Goal: Task Accomplishment & Management: Use online tool/utility

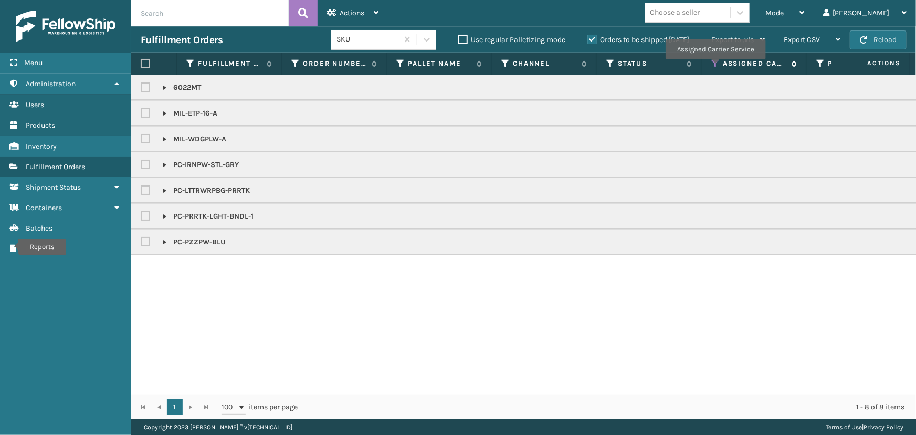
click at [714, 67] on icon at bounding box center [716, 63] width 8 height 9
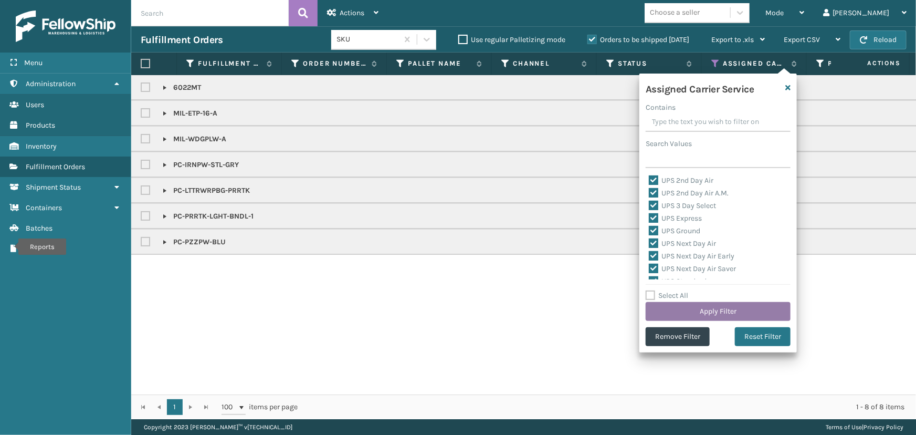
click at [764, 308] on button "Apply Filter" at bounding box center [718, 311] width 145 height 19
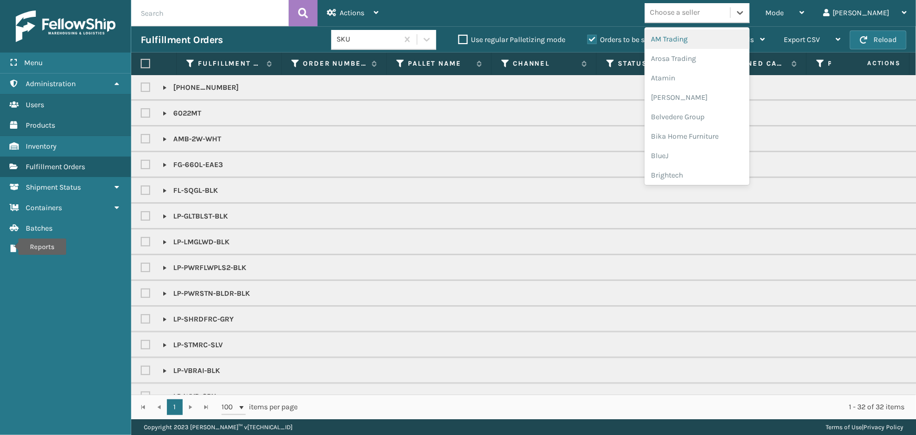
click at [730, 20] on div "Choose a seller" at bounding box center [688, 12] width 86 height 17
click at [146, 64] on label at bounding box center [145, 63] width 9 height 9
click at [141, 64] on input "checkbox" at bounding box center [141, 63] width 1 height 7
checkbox input "true"
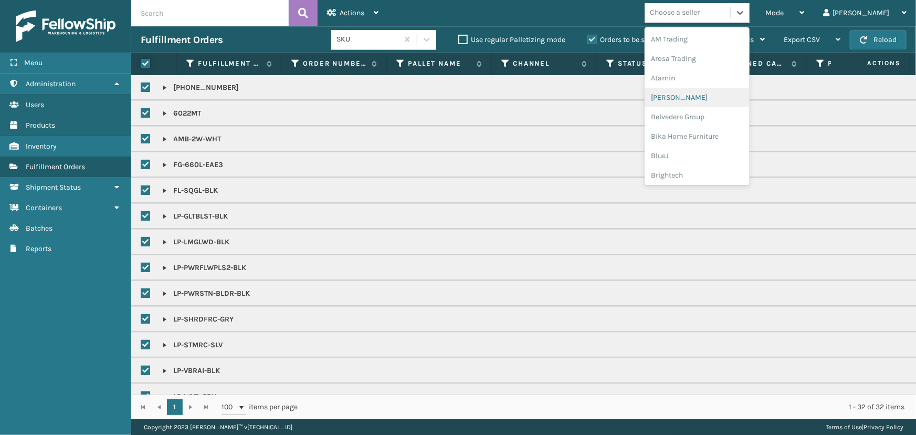
checkbox input "true"
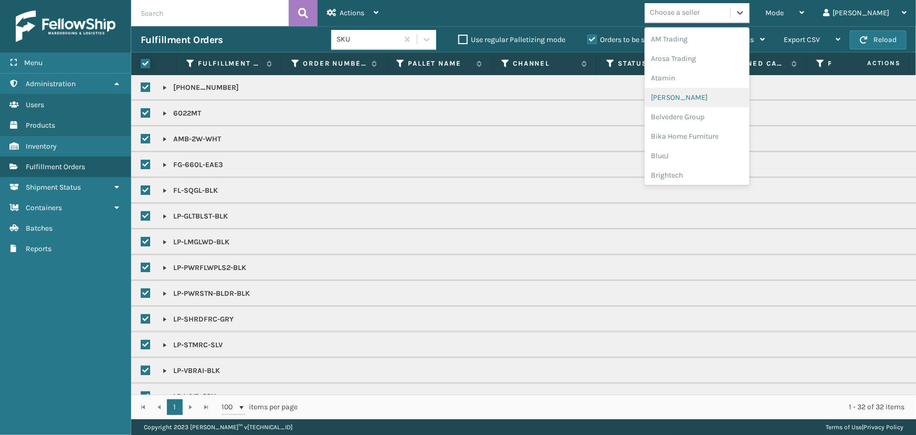
checkbox input "true"
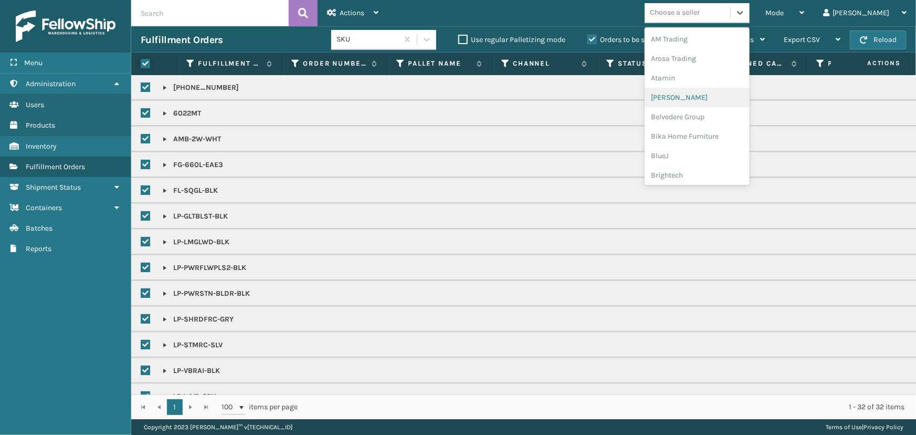
checkbox input "true"
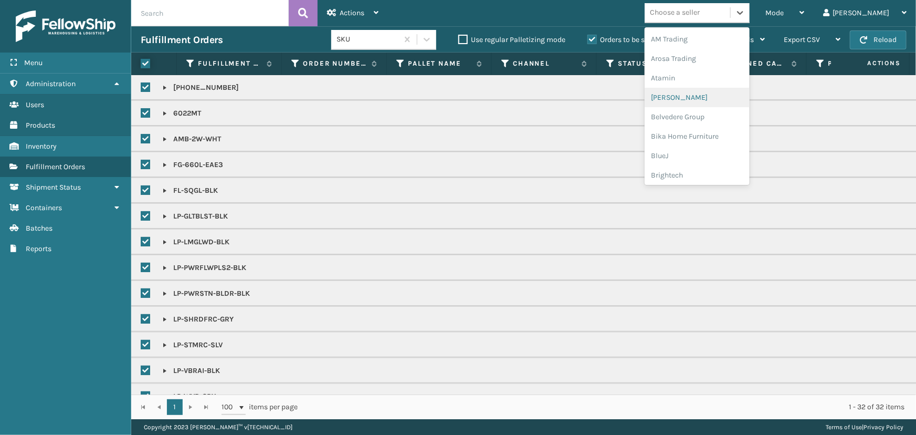
checkbox input "true"
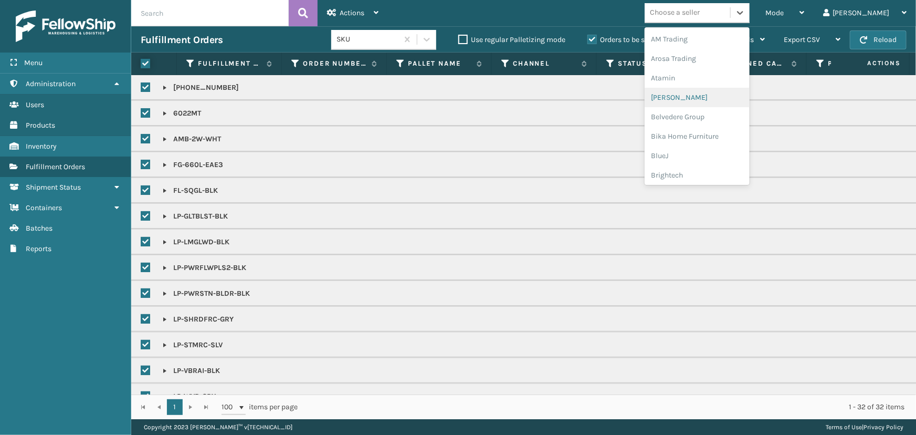
checkbox input "true"
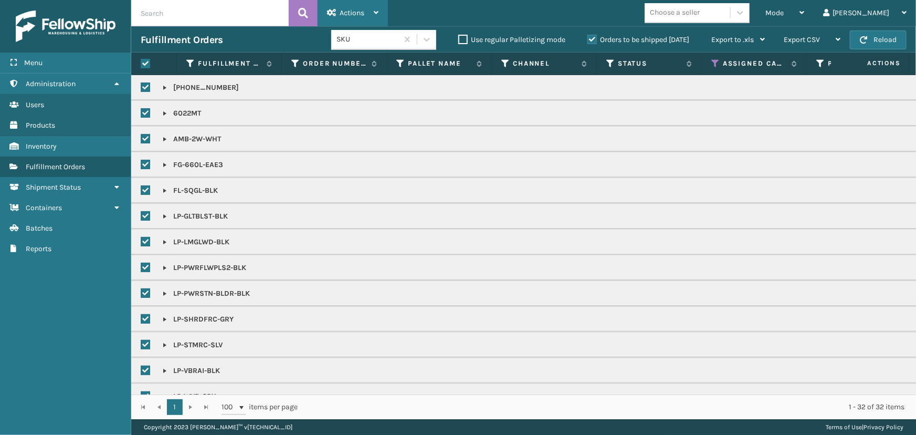
click at [367, 7] on div "Actions" at bounding box center [352, 13] width 51 height 26
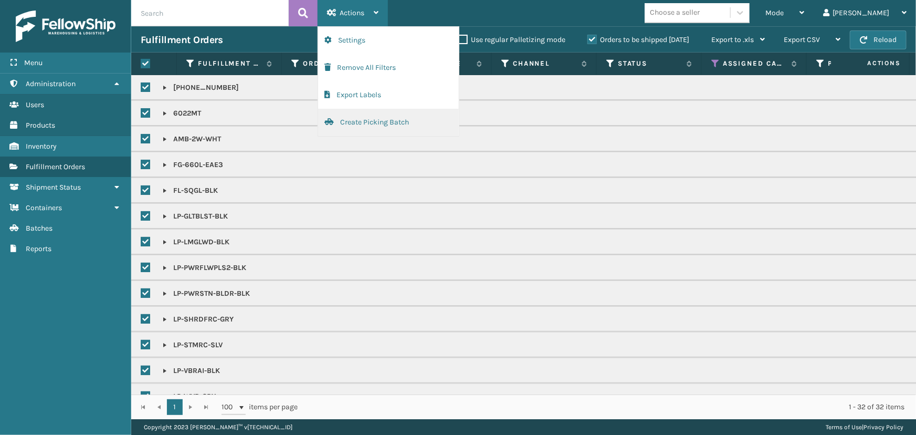
click at [367, 122] on button "Create Picking Batch" at bounding box center [388, 122] width 141 height 27
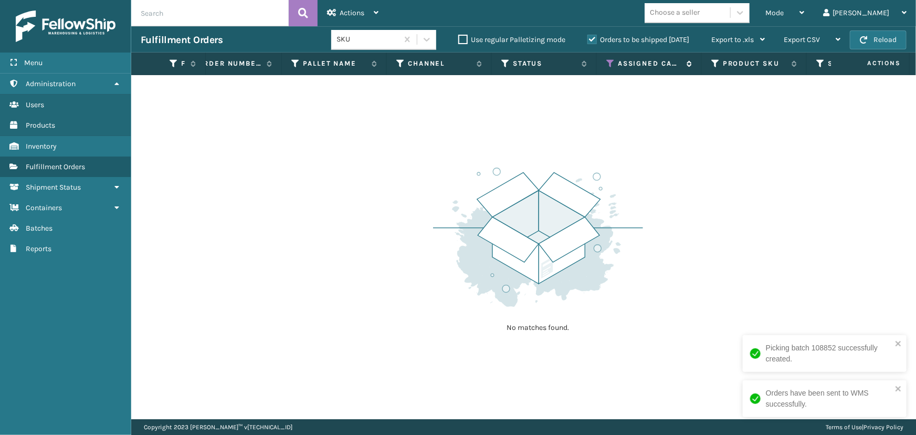
click at [611, 62] on icon at bounding box center [611, 63] width 8 height 9
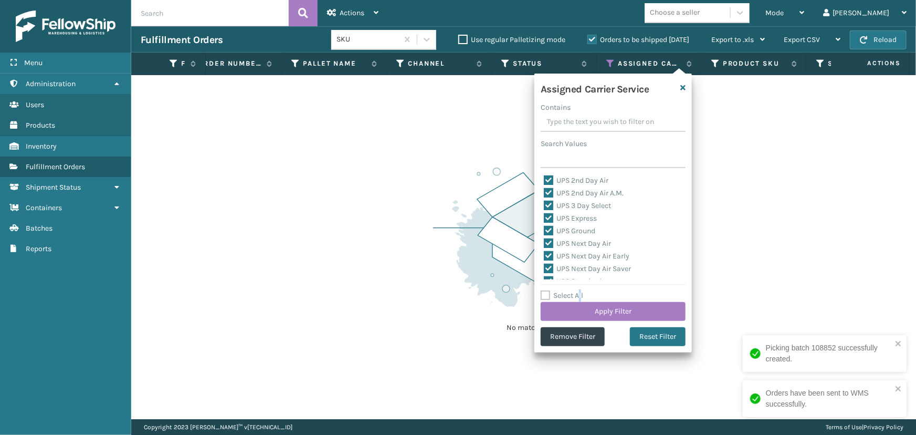
click at [581, 292] on label "Select All" at bounding box center [562, 295] width 43 height 9
click at [576, 297] on label "Select All" at bounding box center [562, 295] width 43 height 9
click at [576, 290] on input "Select All" at bounding box center [620, 289] width 158 height 1
checkbox input "true"
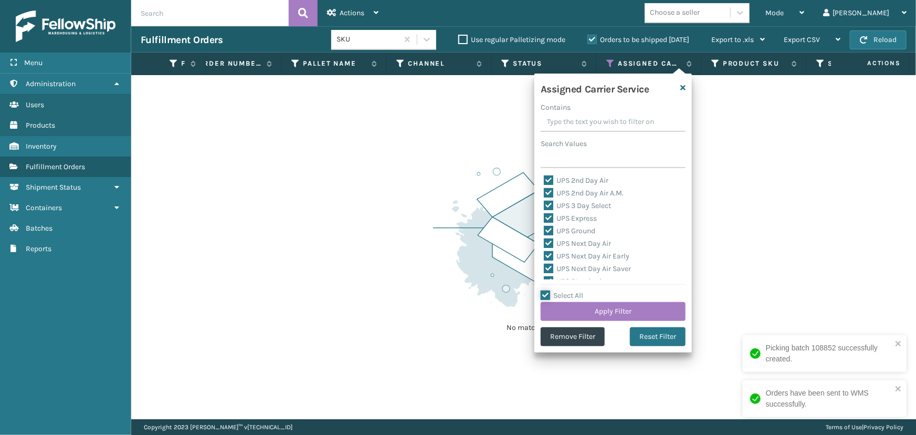
checkbox input "true"
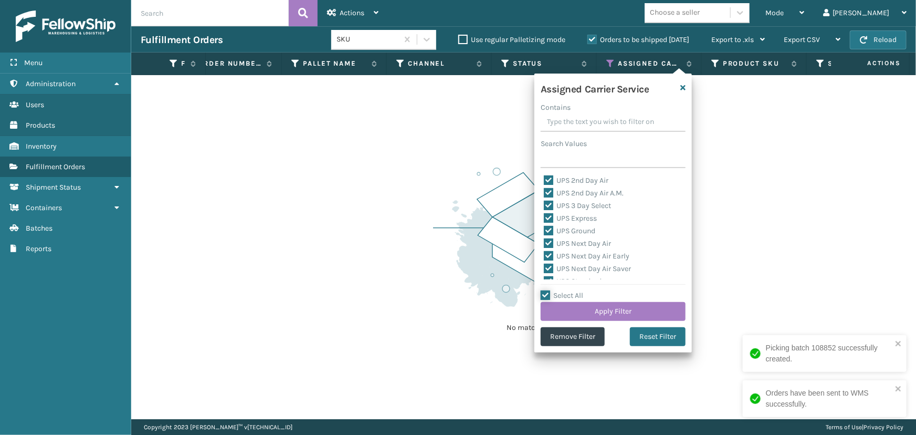
checkbox input "true"
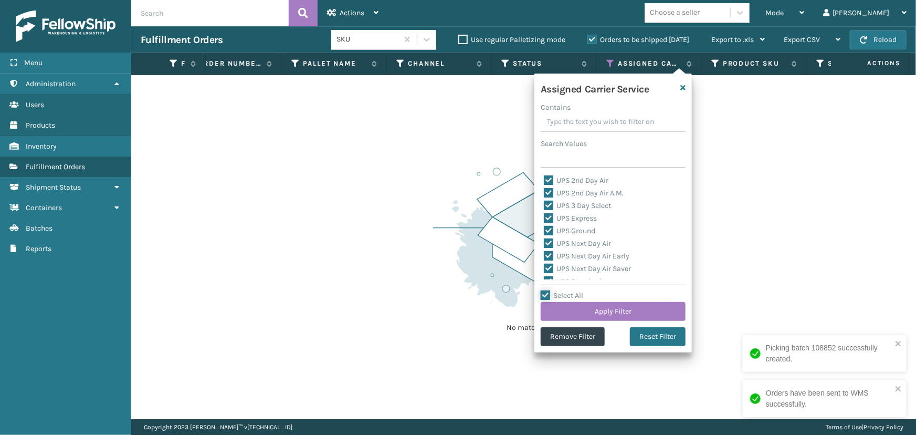
checkbox input "true"
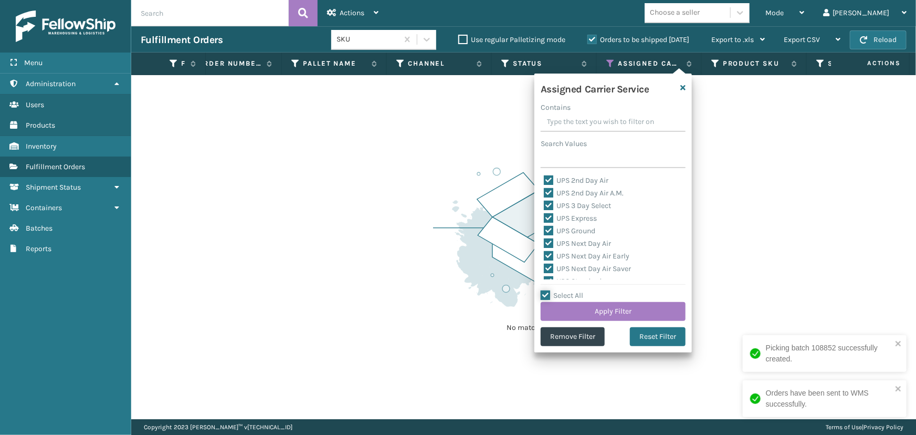
checkbox input "true"
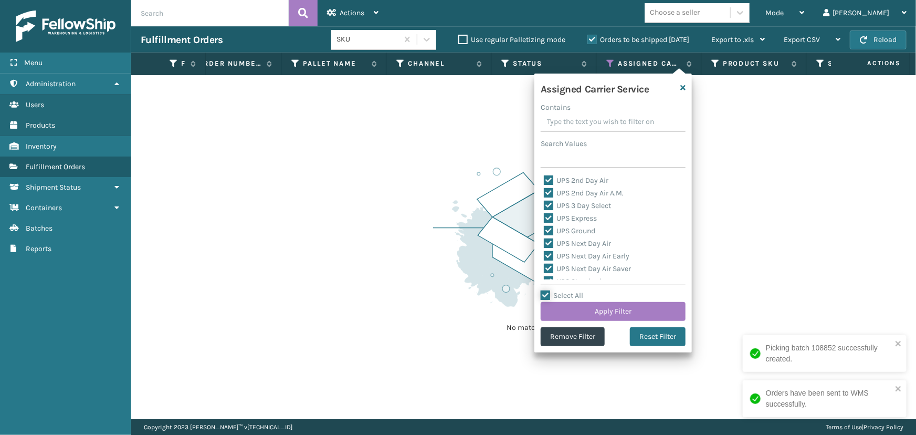
checkbox input "true"
click at [576, 297] on label "Select All" at bounding box center [562, 295] width 43 height 9
click at [576, 290] on input "Select All" at bounding box center [620, 289] width 158 height 1
checkbox input "false"
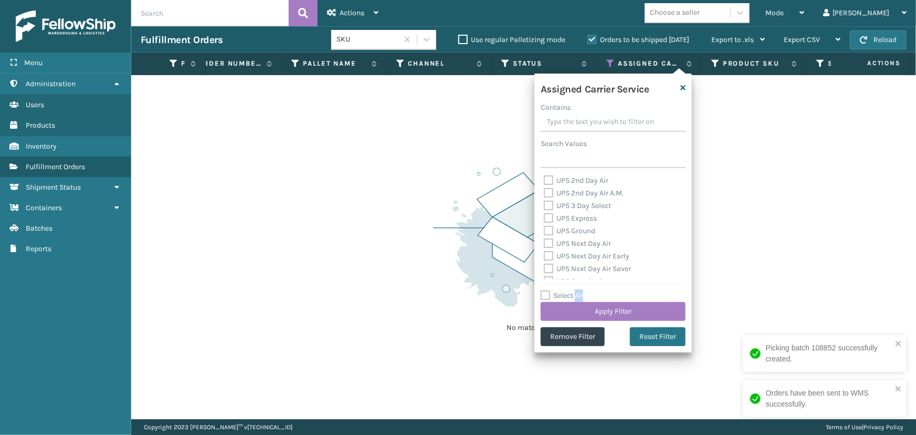
checkbox input "false"
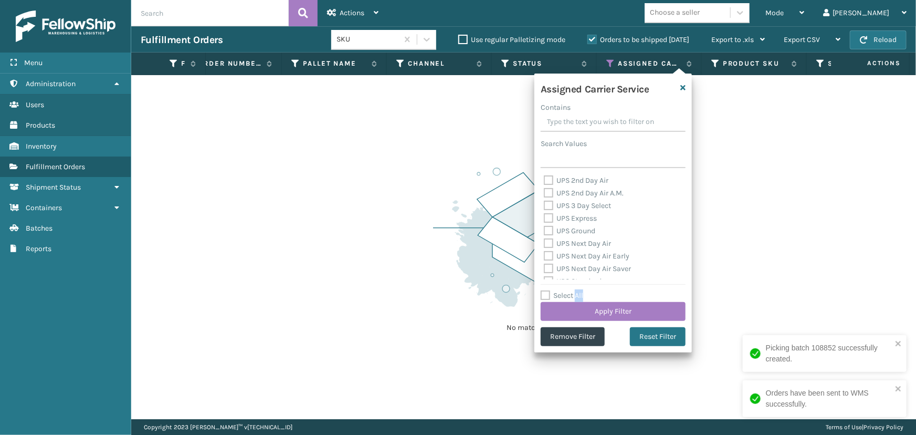
checkbox input "false"
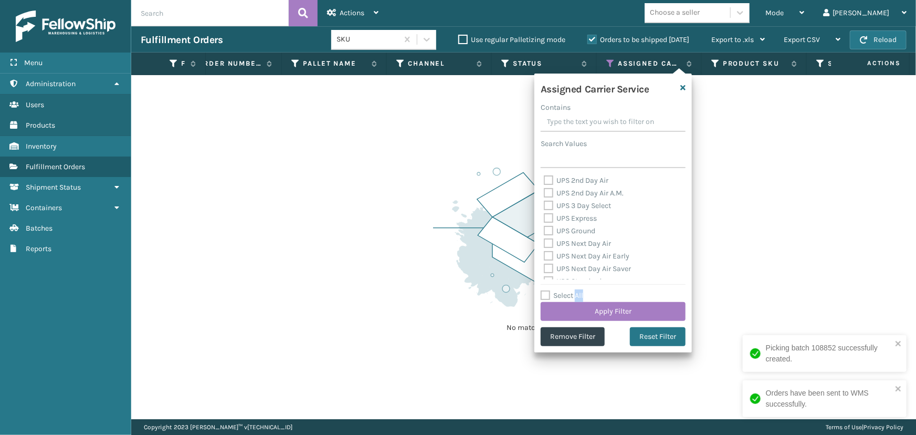
checkbox input "false"
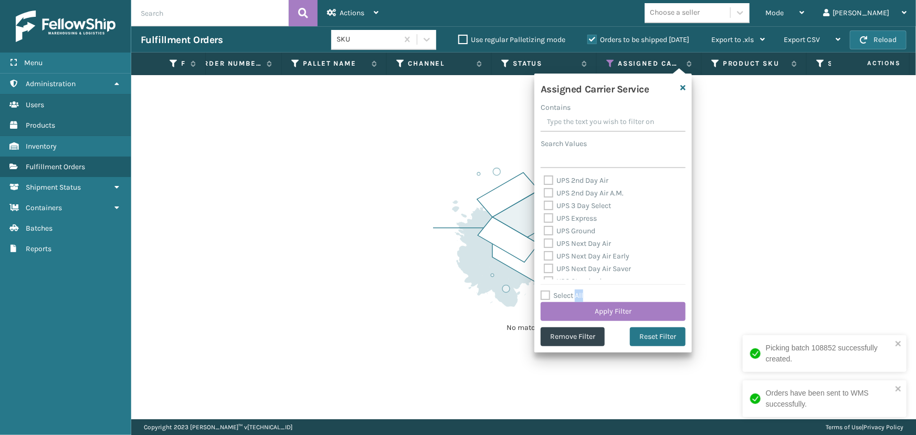
checkbox input "false"
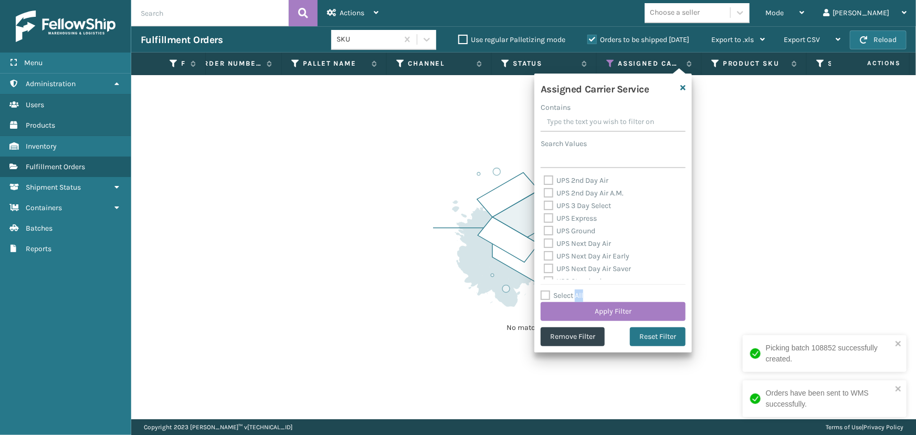
checkbox input "false"
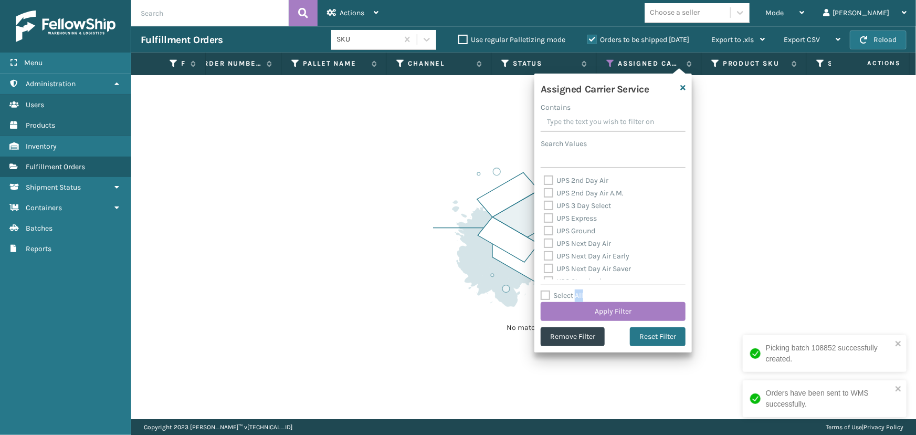
checkbox input "false"
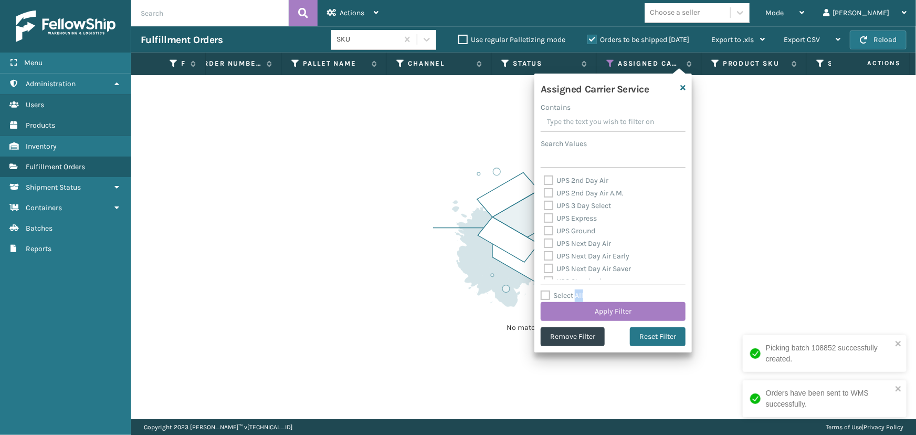
checkbox input "false"
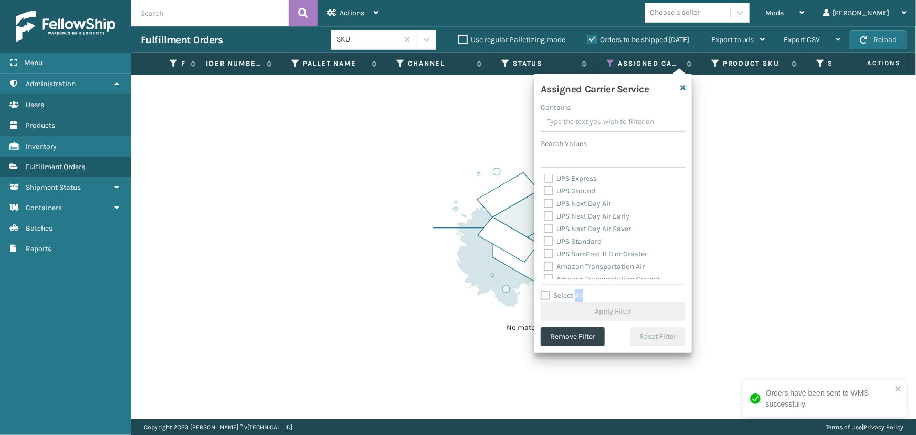
scroll to position [95, 0]
click at [572, 235] on label "FedEx 2Day" at bounding box center [569, 236] width 50 height 9
click at [545, 235] on input "FedEx 2Day" at bounding box center [544, 234] width 1 height 7
checkbox input "true"
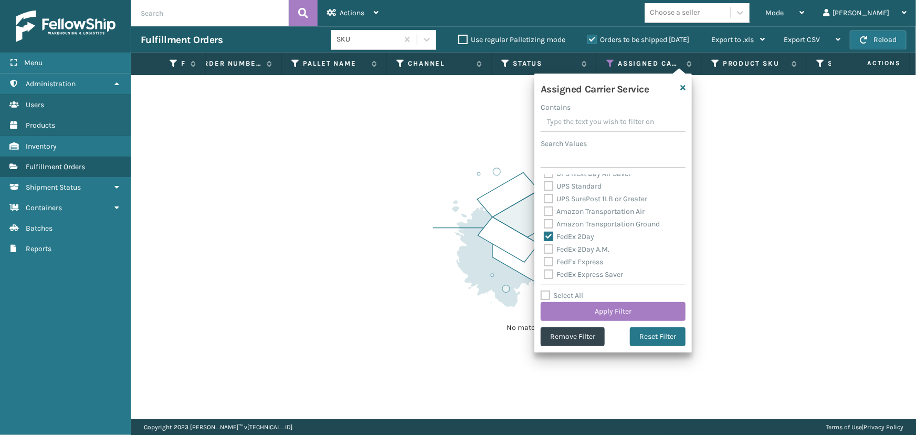
click at [567, 249] on label "FedEx 2Day A.M." at bounding box center [577, 249] width 66 height 9
click at [545, 249] on input "FedEx 2Day A.M." at bounding box center [544, 246] width 1 height 7
checkbox input "true"
click at [564, 264] on label "FedEx Express" at bounding box center [573, 261] width 59 height 9
click at [545, 263] on input "FedEx Express" at bounding box center [544, 259] width 1 height 7
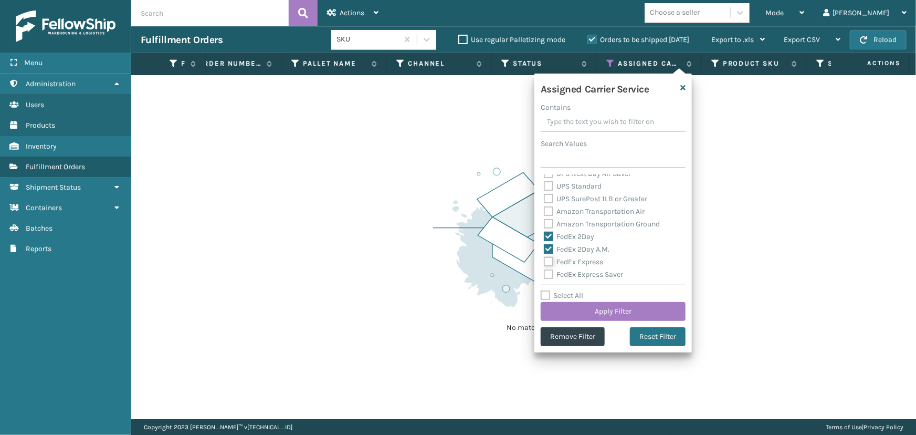
checkbox input "true"
click at [561, 275] on label "FedEx Express Saver" at bounding box center [583, 274] width 79 height 9
click at [545, 275] on input "FedEx Express Saver" at bounding box center [544, 271] width 1 height 7
checkbox input "true"
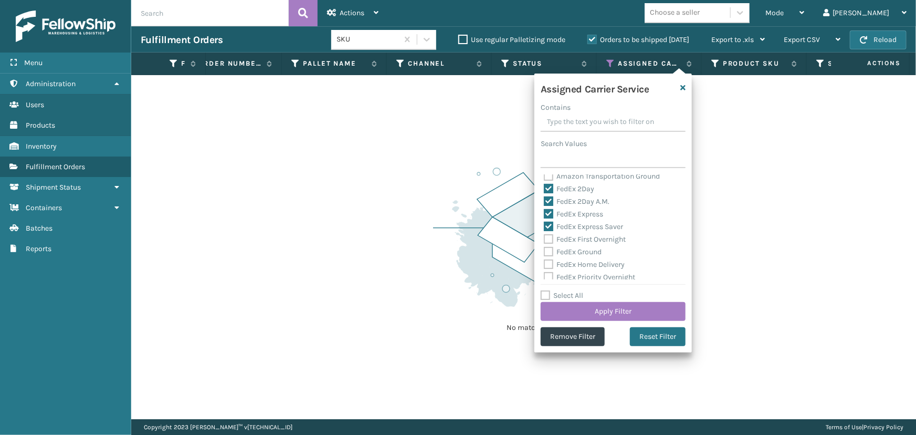
click at [567, 240] on label "FedEx First Overnight" at bounding box center [585, 239] width 82 height 9
click at [545, 240] on input "FedEx First Overnight" at bounding box center [544, 236] width 1 height 7
checkbox input "true"
click at [566, 248] on label "FedEx Ground" at bounding box center [573, 251] width 58 height 9
click at [545, 248] on input "FedEx Ground" at bounding box center [544, 249] width 1 height 7
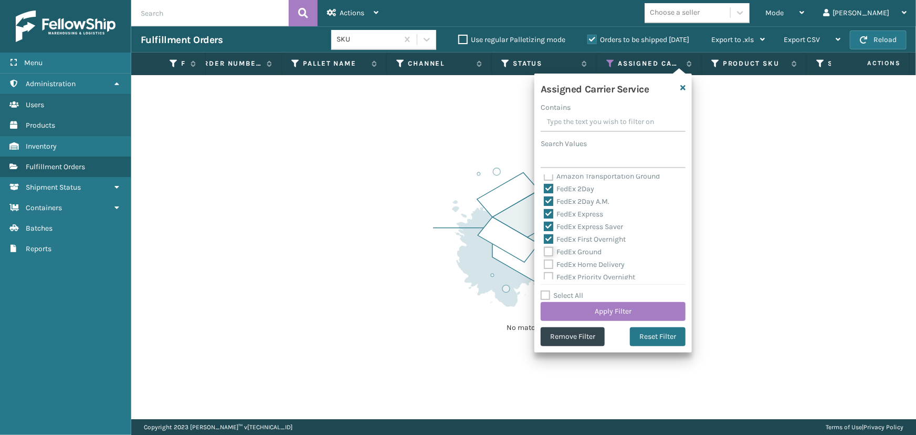
checkbox input "true"
click at [569, 266] on label "FedEx Home Delivery" at bounding box center [584, 264] width 81 height 9
click at [545, 265] on input "FedEx Home Delivery" at bounding box center [544, 261] width 1 height 7
checkbox input "true"
click at [572, 275] on label "FedEx Priority Overnight" at bounding box center [589, 277] width 91 height 9
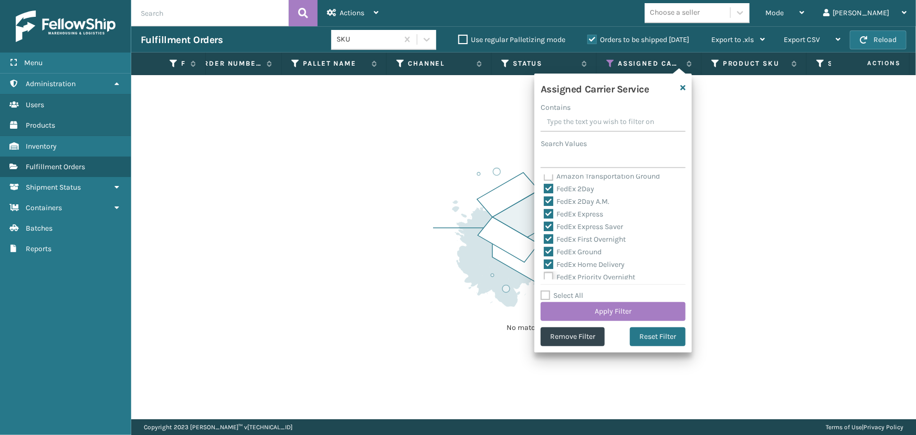
click at [545, 275] on input "FedEx Priority Overnight" at bounding box center [544, 274] width 1 height 7
checkbox input "true"
click at [569, 243] on label "FedEx SmartPost" at bounding box center [578, 241] width 69 height 9
click at [545, 243] on input "FedEx SmartPost" at bounding box center [544, 239] width 1 height 7
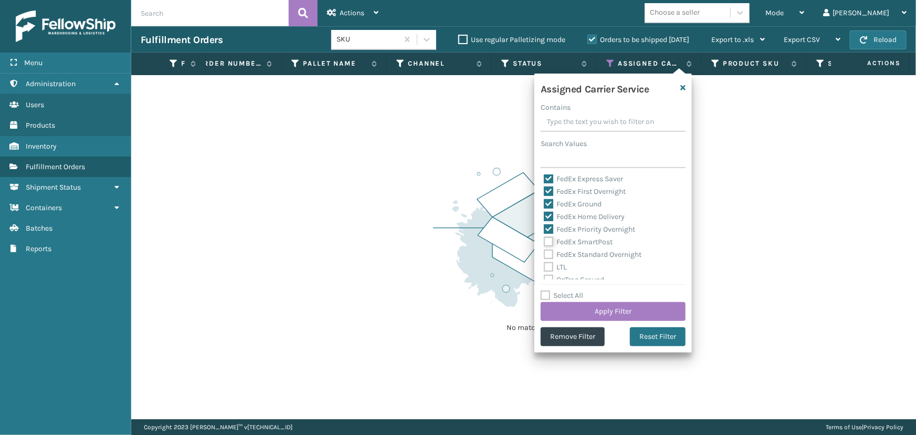
checkbox input "true"
click at [567, 253] on label "FedEx Standard Overnight" at bounding box center [593, 254] width 98 height 9
click at [545, 253] on input "FedEx Standard Overnight" at bounding box center [544, 251] width 1 height 7
checkbox input "true"
click at [590, 311] on button "Apply Filter" at bounding box center [613, 311] width 145 height 19
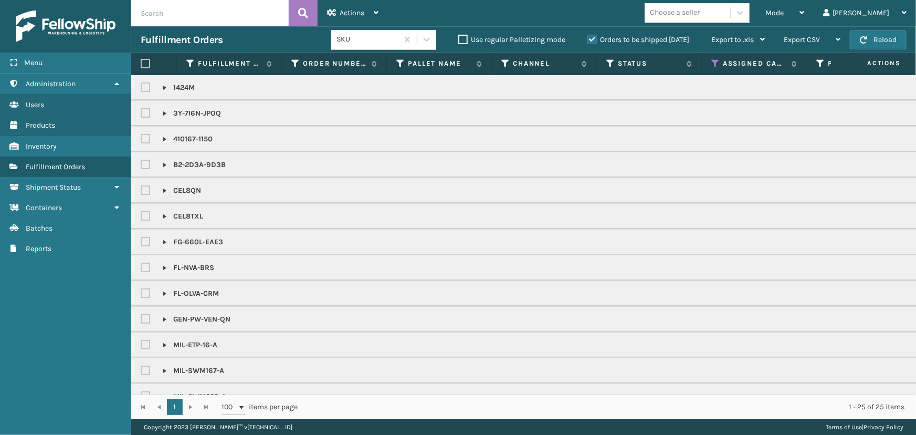
click at [147, 59] on label at bounding box center [145, 63] width 9 height 9
click at [141, 60] on input "checkbox" at bounding box center [141, 63] width 1 height 7
checkbox input "true"
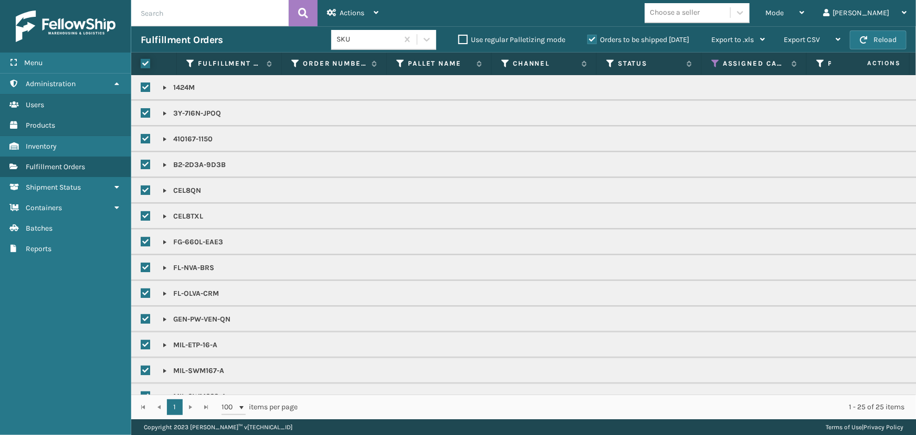
checkbox input "true"
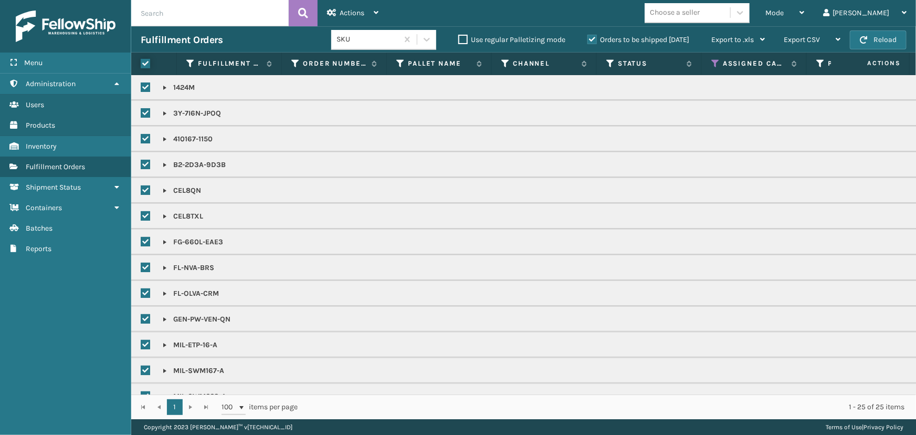
checkbox input "true"
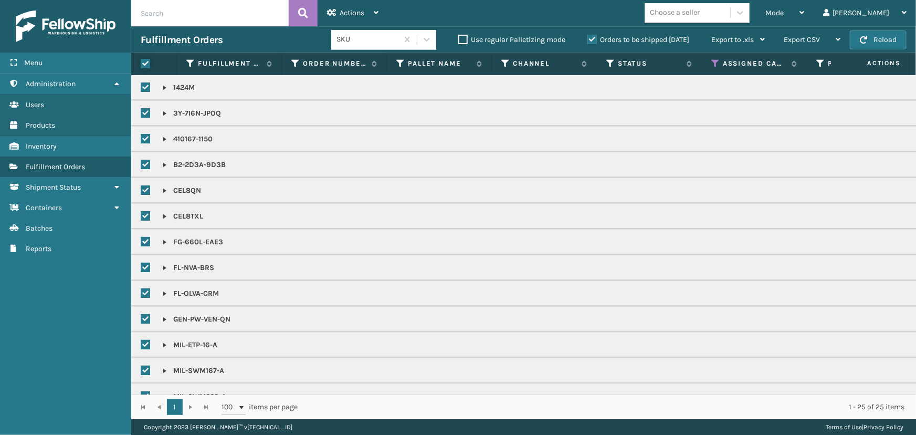
checkbox input "true"
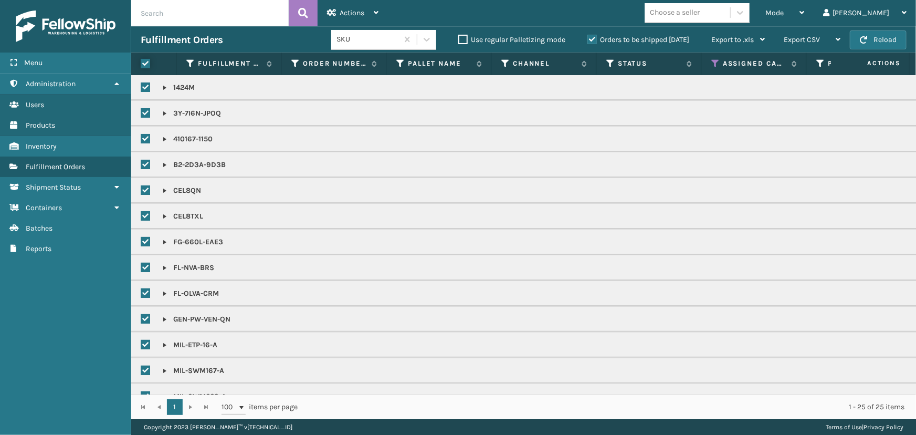
checkbox input "true"
click at [332, 11] on icon at bounding box center [331, 12] width 9 height 7
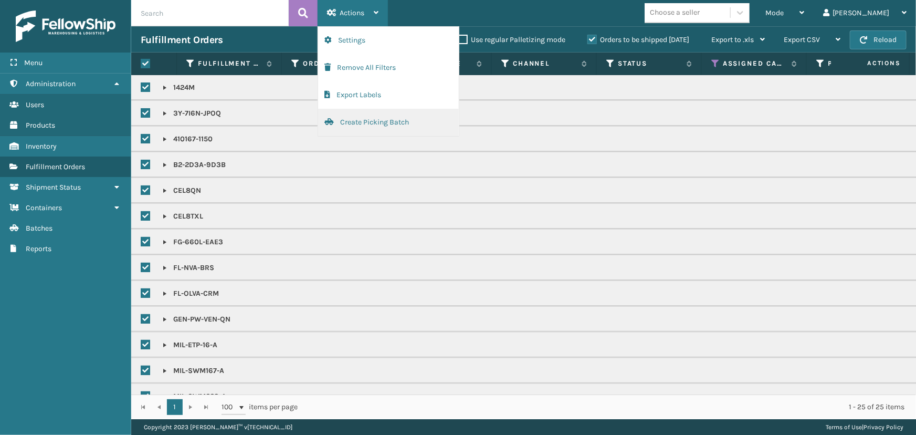
click at [388, 128] on button "Create Picking Batch" at bounding box center [388, 122] width 141 height 27
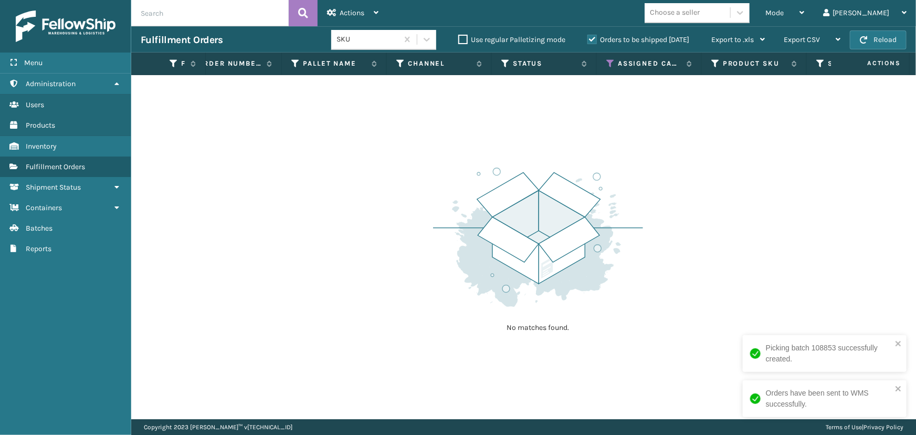
click at [655, 200] on div "No matches found." at bounding box center [523, 247] width 785 height 344
click at [601, 66] on th "Assigned Carrier Service" at bounding box center [649, 64] width 105 height 23
click at [612, 64] on icon at bounding box center [611, 63] width 8 height 9
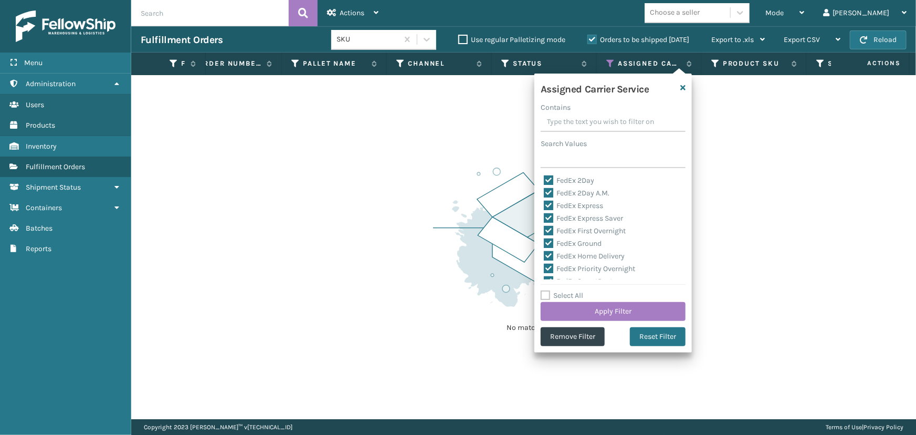
click at [556, 296] on label "Select All" at bounding box center [562, 295] width 43 height 9
click at [556, 290] on input "Select All" at bounding box center [620, 289] width 158 height 1
checkbox input "true"
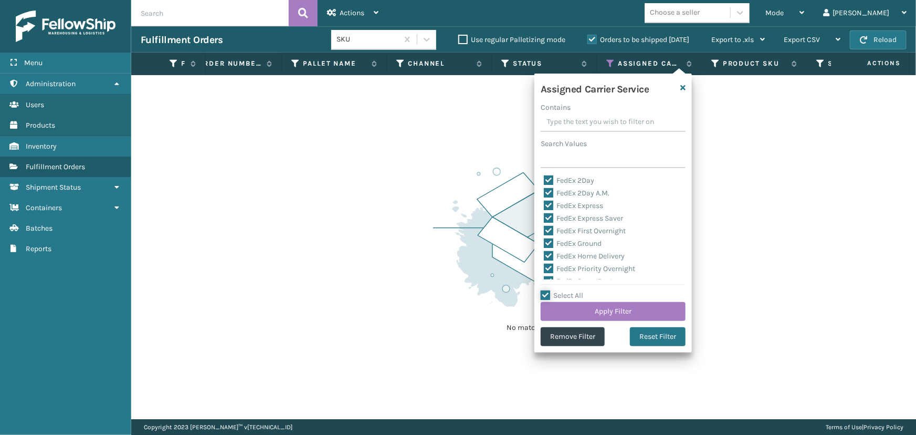
checkbox input "true"
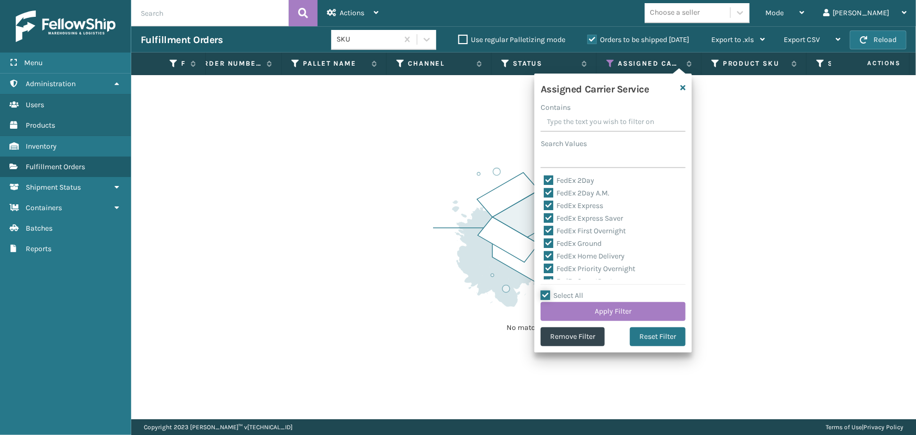
checkbox input "true"
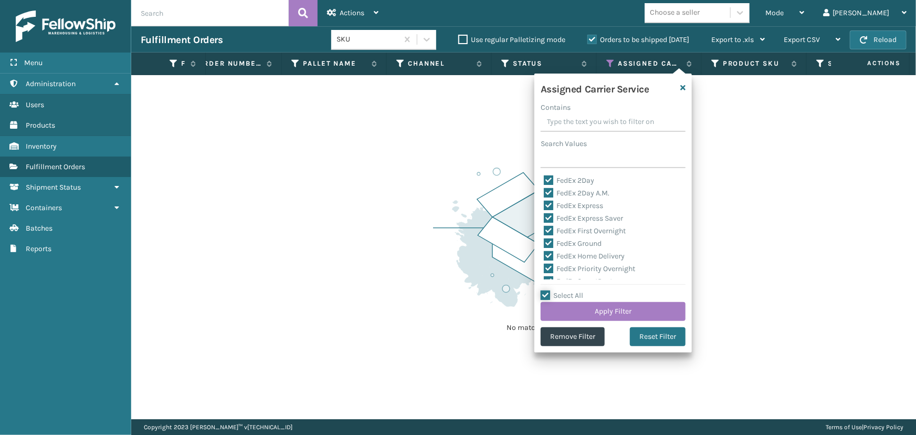
checkbox input "true"
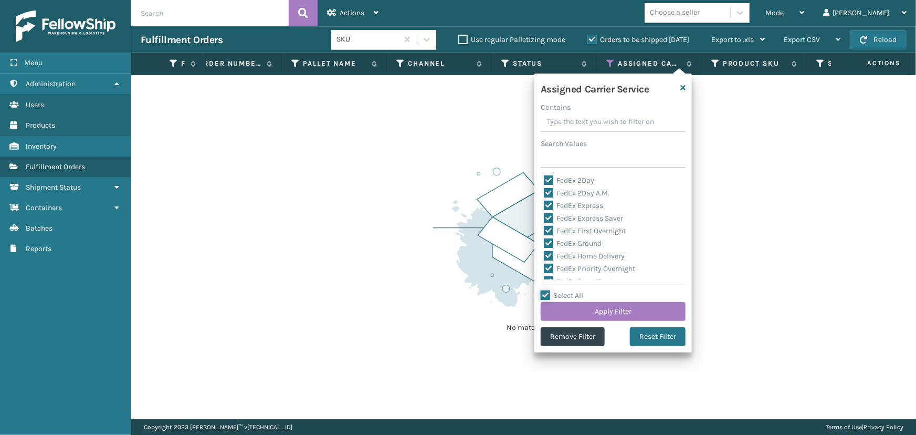
checkbox input "true"
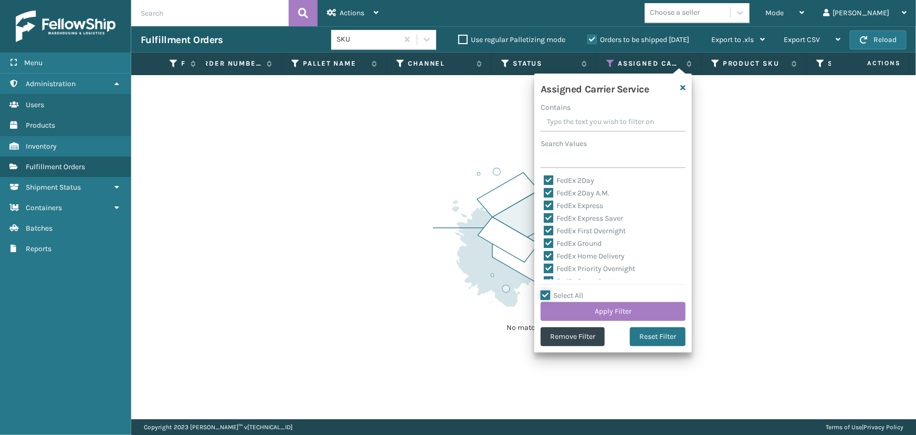
checkbox input "true"
click at [556, 296] on label "Select All" at bounding box center [562, 295] width 43 height 9
click at [556, 290] on input "Select All" at bounding box center [620, 289] width 158 height 1
checkbox input "false"
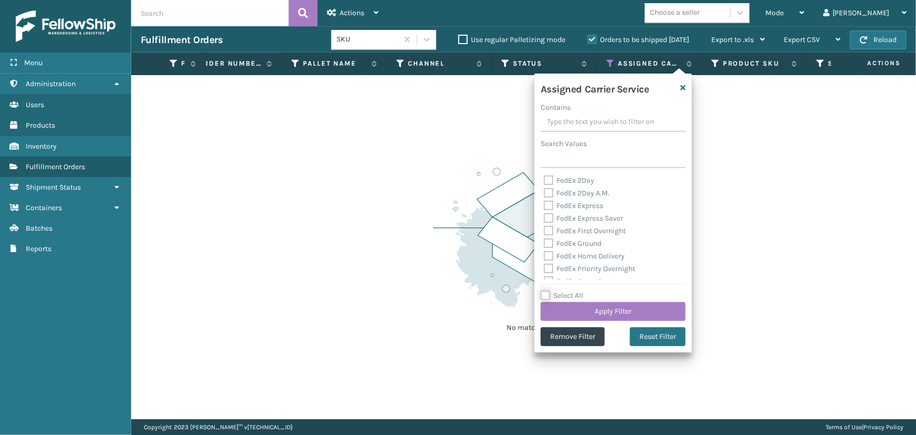
checkbox input "false"
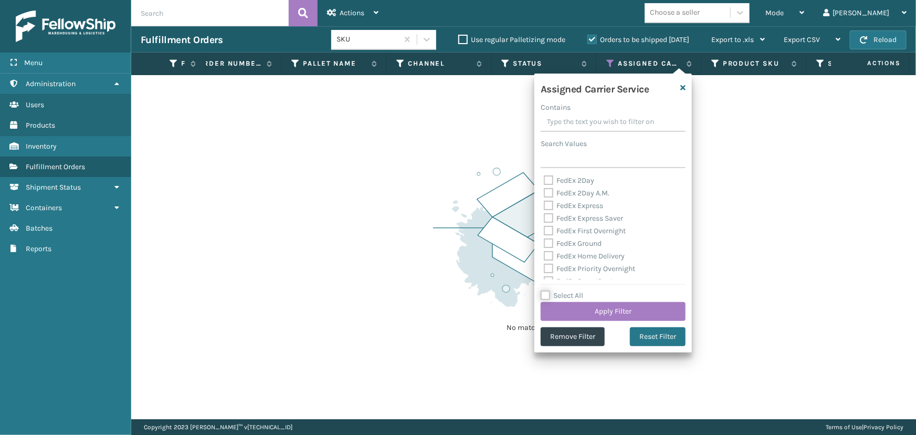
checkbox input "false"
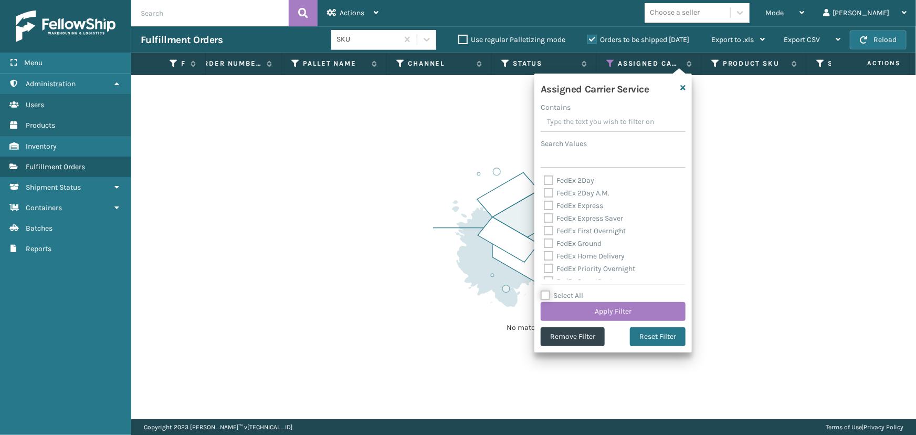
checkbox input "false"
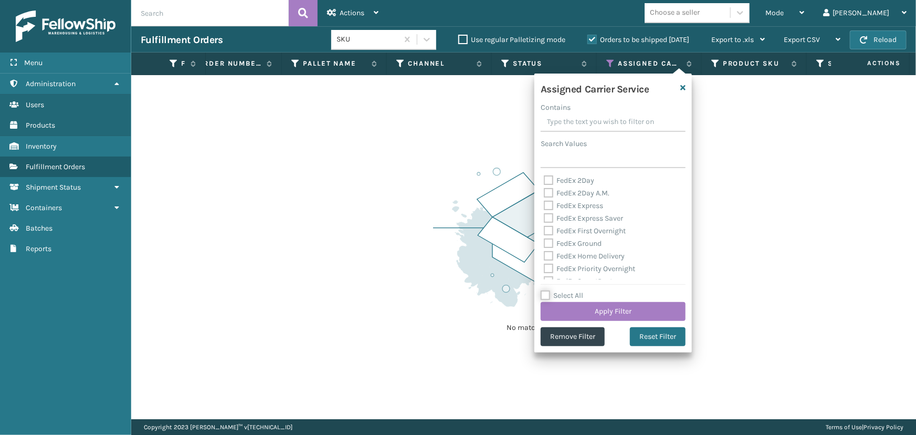
checkbox input "false"
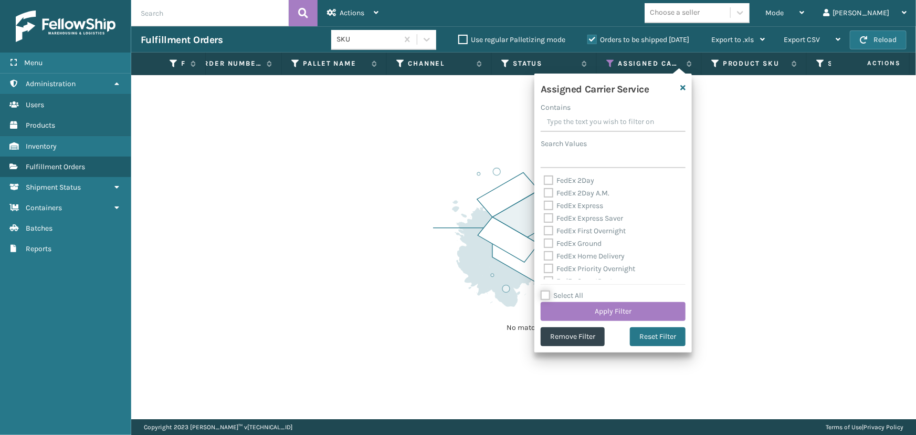
checkbox input "false"
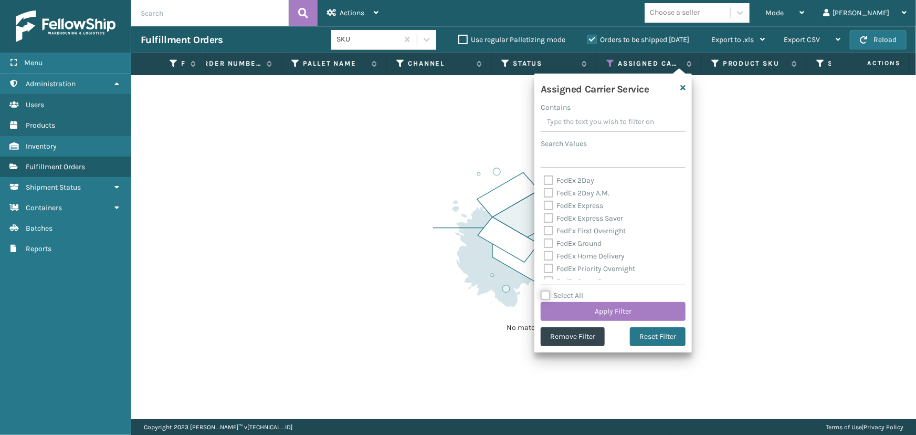
checkbox input "false"
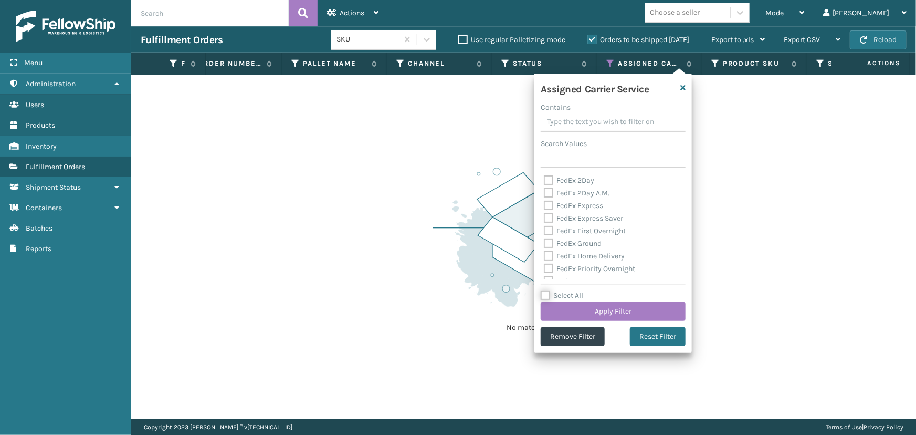
checkbox input "false"
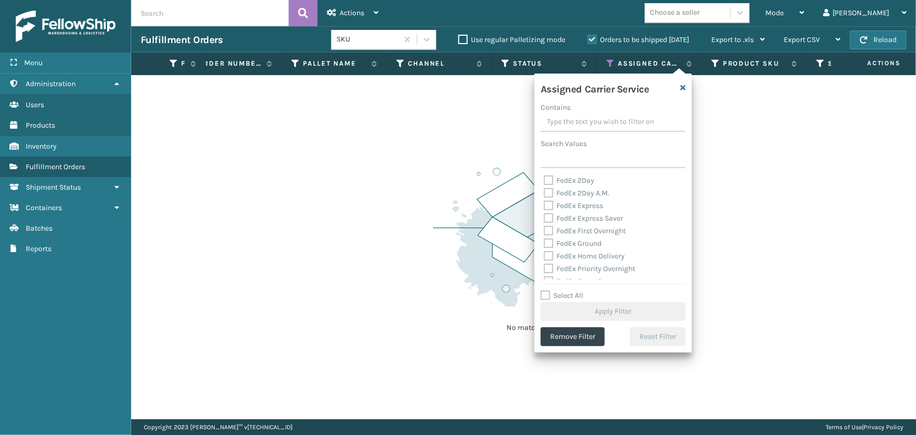
click at [556, 296] on label "Select All" at bounding box center [562, 295] width 43 height 9
click at [556, 290] on input "Select All" at bounding box center [620, 289] width 158 height 1
checkbox input "true"
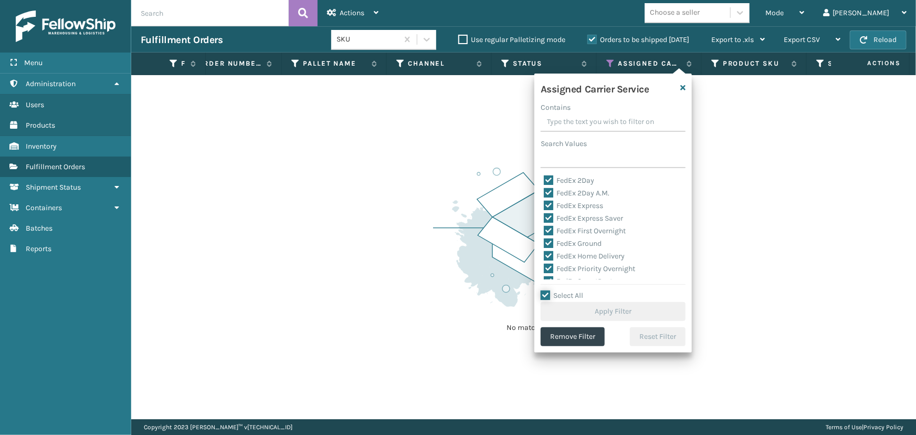
checkbox input "true"
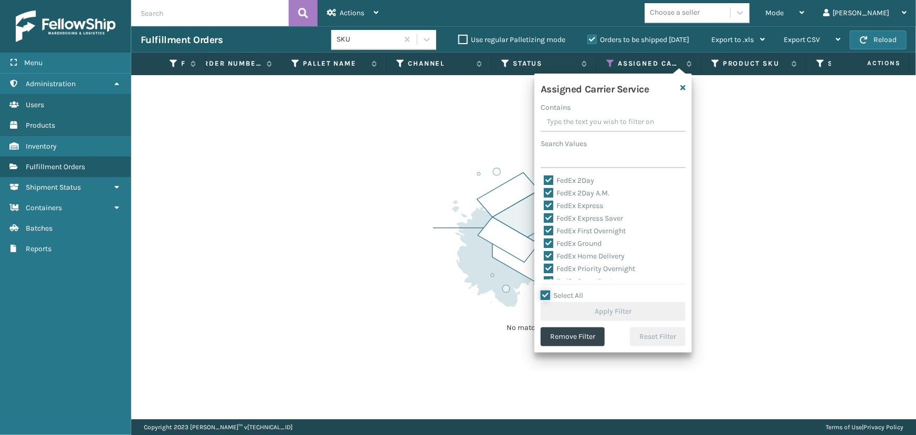
checkbox input "true"
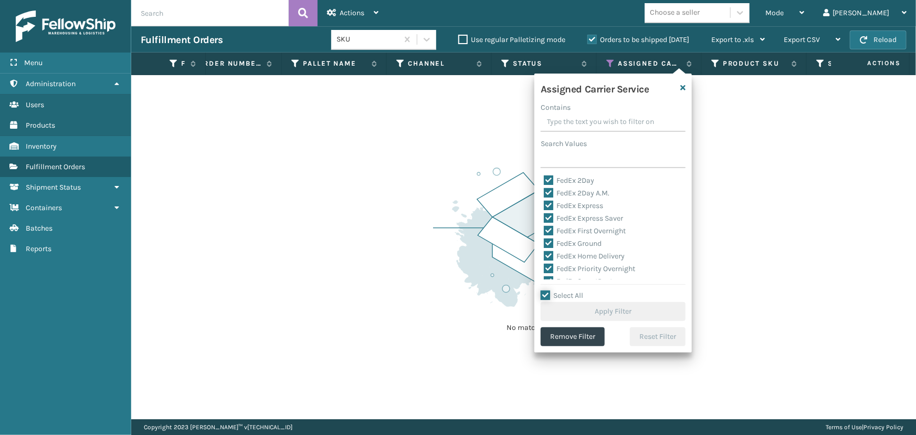
checkbox input "true"
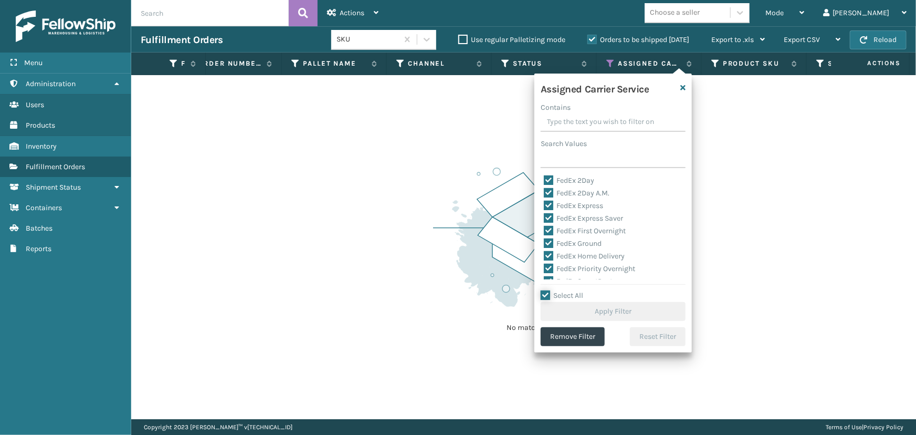
checkbox input "true"
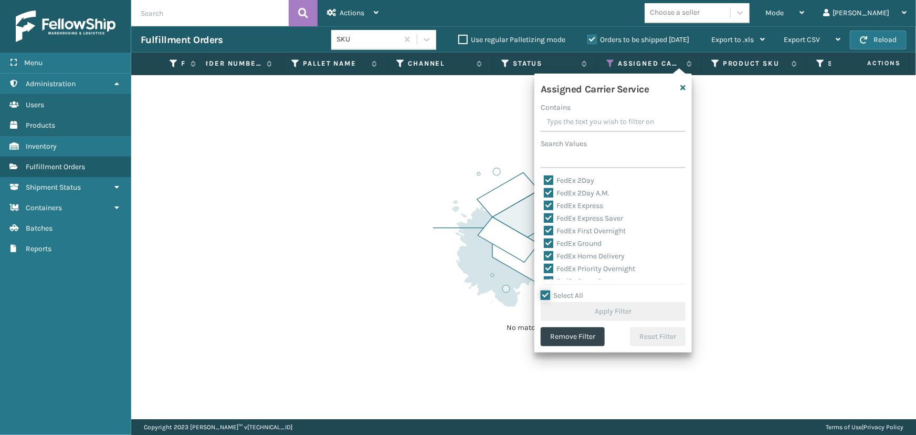
checkbox input "true"
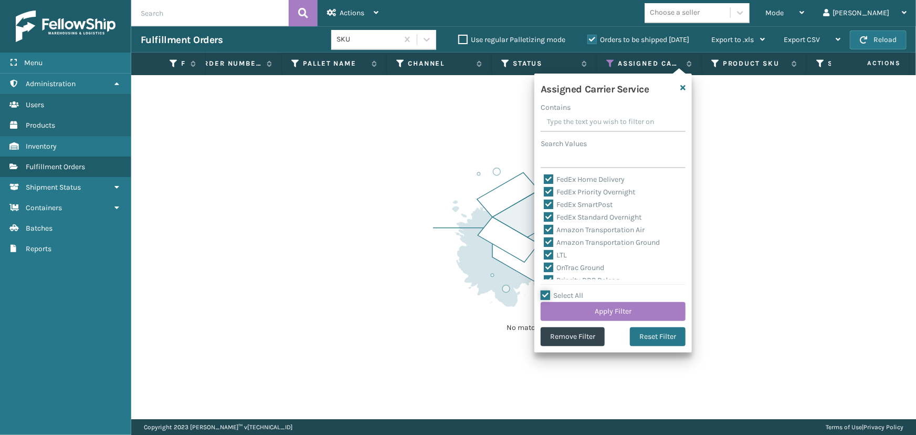
scroll to position [95, 0]
click at [562, 239] on label "LTL" at bounding box center [555, 236] width 23 height 9
click at [545, 237] on input "LTL" at bounding box center [544, 234] width 1 height 7
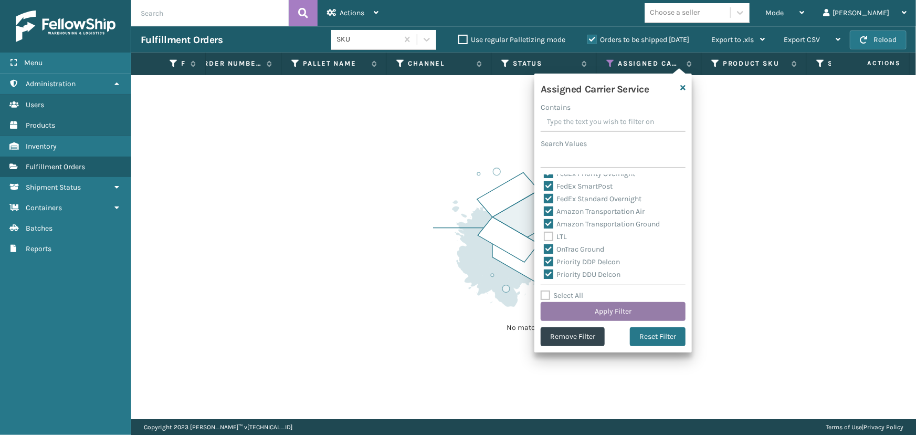
click at [602, 306] on button "Apply Filter" at bounding box center [613, 311] width 145 height 19
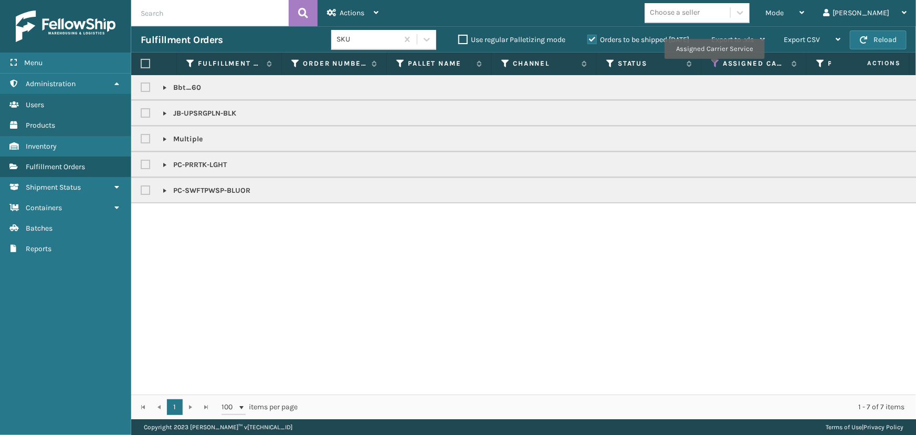
click at [714, 66] on icon at bounding box center [716, 63] width 8 height 9
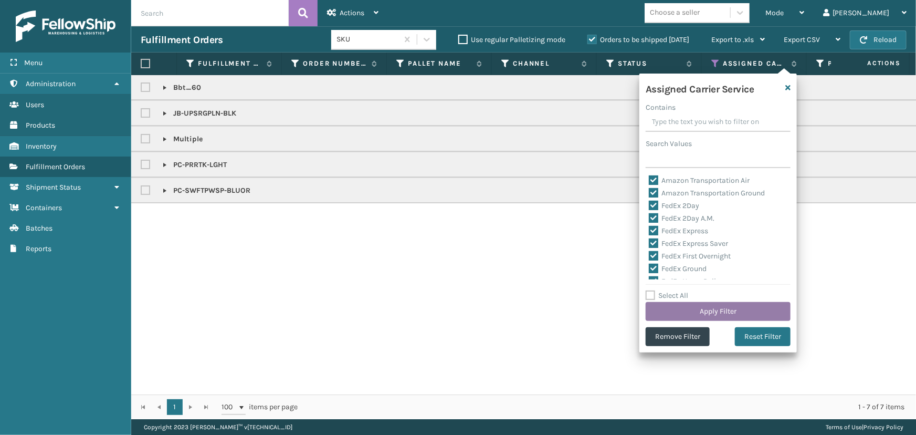
click at [686, 305] on button "Apply Filter" at bounding box center [718, 311] width 145 height 19
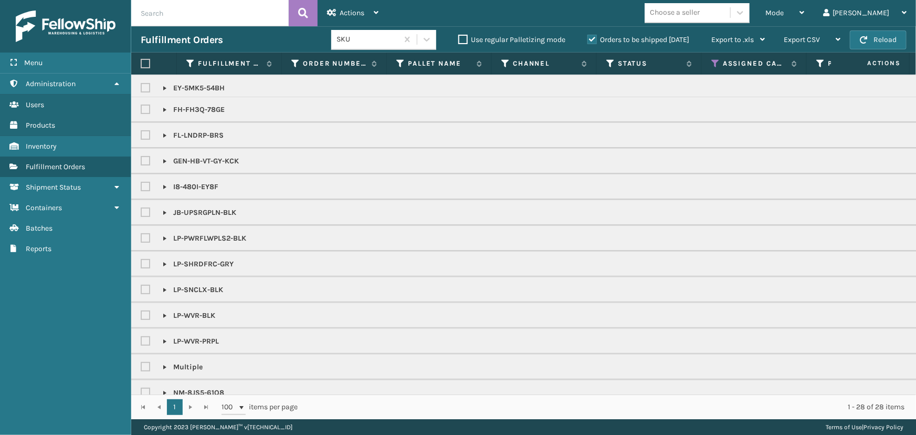
scroll to position [149, 0]
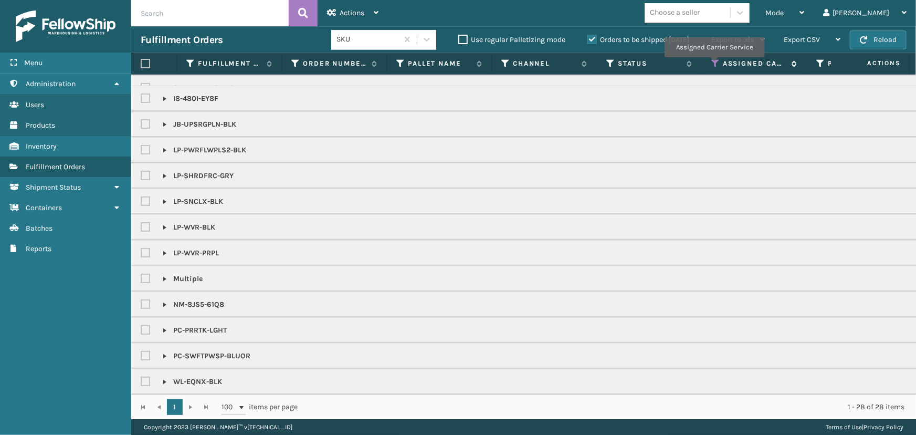
click at [714, 65] on icon at bounding box center [716, 63] width 8 height 9
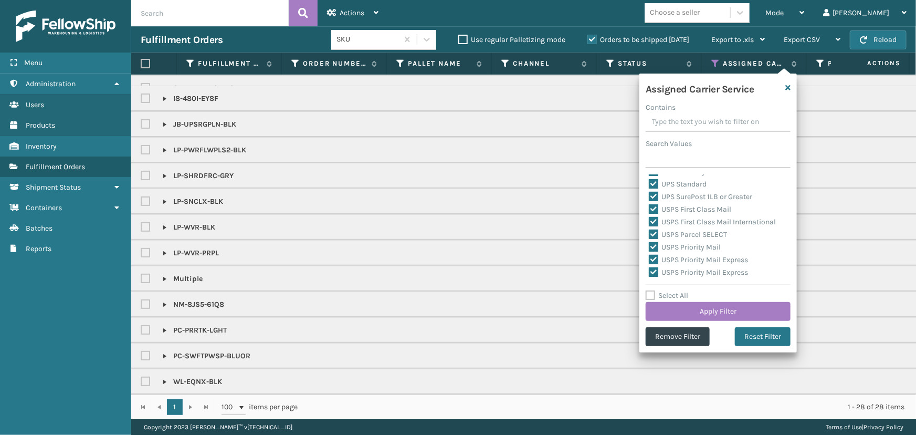
scroll to position [323, 0]
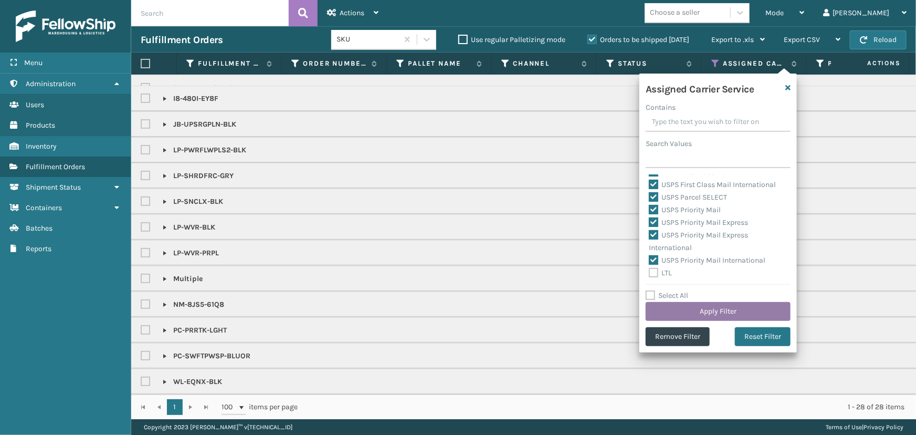
click at [688, 316] on button "Apply Filter" at bounding box center [718, 311] width 145 height 19
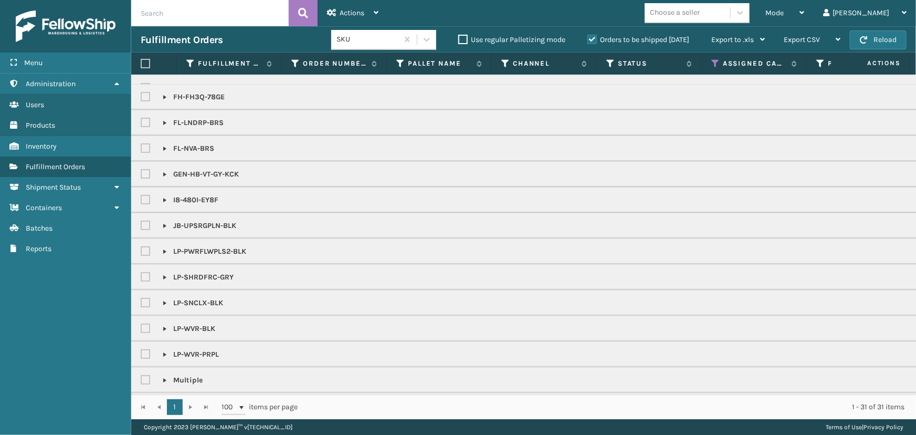
scroll to position [226, 0]
click at [214, 121] on p "LP-PWRFLWPLS2-BLK" at bounding box center [204, 124] width 83 height 11
click at [714, 63] on icon at bounding box center [716, 63] width 8 height 9
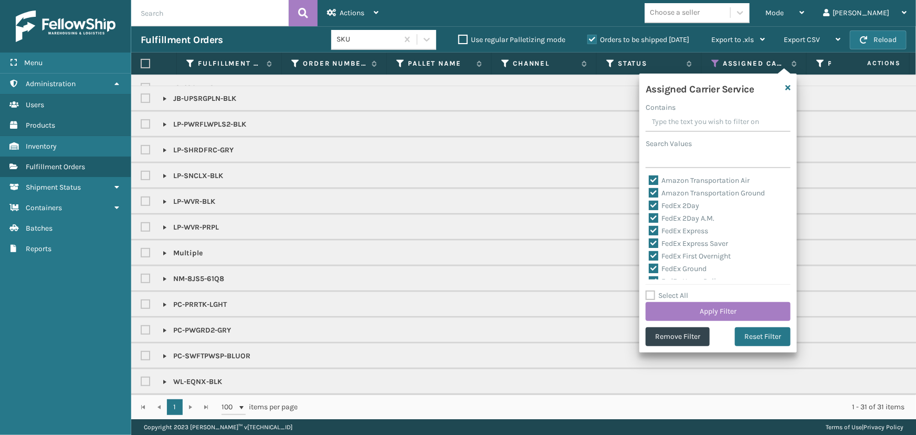
click at [661, 291] on label "Select All" at bounding box center [667, 295] width 43 height 9
click at [661, 290] on input "Select All" at bounding box center [725, 289] width 158 height 1
click at [661, 291] on label "Select All" at bounding box center [667, 295] width 43 height 9
click at [661, 290] on input "Select All" at bounding box center [725, 289] width 158 height 1
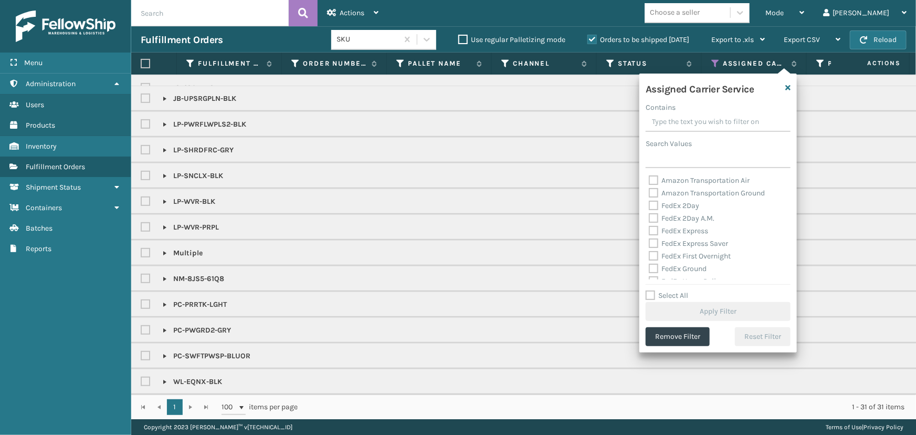
drag, startPoint x: 683, startPoint y: 207, endPoint x: 696, endPoint y: 211, distance: 13.8
click at [684, 207] on label "FedEx 2Day" at bounding box center [674, 205] width 50 height 9
click at [650, 206] on input "FedEx 2Day" at bounding box center [649, 203] width 1 height 7
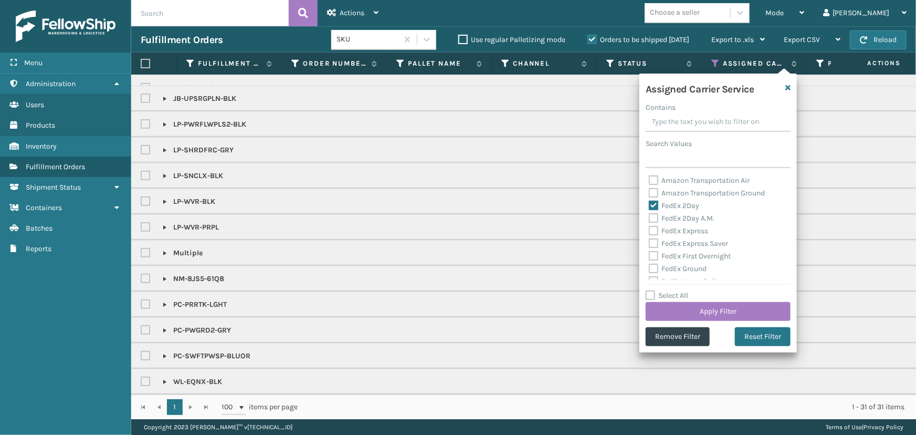
click at [697, 219] on label "FedEx 2Day A.M." at bounding box center [682, 218] width 66 height 9
click at [650, 219] on input "FedEx 2Day A.M." at bounding box center [649, 215] width 1 height 7
click at [695, 231] on label "FedEx Express" at bounding box center [678, 230] width 59 height 9
click at [650, 231] on input "FedEx Express" at bounding box center [649, 228] width 1 height 7
click at [694, 244] on label "FedEx Express Saver" at bounding box center [688, 243] width 79 height 9
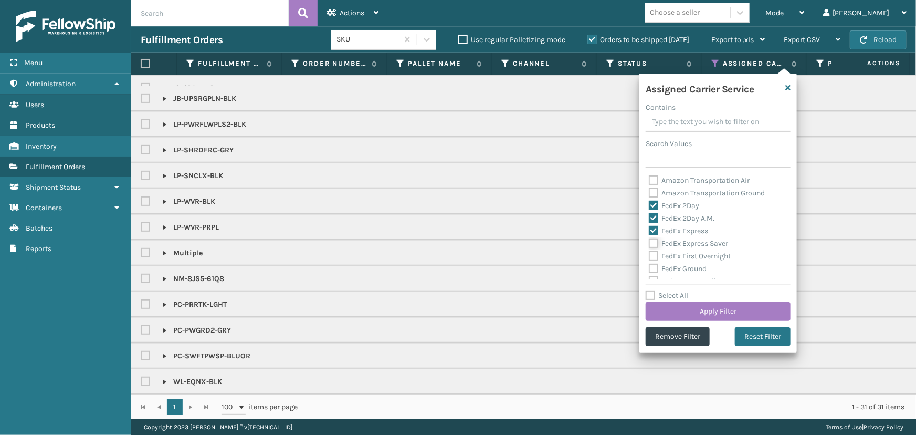
click at [650, 244] on input "FedEx Express Saver" at bounding box center [649, 240] width 1 height 7
click at [695, 254] on label "FedEx First Overnight" at bounding box center [690, 256] width 82 height 9
click at [650, 254] on input "FedEx First Overnight" at bounding box center [649, 253] width 1 height 7
click at [695, 271] on label "FedEx Ground" at bounding box center [678, 268] width 58 height 9
click at [650, 269] on input "FedEx Ground" at bounding box center [649, 266] width 1 height 7
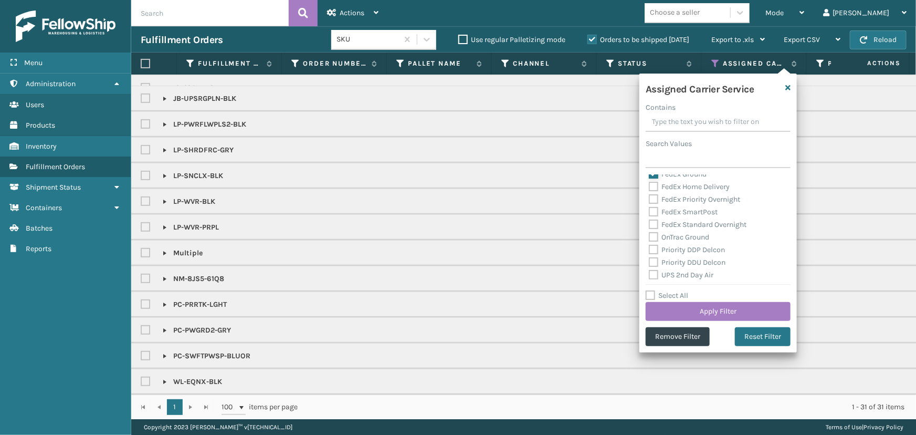
scroll to position [95, 0]
click at [675, 211] on label "FedEx SmartPost" at bounding box center [683, 211] width 69 height 9
click at [650, 211] on input "FedEx SmartPost" at bounding box center [649, 208] width 1 height 7
click at [670, 197] on label "FedEx Priority Overnight" at bounding box center [694, 198] width 91 height 9
click at [650, 197] on input "FedEx Priority Overnight" at bounding box center [649, 196] width 1 height 7
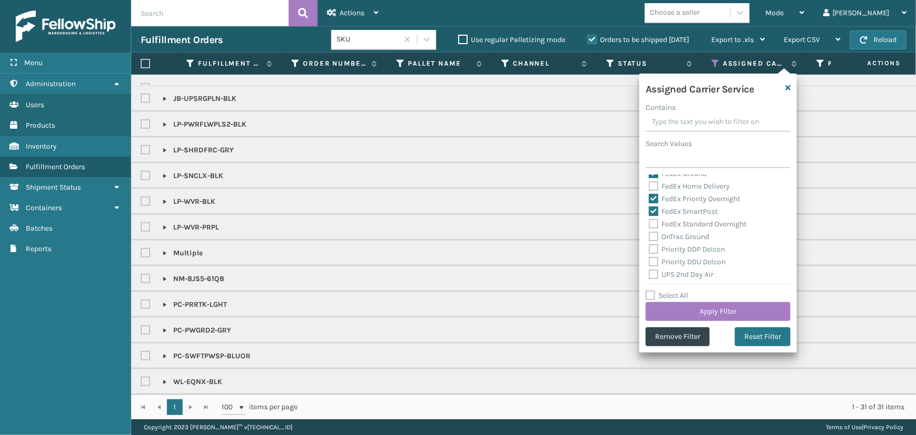
drag, startPoint x: 673, startPoint y: 184, endPoint x: 703, endPoint y: 205, distance: 36.4
click at [674, 184] on label "FedEx Home Delivery" at bounding box center [689, 186] width 81 height 9
click at [650, 184] on input "FedEx Home Delivery" at bounding box center [649, 183] width 1 height 7
click at [706, 225] on label "FedEx Standard Overnight" at bounding box center [698, 223] width 98 height 9
click at [650, 225] on input "FedEx Standard Overnight" at bounding box center [649, 221] width 1 height 7
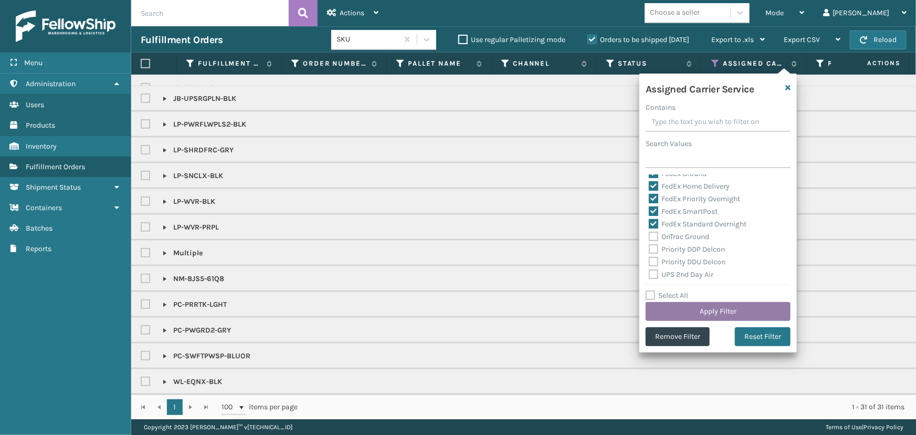
click at [702, 312] on button "Apply Filter" at bounding box center [718, 311] width 145 height 19
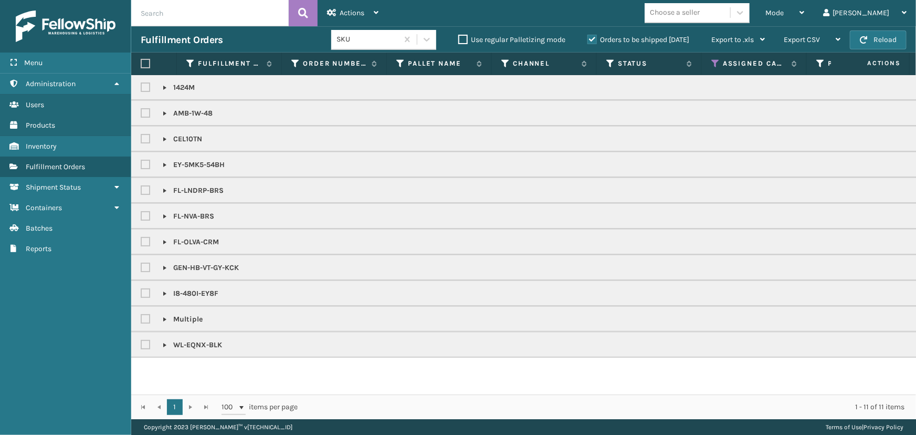
click at [146, 62] on label at bounding box center [145, 63] width 9 height 9
click at [141, 62] on input "checkbox" at bounding box center [141, 63] width 1 height 7
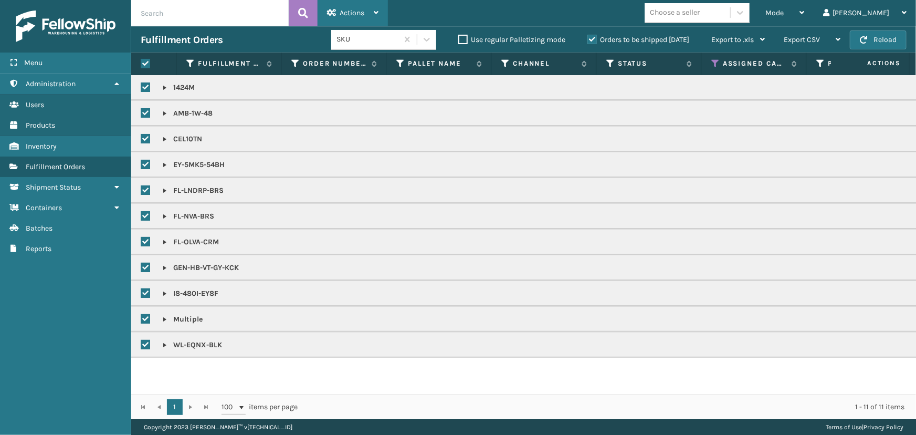
click at [348, 6] on div "Actions" at bounding box center [352, 13] width 51 height 26
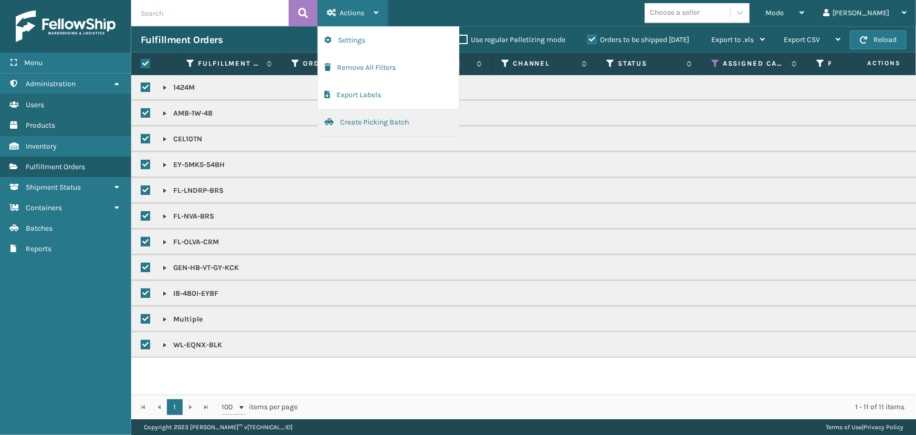
click at [418, 121] on button "Create Picking Batch" at bounding box center [388, 122] width 141 height 27
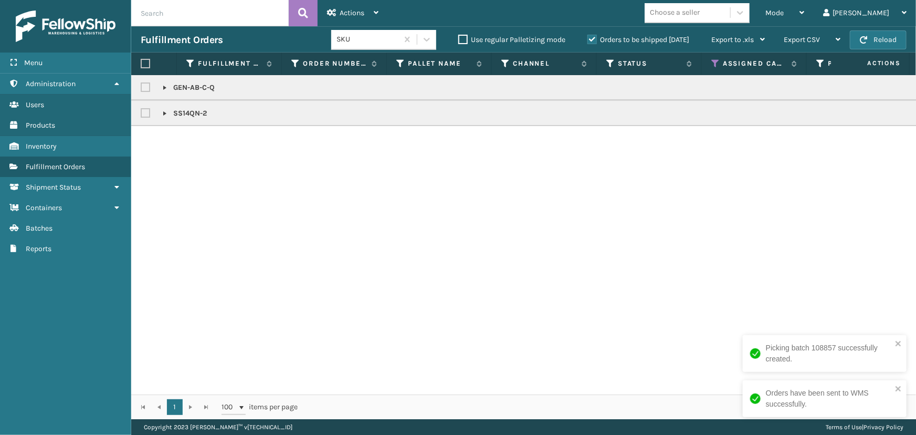
click at [667, 299] on div "GEN-AB-C-Q SS14QN-2" at bounding box center [523, 234] width 785 height 319
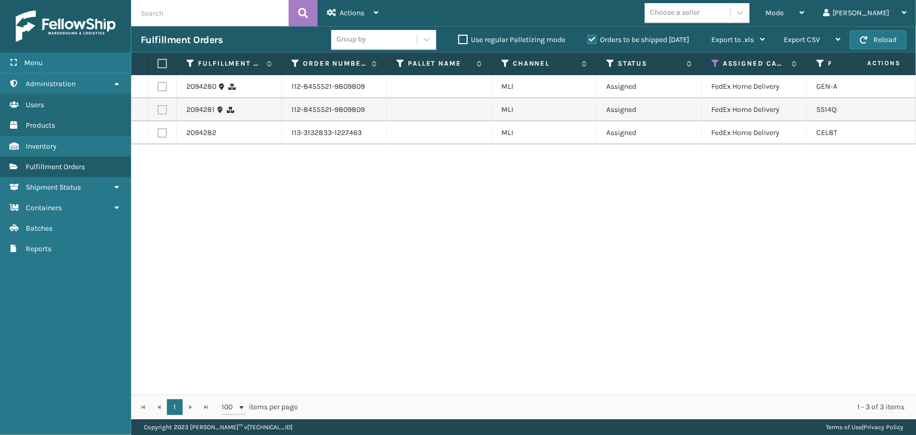
click at [161, 60] on label at bounding box center [161, 63] width 6 height 9
click at [158, 60] on input "checkbox" at bounding box center [158, 63] width 1 height 7
click at [353, 5] on div "Actions" at bounding box center [352, 13] width 51 height 26
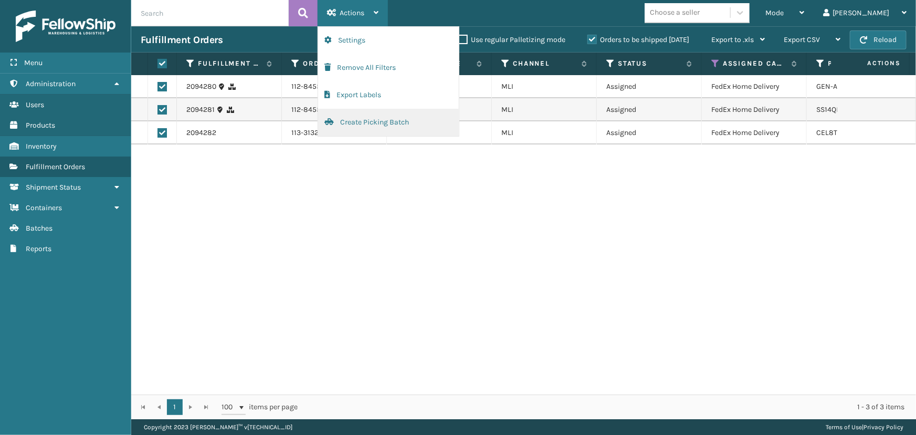
click at [376, 121] on button "Create Picking Batch" at bounding box center [388, 122] width 141 height 27
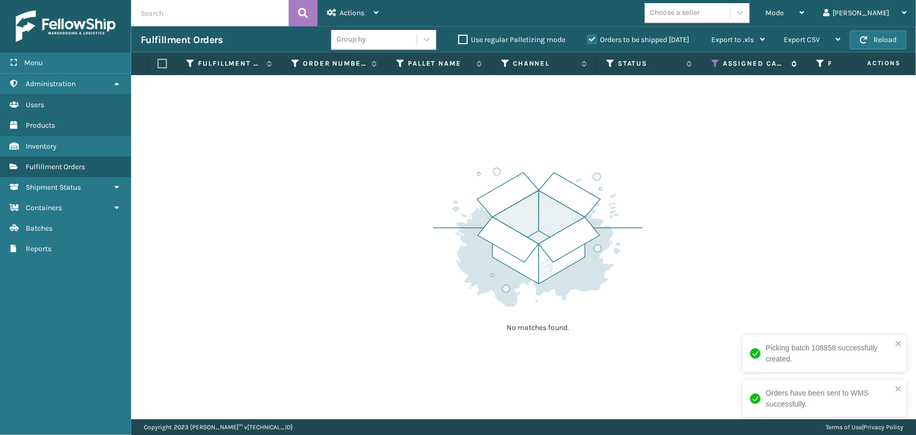
click at [716, 62] on icon at bounding box center [716, 63] width 8 height 9
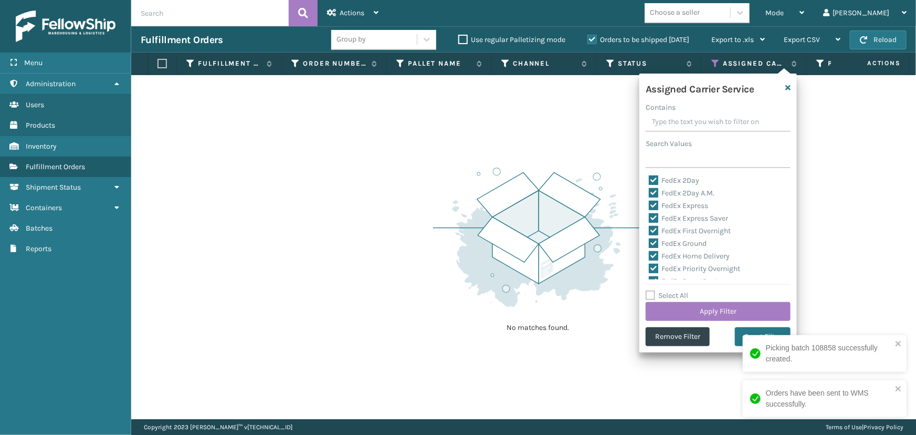
click at [680, 294] on label "Select All" at bounding box center [667, 295] width 43 height 9
click at [680, 290] on input "Select All" at bounding box center [725, 289] width 158 height 1
click at [680, 294] on label "Select All" at bounding box center [667, 295] width 43 height 9
click at [680, 290] on input "Select All" at bounding box center [725, 289] width 158 height 1
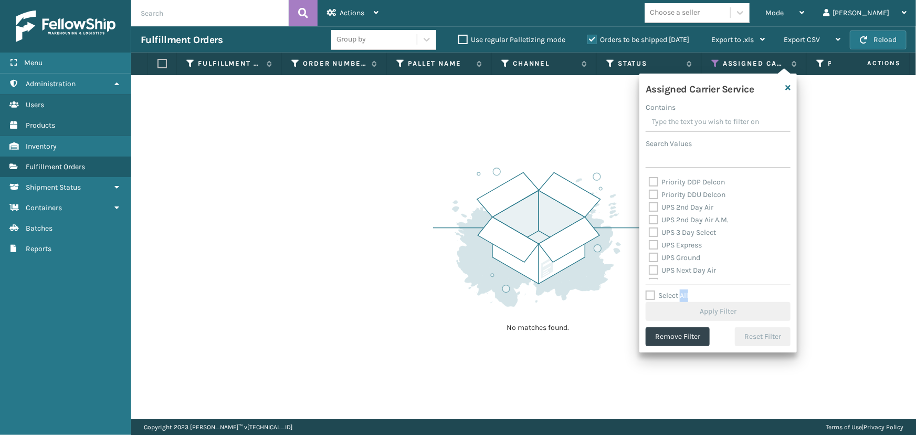
scroll to position [191, 0]
click at [691, 190] on label "UPS 2nd Day Air" at bounding box center [681, 191] width 65 height 9
click at [650, 190] on input "UPS 2nd Day Air" at bounding box center [649, 188] width 1 height 7
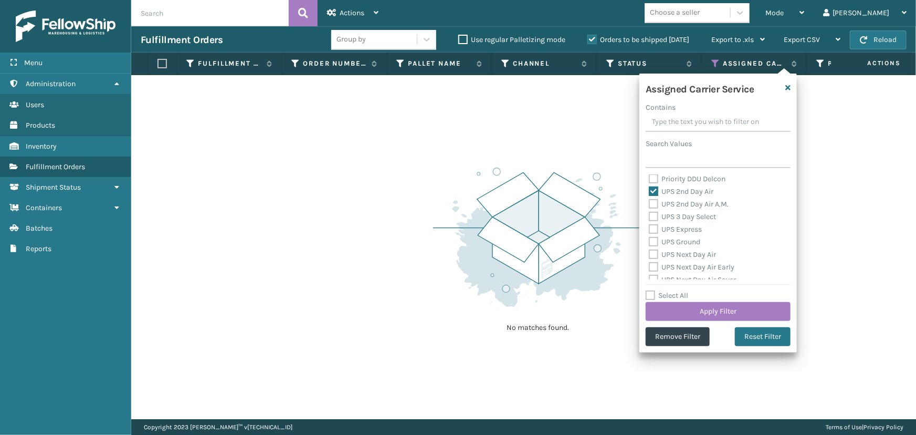
click at [694, 208] on div "UPS 2nd Day Air A.M." at bounding box center [718, 204] width 139 height 13
click at [696, 219] on label "UPS 3 Day Select" at bounding box center [682, 216] width 67 height 9
click at [650, 217] on input "UPS 3 Day Select" at bounding box center [649, 214] width 1 height 7
click at [697, 233] on div "UPS Express" at bounding box center [718, 229] width 139 height 13
click at [685, 207] on label "UPS 2nd Day Air A.M." at bounding box center [689, 204] width 80 height 9
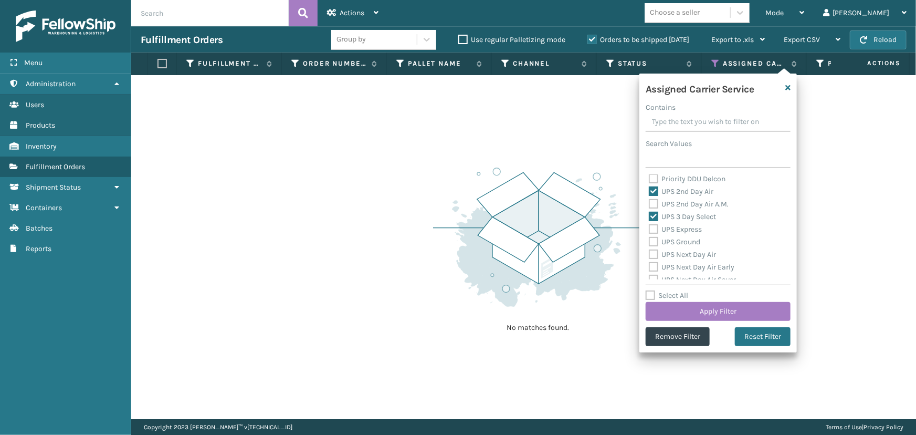
click at [650, 205] on input "UPS 2nd Day Air A.M." at bounding box center [649, 201] width 1 height 7
click at [685, 228] on label "UPS Express" at bounding box center [675, 229] width 53 height 9
click at [650, 228] on input "UPS Express" at bounding box center [649, 226] width 1 height 7
click at [686, 242] on label "UPS Ground" at bounding box center [674, 241] width 51 height 9
click at [650, 242] on input "UPS Ground" at bounding box center [649, 239] width 1 height 7
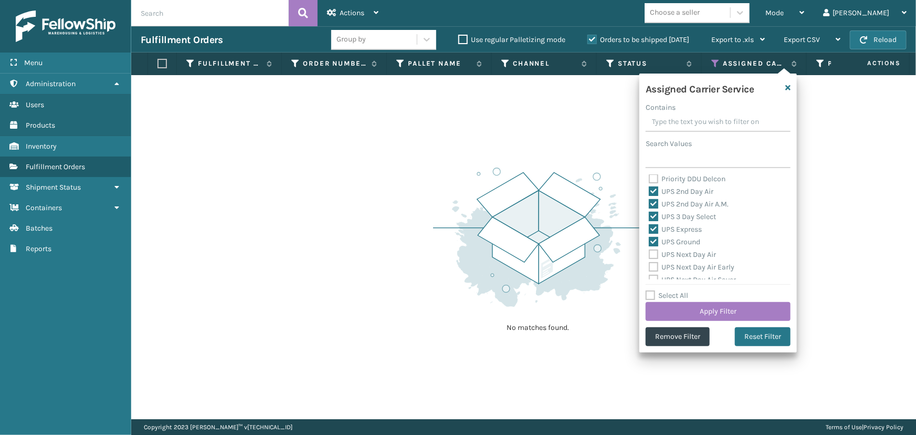
click at [687, 256] on label "UPS Next Day Air" at bounding box center [682, 254] width 67 height 9
click at [650, 255] on input "UPS Next Day Air" at bounding box center [649, 251] width 1 height 7
click at [689, 272] on div "UPS Next Day Air Early" at bounding box center [718, 267] width 139 height 13
click at [687, 222] on label "UPS Next Day Air Early" at bounding box center [692, 219] width 86 height 9
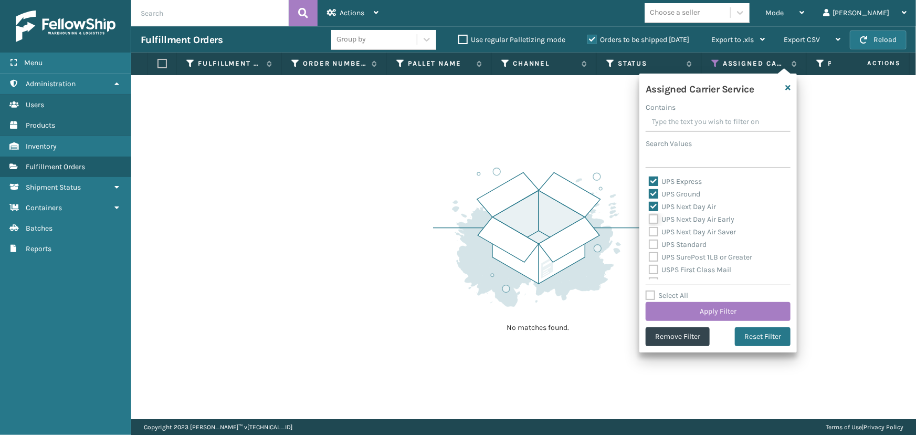
click at [650, 220] on input "UPS Next Day Air Early" at bounding box center [649, 216] width 1 height 7
click at [686, 234] on label "UPS Next Day Air Saver" at bounding box center [692, 231] width 87 height 9
click at [650, 233] on input "UPS Next Day Air Saver" at bounding box center [649, 229] width 1 height 7
click at [685, 245] on label "UPS Standard" at bounding box center [678, 244] width 58 height 9
click at [650, 245] on input "UPS Standard" at bounding box center [649, 241] width 1 height 7
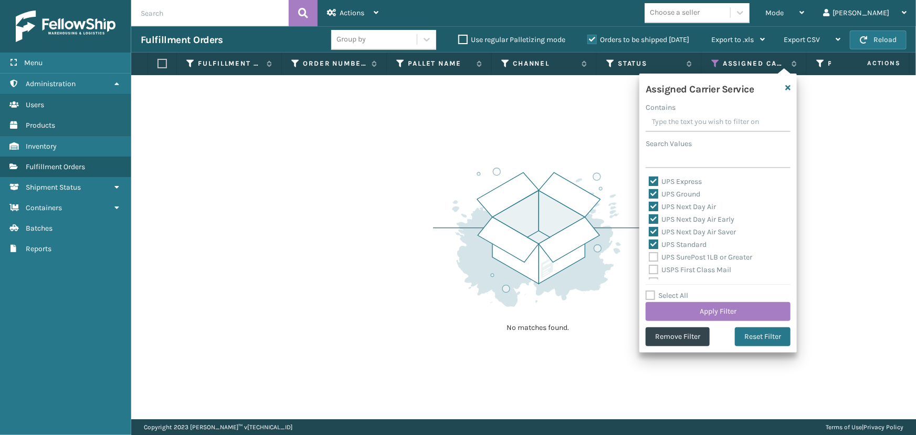
click at [686, 260] on label "UPS SurePost 1LB or Greater" at bounding box center [700, 257] width 103 height 9
click at [650, 258] on input "UPS SurePost 1LB or Greater" at bounding box center [649, 254] width 1 height 7
click at [700, 310] on button "Apply Filter" at bounding box center [718, 311] width 145 height 19
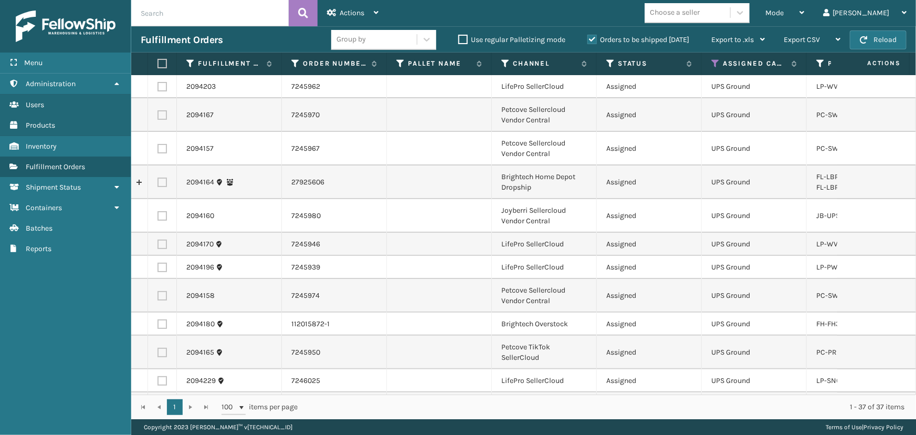
click at [352, 36] on div "Group by" at bounding box center [351, 39] width 29 height 11
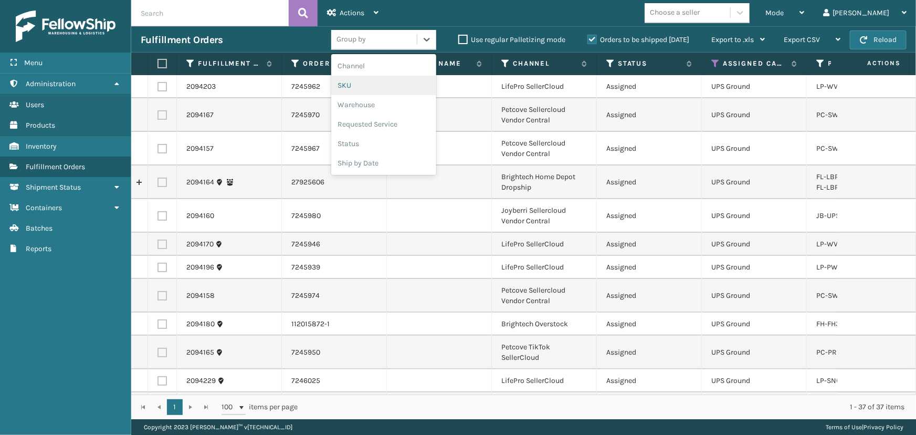
click at [365, 87] on div "SKU" at bounding box center [383, 85] width 105 height 19
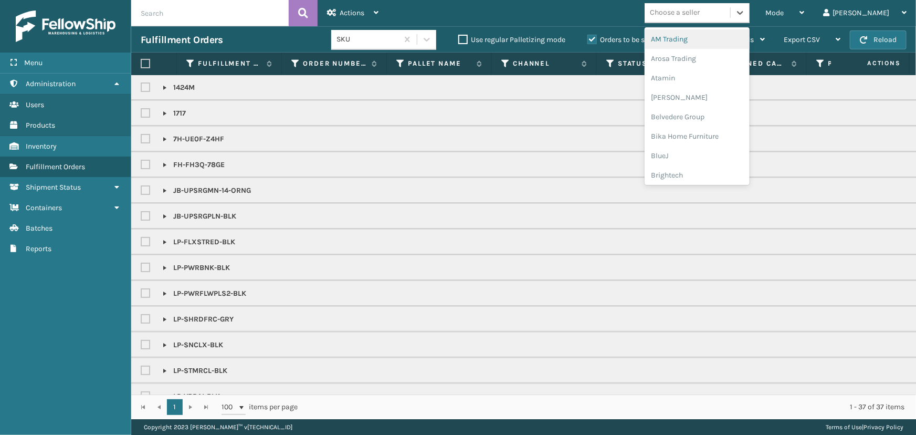
click at [700, 11] on div "Choose a seller" at bounding box center [675, 12] width 50 height 11
click at [725, 93] on div "LifePro Fitness" at bounding box center [697, 95] width 105 height 19
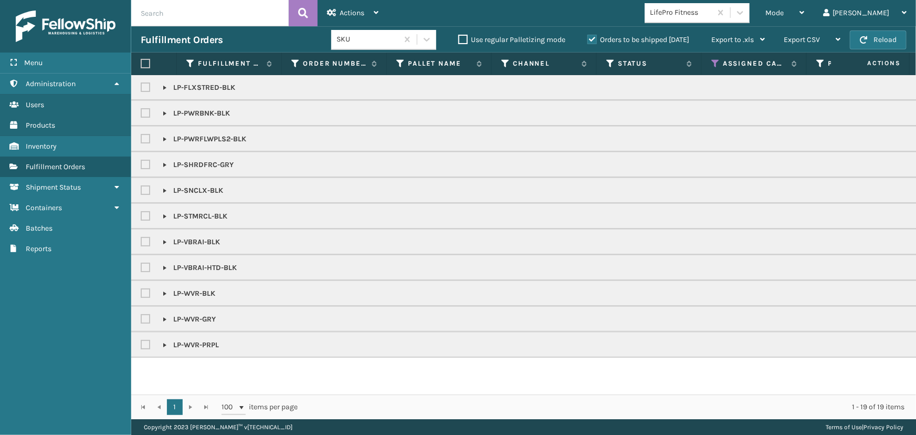
click at [147, 62] on label at bounding box center [145, 63] width 9 height 9
click at [141, 62] on input "checkbox" at bounding box center [141, 63] width 1 height 7
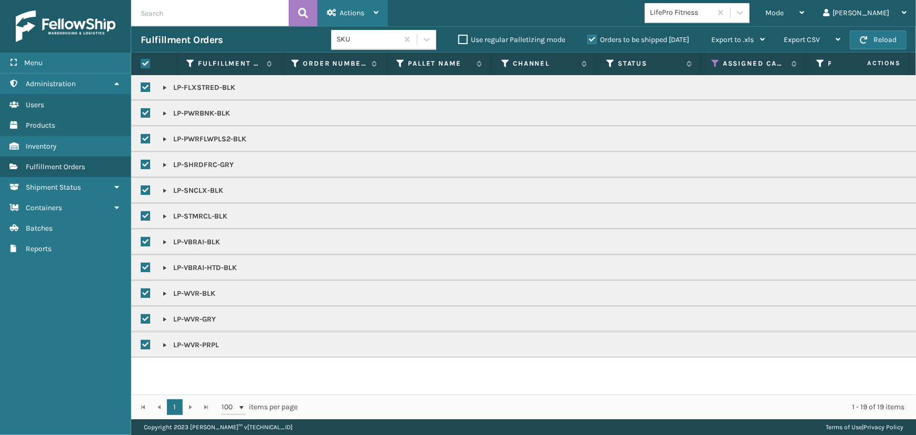
click at [347, 7] on div "Actions" at bounding box center [352, 13] width 51 height 26
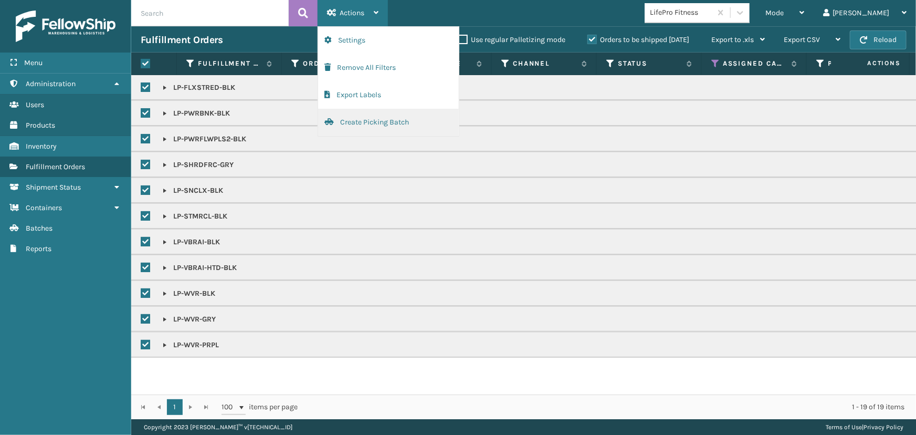
click at [375, 126] on button "Create Picking Batch" at bounding box center [388, 122] width 141 height 27
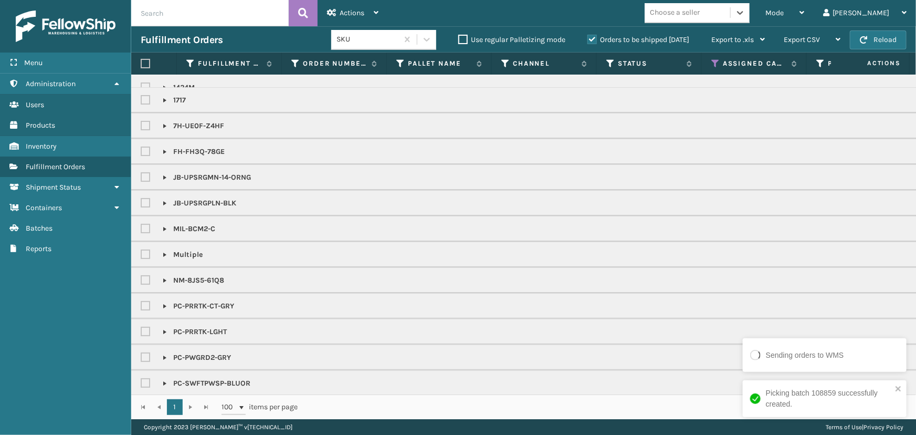
scroll to position [21, 0]
click at [700, 16] on div "Choose a seller" at bounding box center [675, 12] width 50 height 11
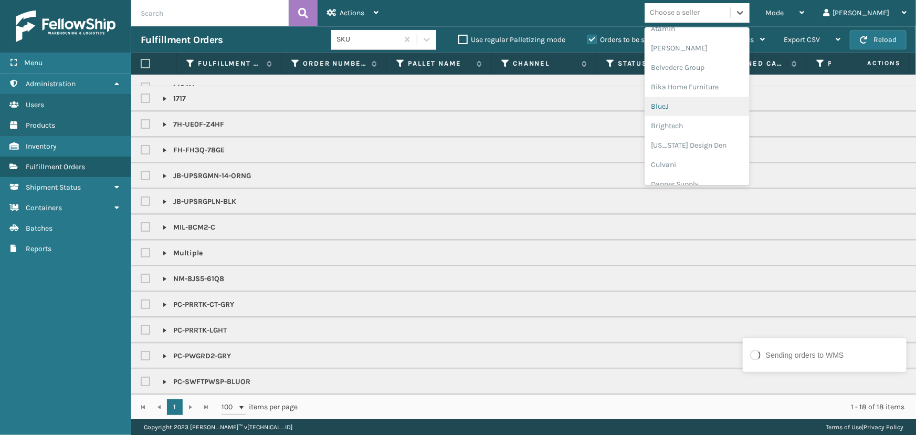
scroll to position [95, 0]
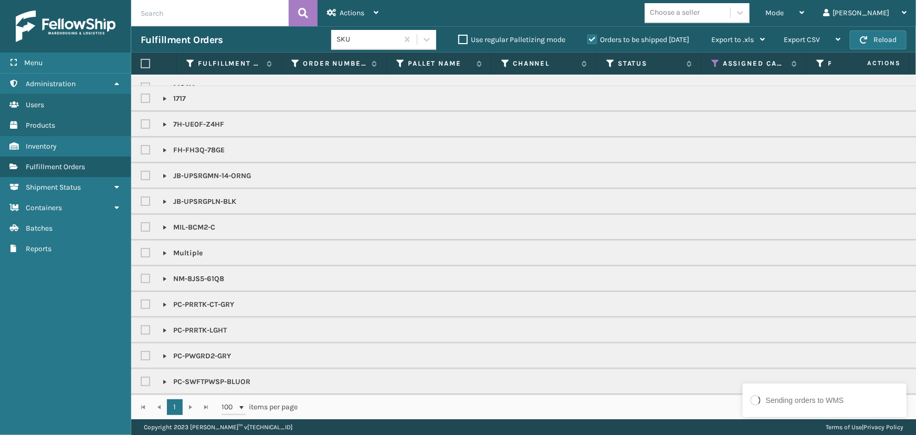
click at [143, 62] on label at bounding box center [145, 63] width 9 height 9
click at [141, 62] on input "checkbox" at bounding box center [141, 63] width 1 height 7
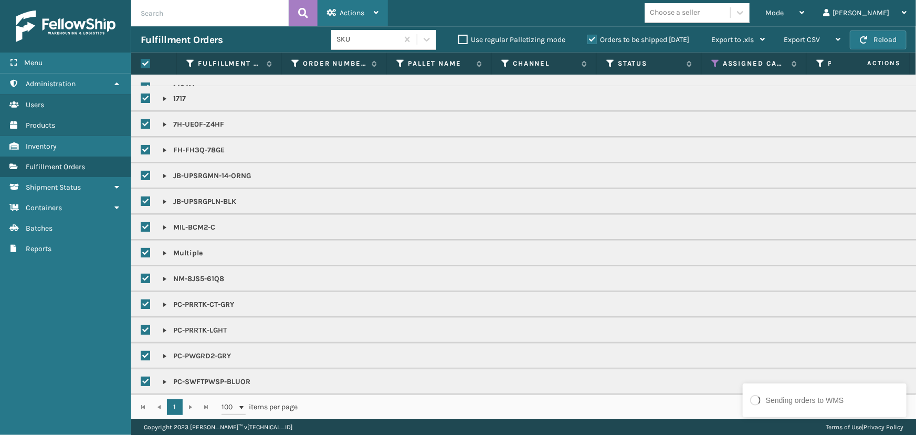
click at [358, 11] on span "Actions" at bounding box center [352, 12] width 25 height 9
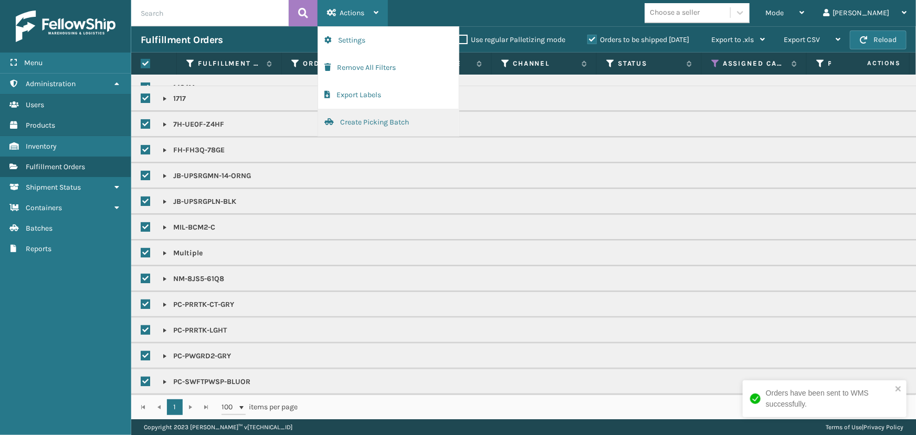
click at [413, 131] on button "Create Picking Batch" at bounding box center [388, 122] width 141 height 27
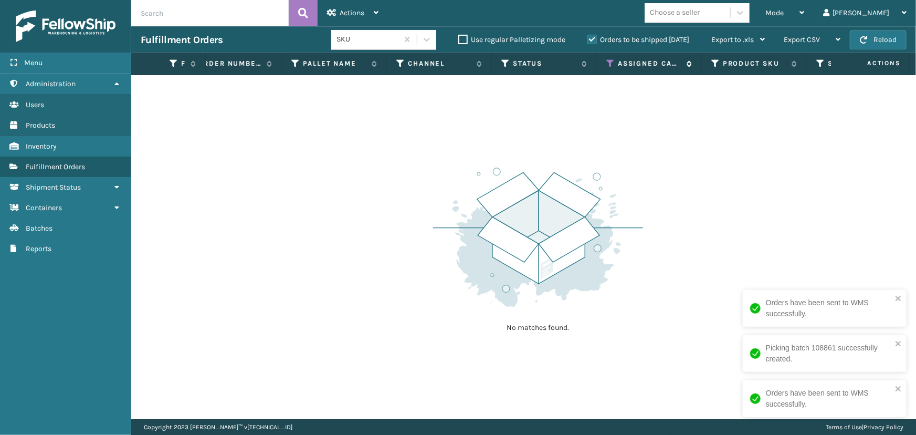
click at [612, 64] on icon at bounding box center [611, 63] width 8 height 9
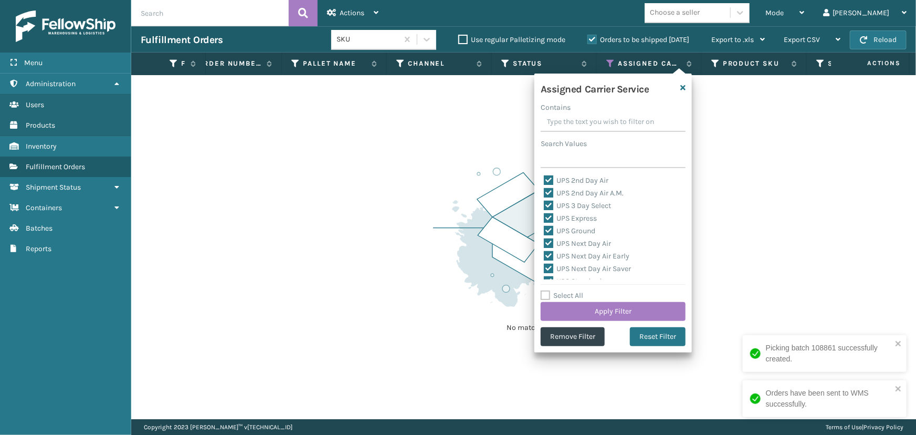
click at [565, 296] on label "Select All" at bounding box center [562, 295] width 43 height 9
click at [565, 290] on input "Select All" at bounding box center [620, 289] width 158 height 1
click at [558, 218] on label "LTL" at bounding box center [555, 219] width 23 height 9
click at [545, 218] on input "LTL" at bounding box center [544, 216] width 1 height 7
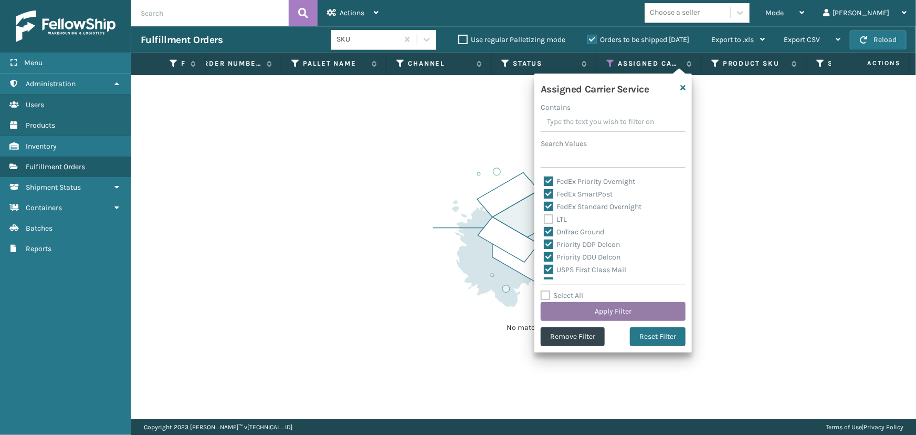
click at [618, 313] on button "Apply Filter" at bounding box center [613, 311] width 145 height 19
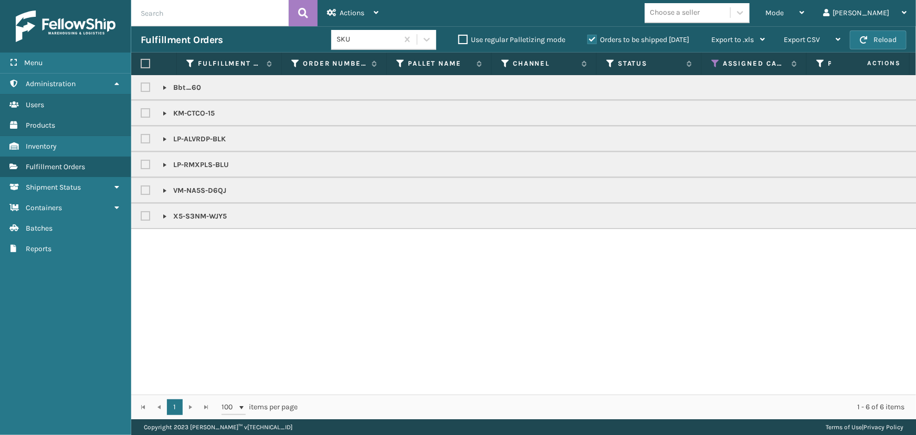
click at [163, 135] on link at bounding box center [165, 139] width 8 height 8
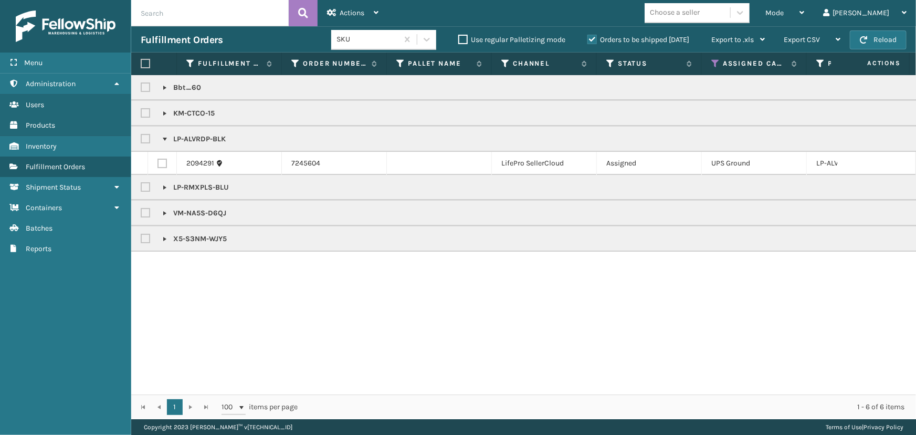
click at [848, 185] on div "LP-RMXPLS-BLU" at bounding box center [929, 187] width 1576 height 13
click at [718, 63] on icon at bounding box center [716, 63] width 8 height 9
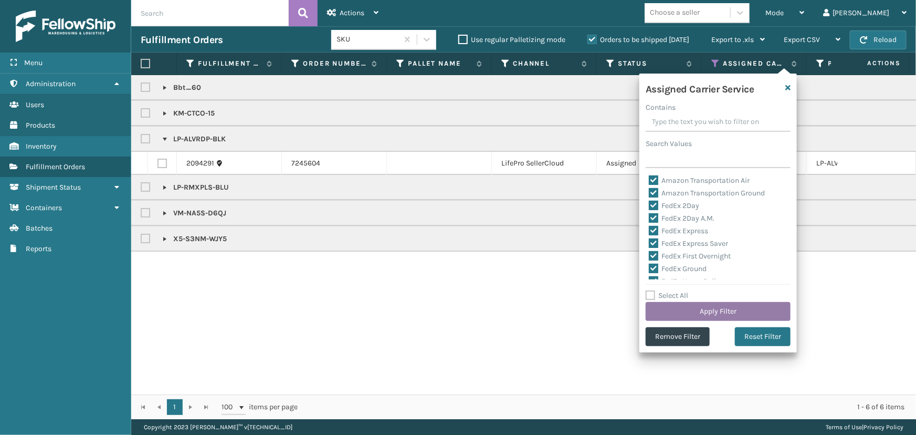
click at [677, 309] on button "Apply Filter" at bounding box center [718, 311] width 145 height 19
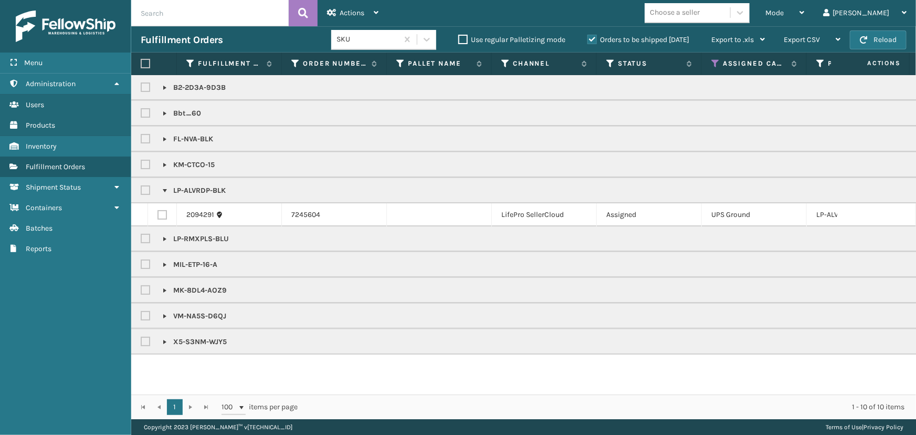
click at [700, 17] on div "Choose a seller" at bounding box center [675, 12] width 50 height 11
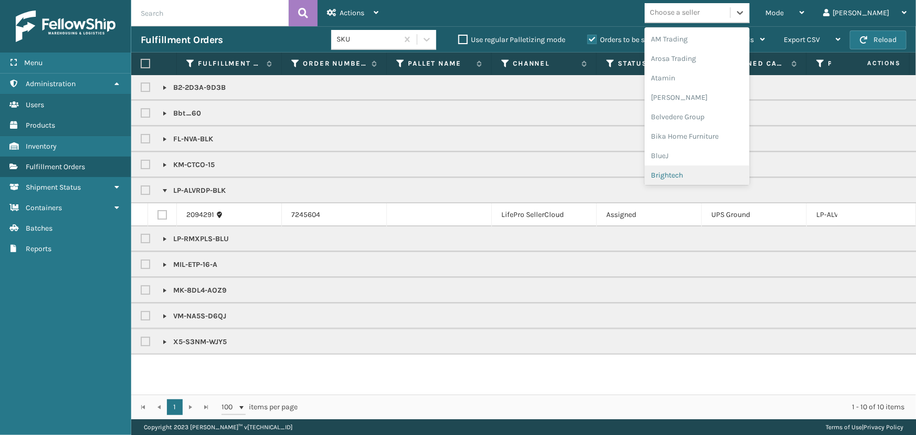
click at [717, 171] on div "Brightech" at bounding box center [697, 174] width 105 height 19
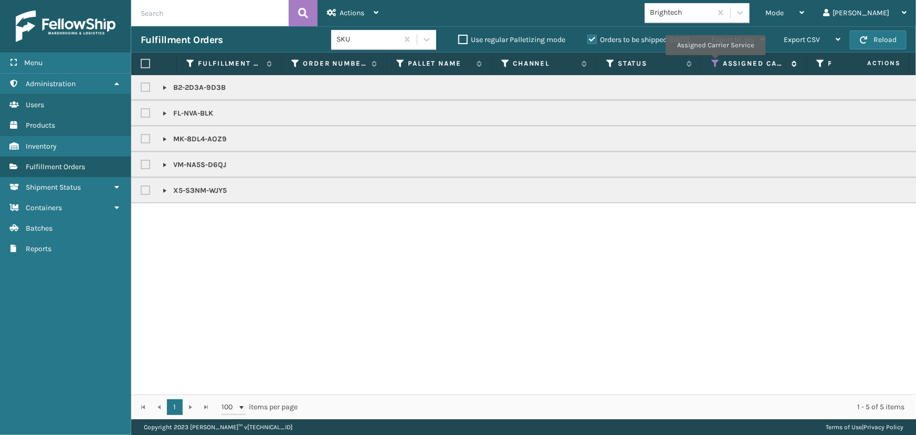
click at [715, 62] on icon at bounding box center [716, 63] width 8 height 9
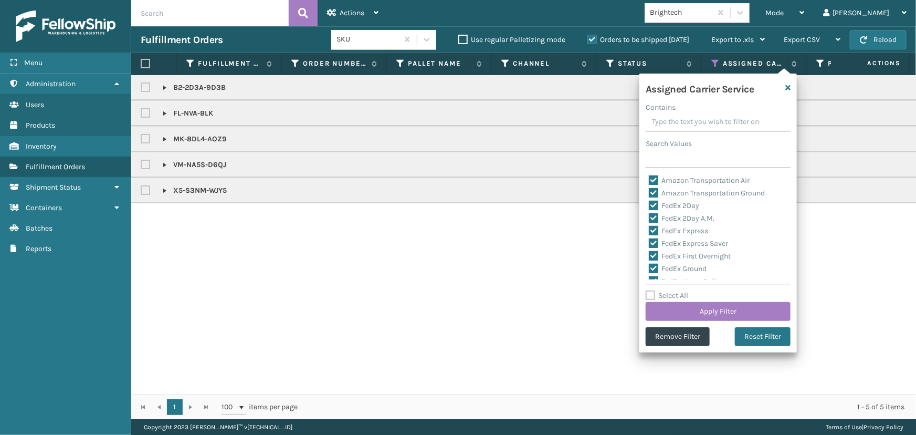
click at [662, 295] on label "Select All" at bounding box center [667, 295] width 43 height 9
click at [662, 290] on input "Select All" at bounding box center [725, 289] width 158 height 1
click at [666, 273] on label "LTL" at bounding box center [660, 272] width 23 height 9
click at [650, 273] on input "LTL" at bounding box center [649, 270] width 1 height 7
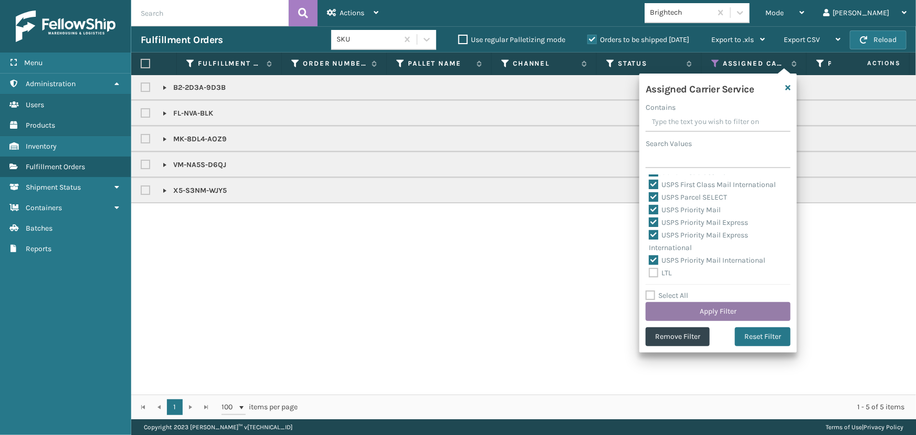
click at [697, 310] on button "Apply Filter" at bounding box center [718, 311] width 145 height 19
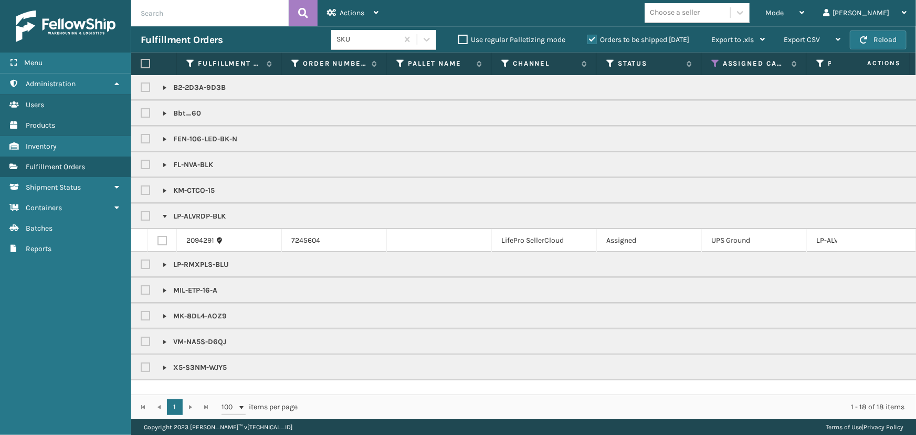
click at [142, 63] on label at bounding box center [145, 63] width 9 height 9
click at [141, 63] on input "checkbox" at bounding box center [141, 63] width 1 height 7
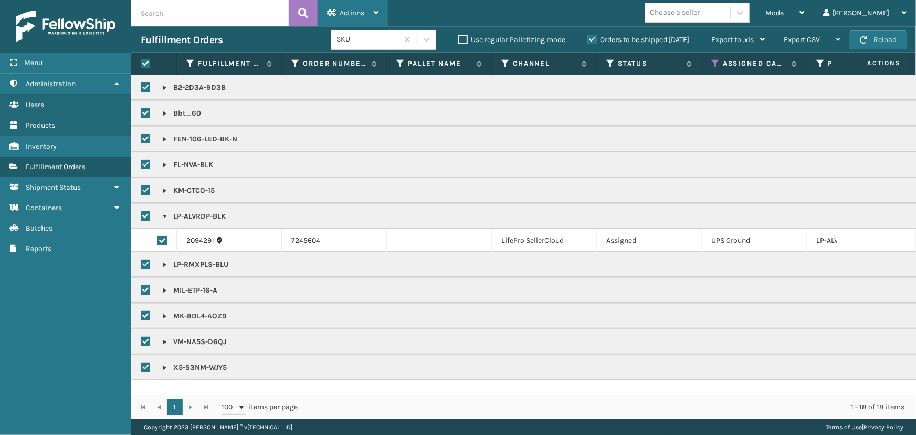
click at [347, 13] on span "Actions" at bounding box center [352, 12] width 25 height 9
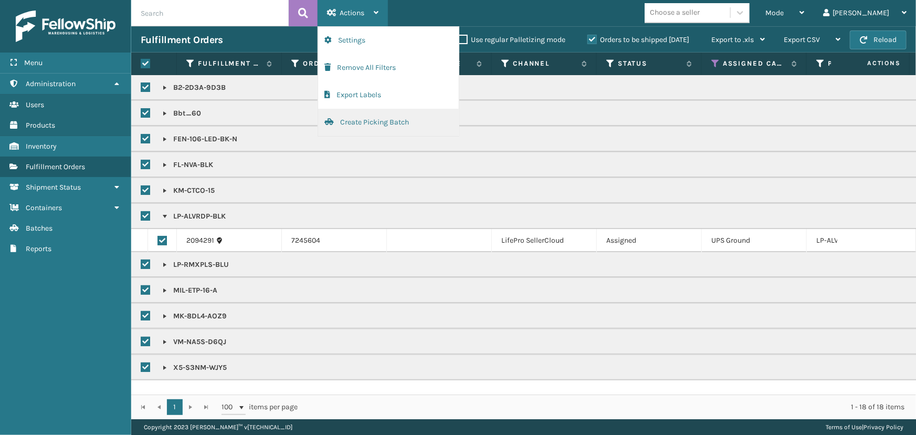
click at [394, 120] on button "Create Picking Batch" at bounding box center [388, 122] width 141 height 27
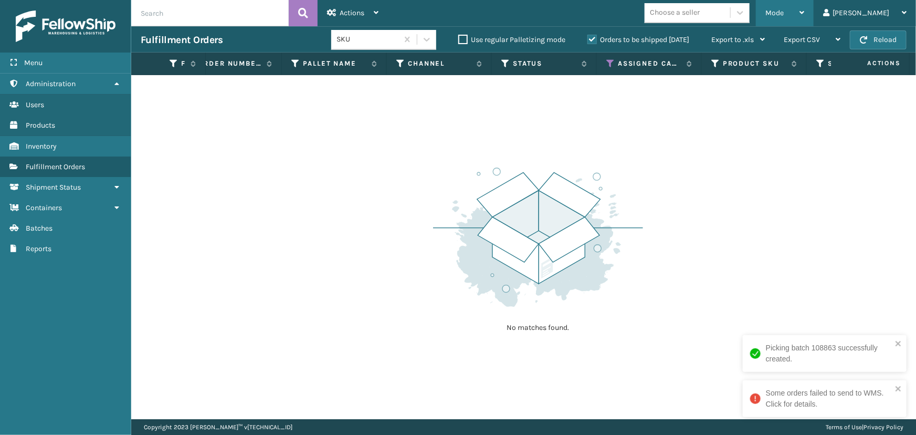
click at [803, 17] on div "Mode" at bounding box center [785, 13] width 39 height 26
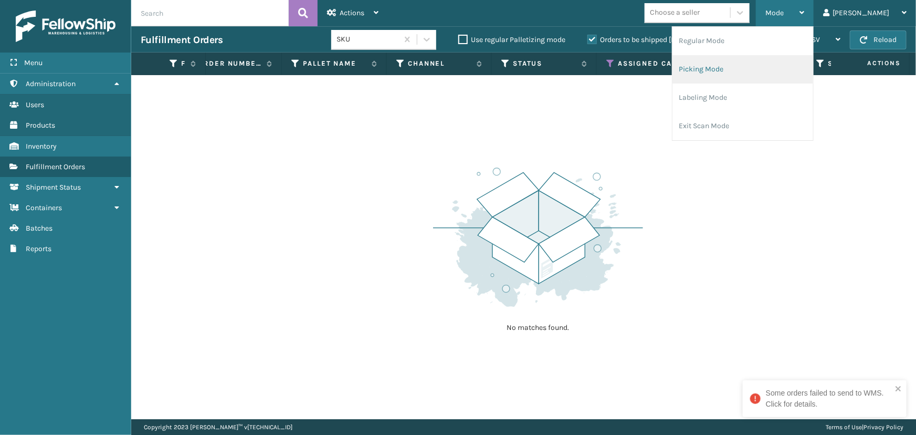
click at [746, 68] on li "Picking Mode" at bounding box center [743, 69] width 141 height 28
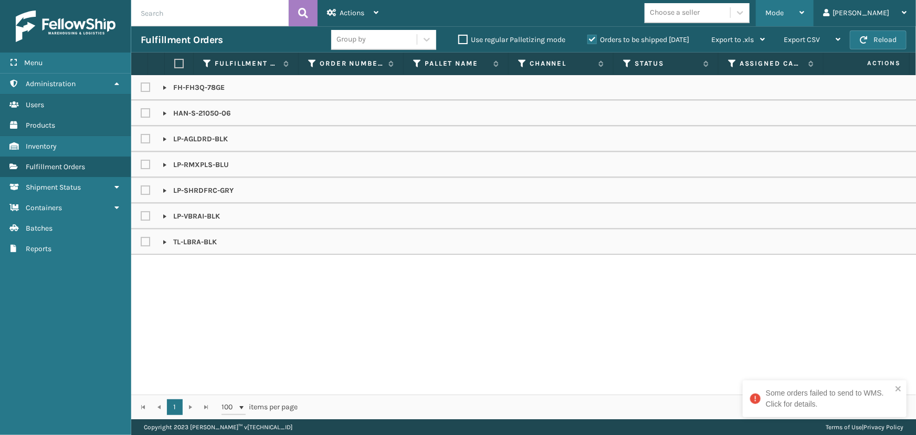
click at [804, 7] on div "Mode" at bounding box center [785, 13] width 39 height 26
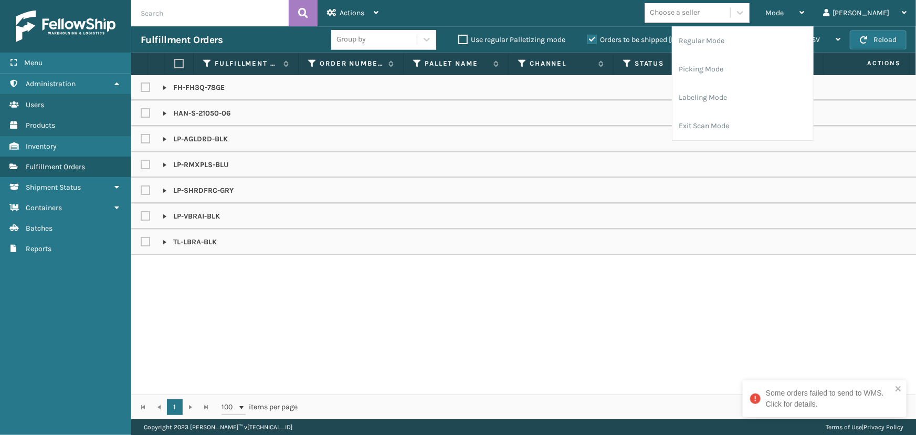
drag, startPoint x: 165, startPoint y: 86, endPoint x: 172, endPoint y: 90, distance: 8.2
click at [165, 86] on link at bounding box center [165, 87] width 8 height 8
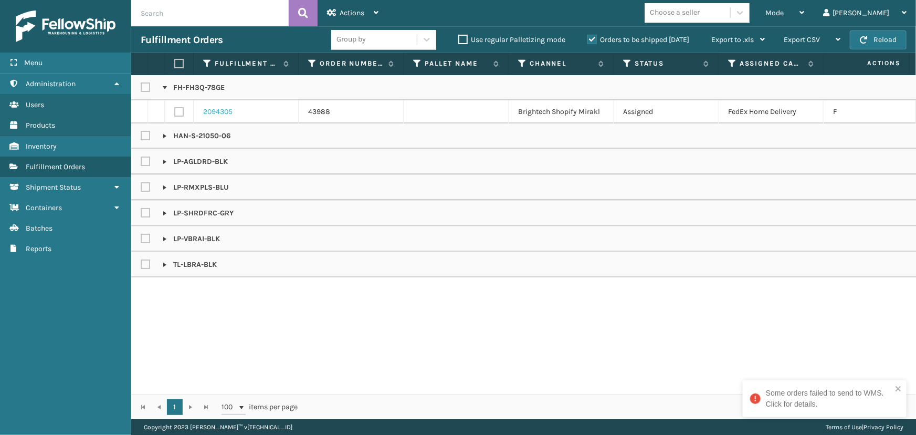
click at [227, 112] on link "2094305" at bounding box center [217, 112] width 29 height 11
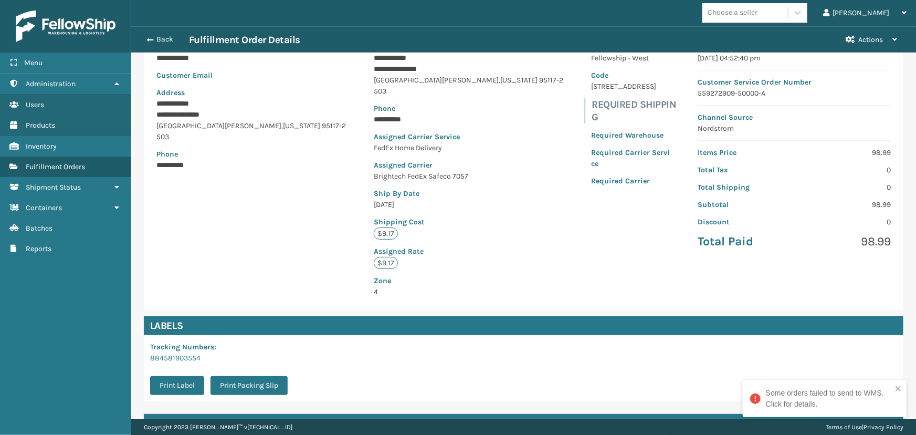
scroll to position [196, 0]
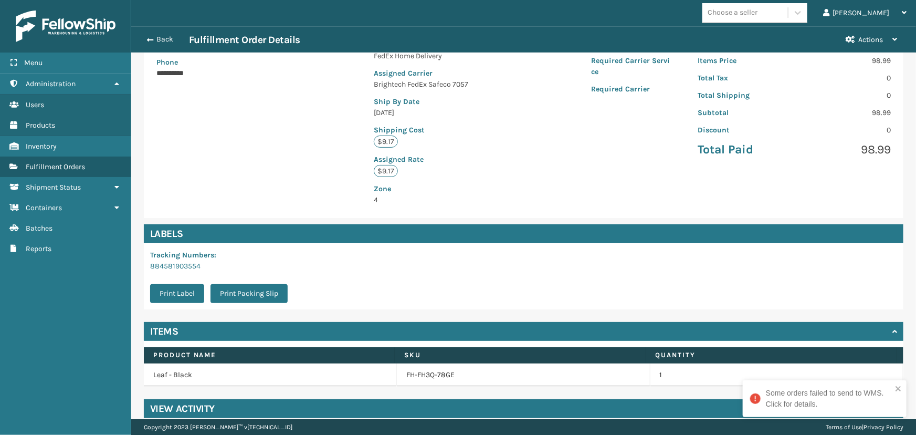
click at [412, 401] on div "View Activity" at bounding box center [524, 408] width 760 height 19
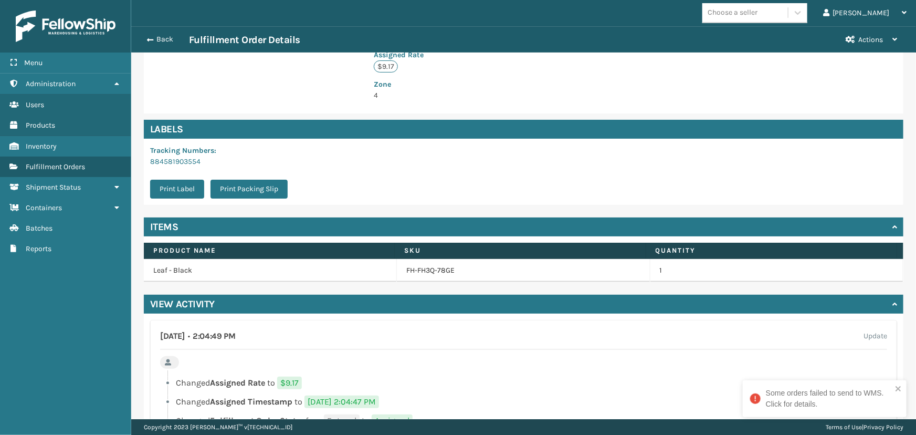
scroll to position [339, 0]
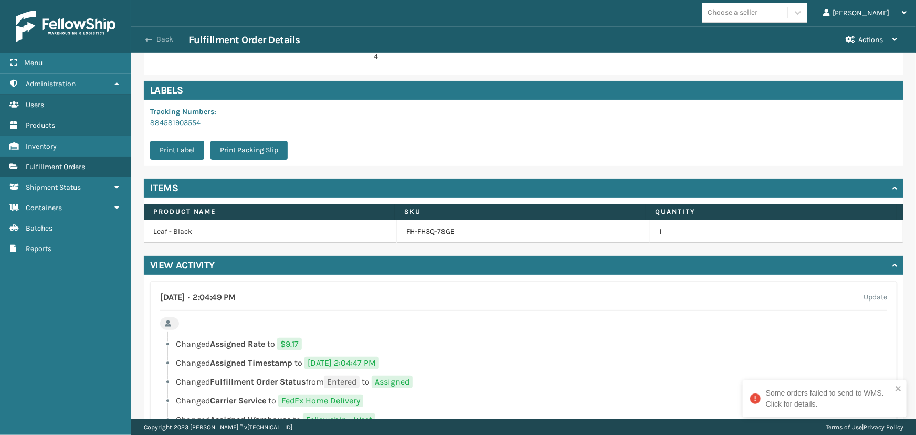
click at [145, 37] on button "Back" at bounding box center [165, 39] width 48 height 9
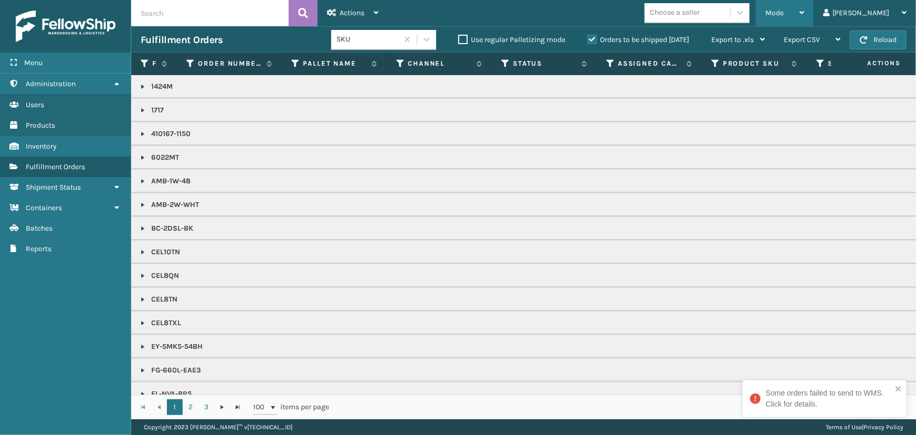
click at [803, 5] on div "Mode Regular Mode Picking Mode Labeling Mode Exit Scan Mode" at bounding box center [785, 13] width 58 height 26
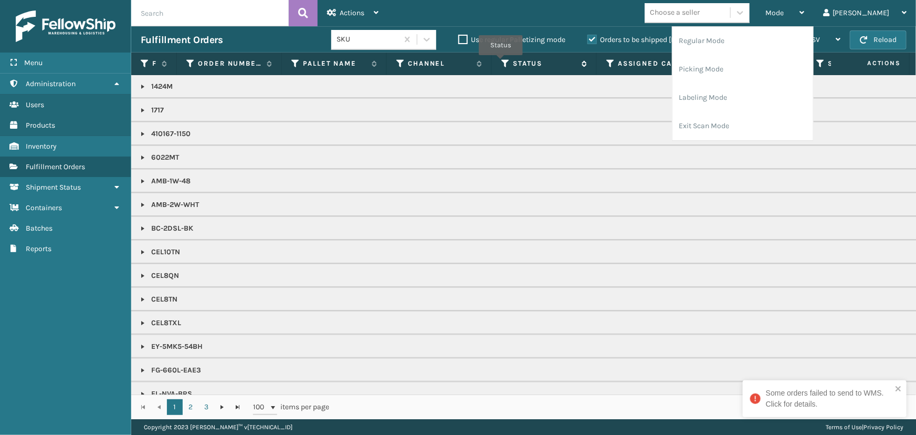
click at [501, 62] on icon at bounding box center [505, 63] width 8 height 9
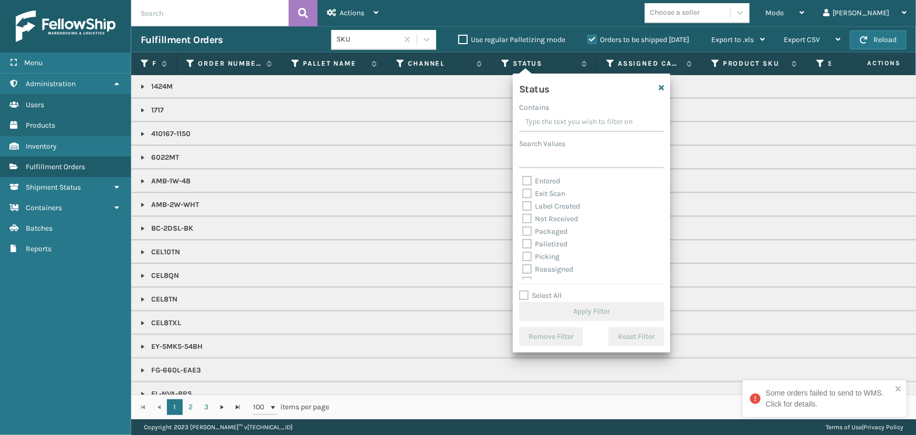
scroll to position [47, 0]
click at [564, 233] on div "Picking" at bounding box center [591, 234] width 139 height 13
click at [558, 233] on label "Picking" at bounding box center [540, 233] width 37 height 9
click at [523, 233] on input "Picking" at bounding box center [522, 231] width 1 height 7
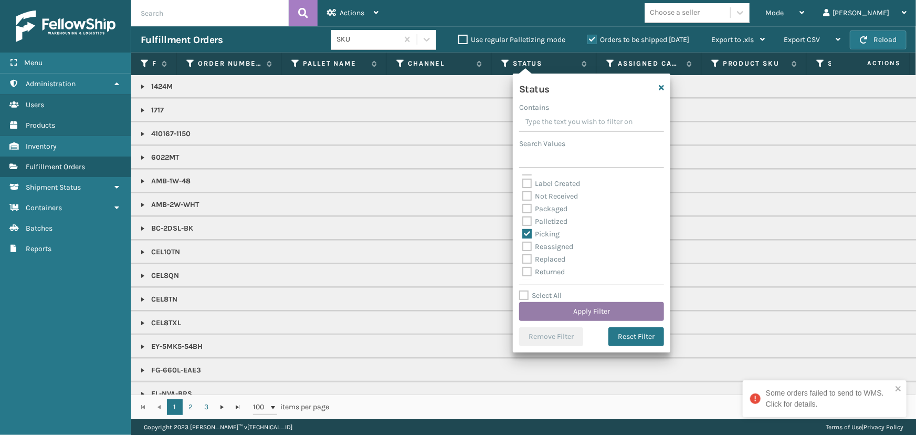
click at [620, 304] on button "Apply Filter" at bounding box center [591, 311] width 145 height 19
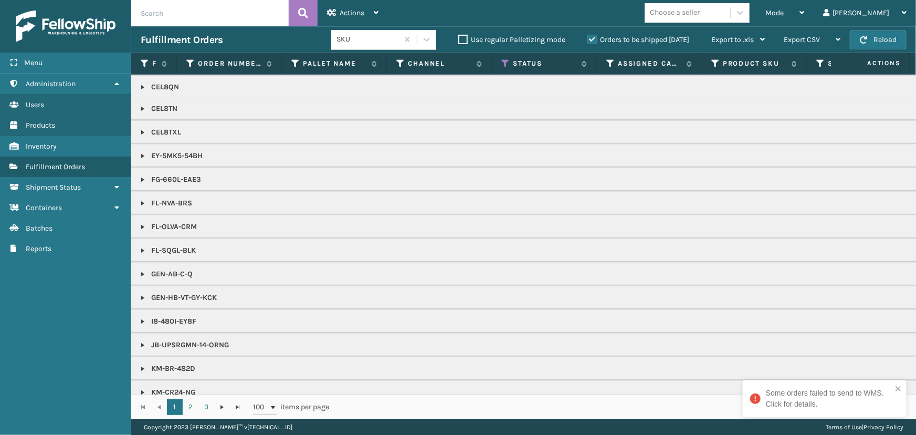
scroll to position [334, 0]
click at [609, 62] on icon at bounding box center [611, 63] width 8 height 9
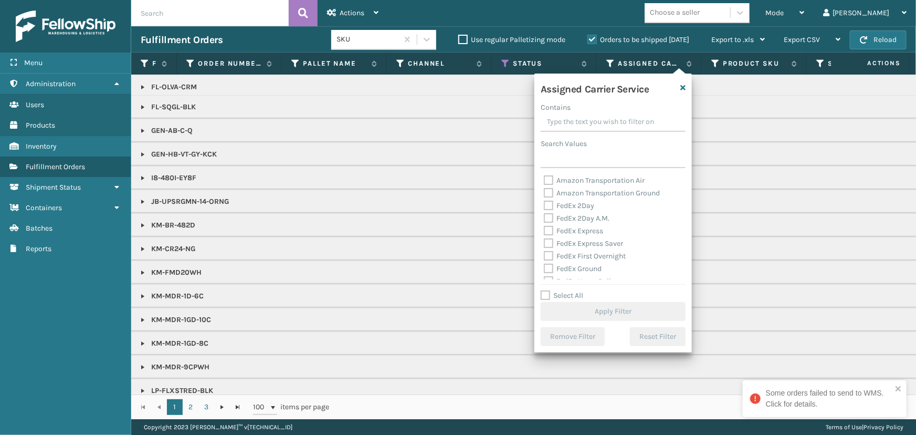
click at [572, 290] on div "Select All Apply Filter" at bounding box center [613, 305] width 145 height 32
click at [573, 293] on label "Select All" at bounding box center [562, 295] width 43 height 9
click at [573, 290] on input "Select All" at bounding box center [620, 289] width 158 height 1
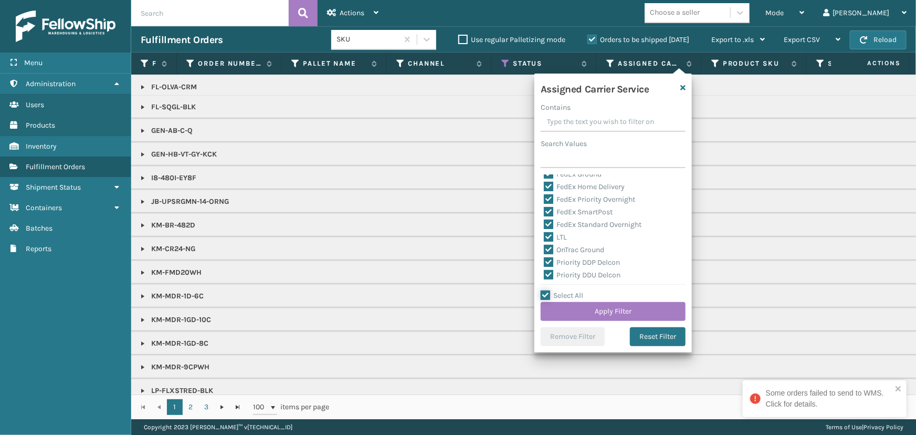
scroll to position [95, 0]
drag, startPoint x: 557, startPoint y: 234, endPoint x: 573, endPoint y: 248, distance: 21.6
click at [557, 234] on label "LTL" at bounding box center [555, 236] width 23 height 9
click at [545, 234] on input "LTL" at bounding box center [544, 234] width 1 height 7
click at [604, 306] on button "Apply Filter" at bounding box center [613, 311] width 145 height 19
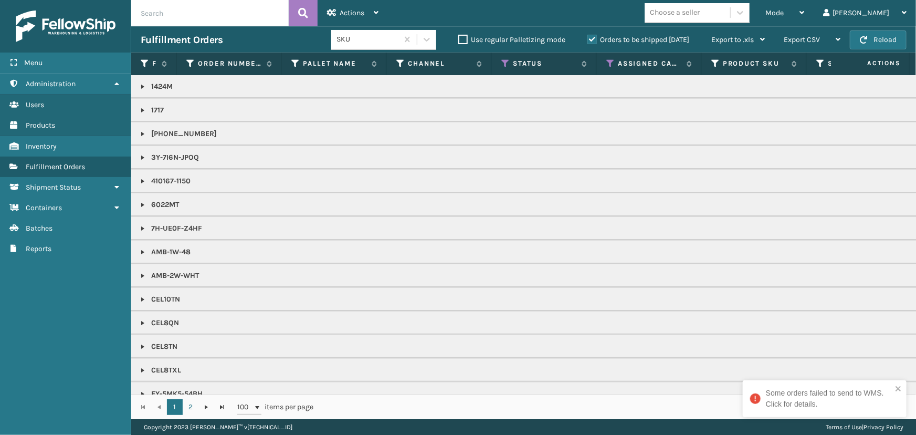
scroll to position [191, 0]
click at [618, 290] on td "FL-NVA-BRS" at bounding box center [914, 298] width 1566 height 24
click at [898, 389] on icon "close" at bounding box center [898, 388] width 5 height 5
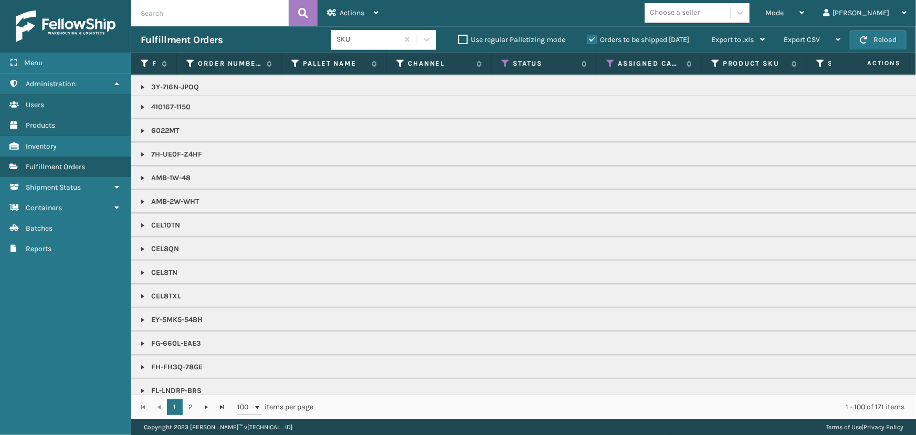
scroll to position [0, 0]
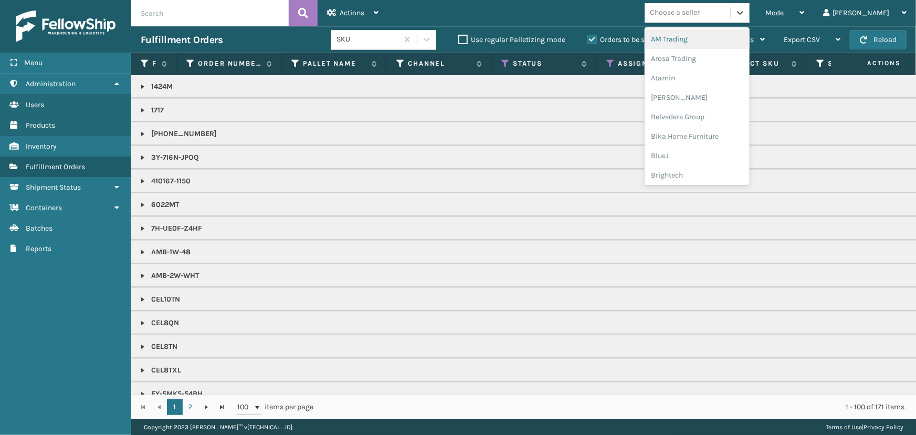
click at [700, 15] on div "Choose a seller" at bounding box center [675, 12] width 50 height 11
click at [703, 70] on div "Atamin" at bounding box center [697, 77] width 105 height 19
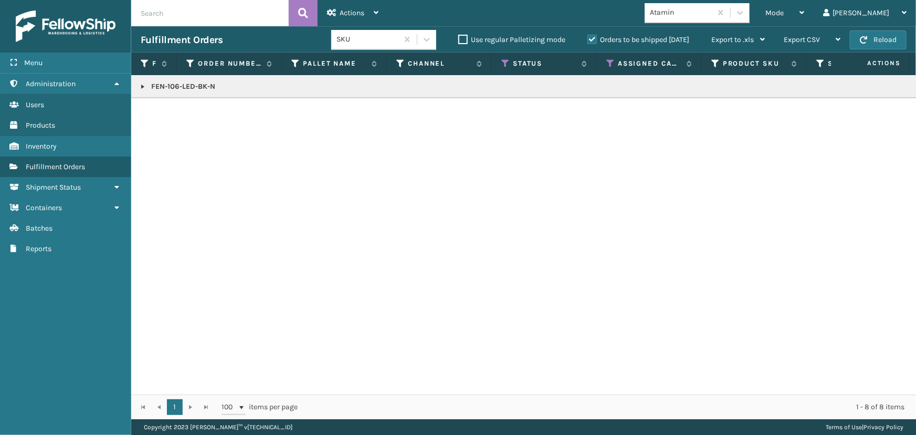
click at [142, 86] on link at bounding box center [143, 86] width 8 height 8
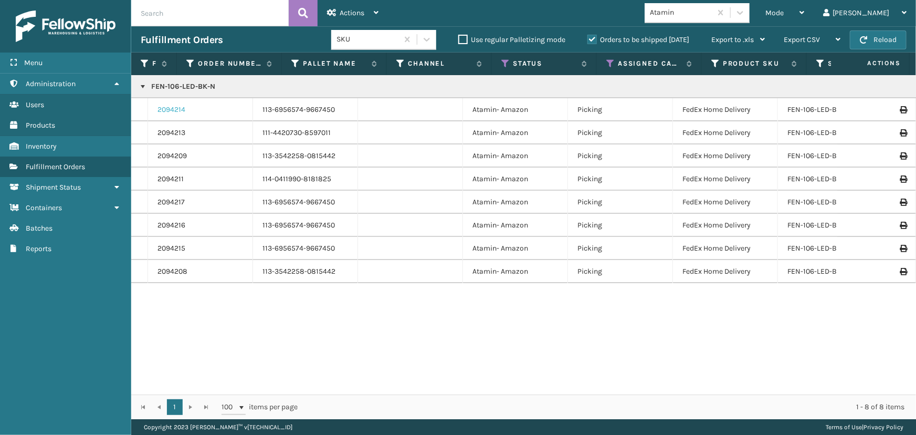
click at [175, 110] on link "2094214" at bounding box center [172, 109] width 28 height 11
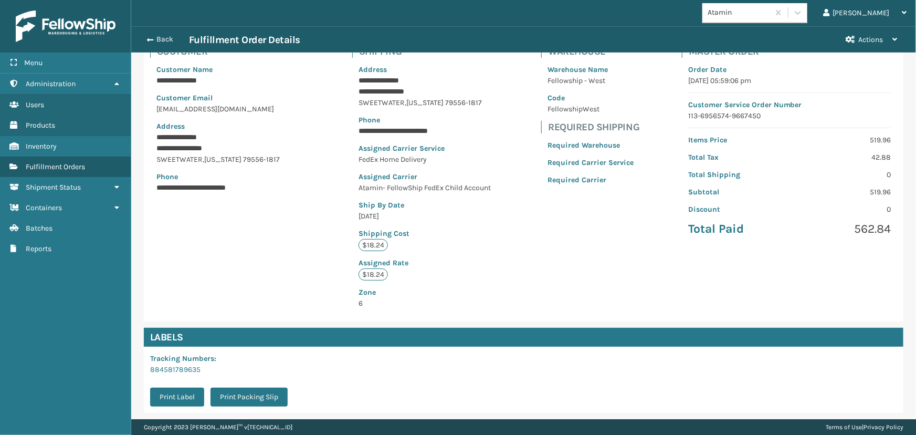
scroll to position [196, 0]
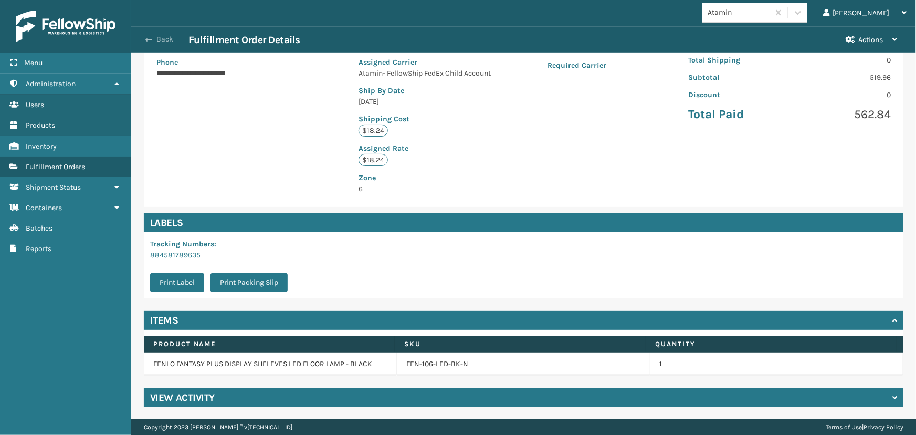
click at [158, 35] on button "Back" at bounding box center [165, 39] width 48 height 9
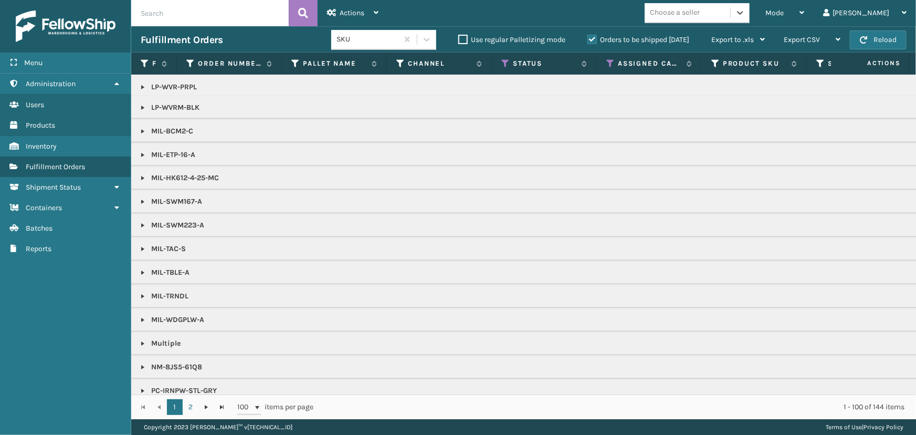
scroll to position [909, 0]
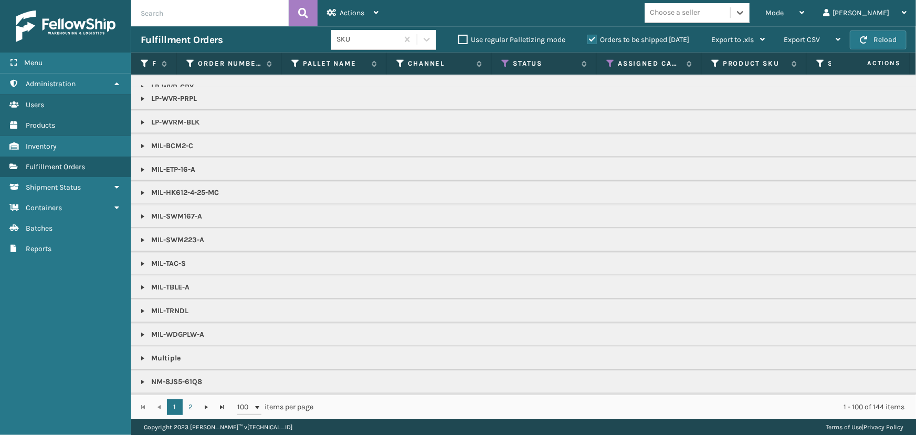
click at [141, 165] on link at bounding box center [143, 169] width 8 height 8
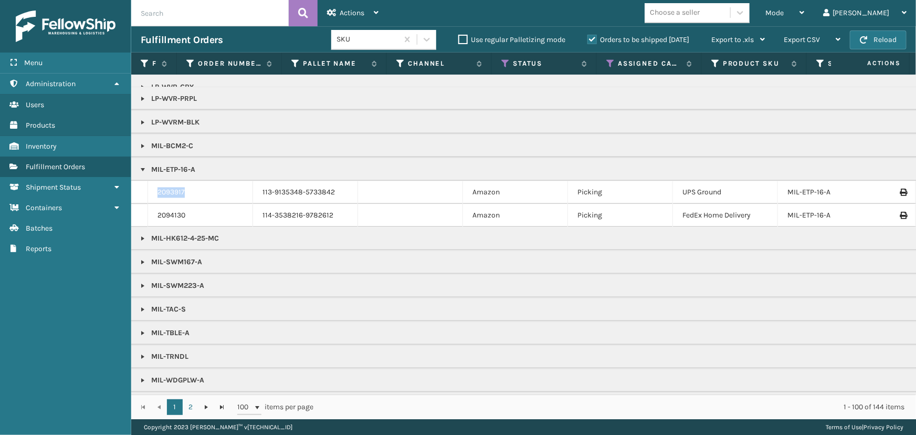
drag, startPoint x: 193, startPoint y: 192, endPoint x: 141, endPoint y: 187, distance: 52.2
click at [141, 187] on tr "2093917 113-9135348-5733842 Amazon Picking UPS Ground MIL-ETP-16-A [DATE] 1 Fel…" at bounding box center [914, 192] width 1566 height 23
copy tr "2093917"
click at [174, 190] on link "2093917" at bounding box center [171, 192] width 27 height 11
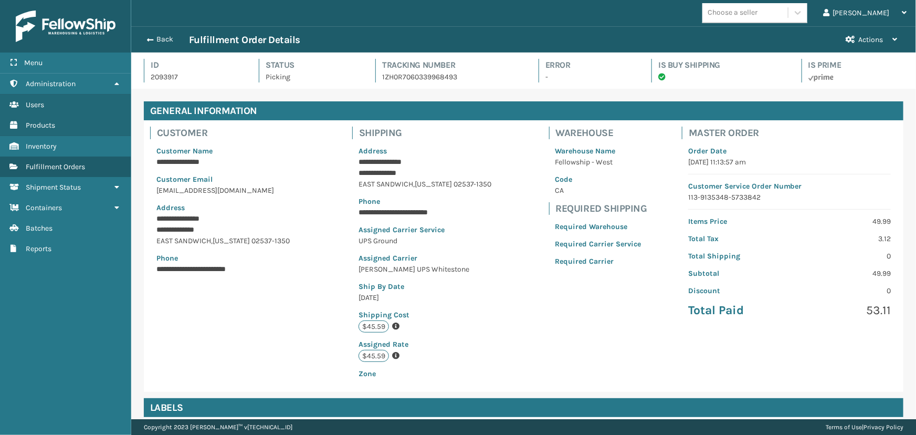
scroll to position [185, 0]
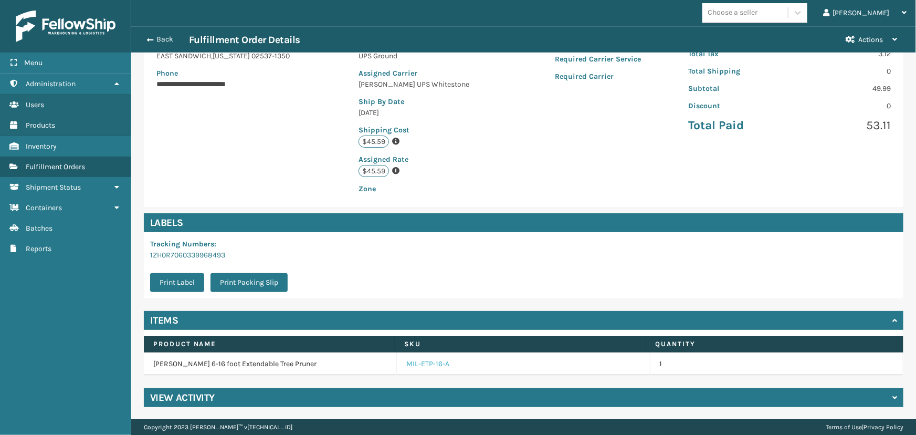
click at [426, 361] on link "MIL-ETP-16-A" at bounding box center [427, 364] width 43 height 11
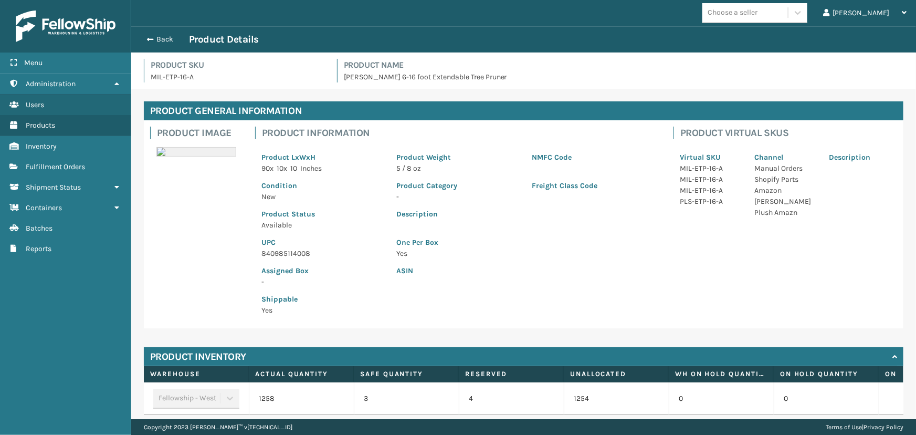
click at [283, 255] on p "840985114008" at bounding box center [323, 253] width 123 height 11
copy p "840985114008"
click at [162, 37] on button "Back" at bounding box center [165, 39] width 48 height 9
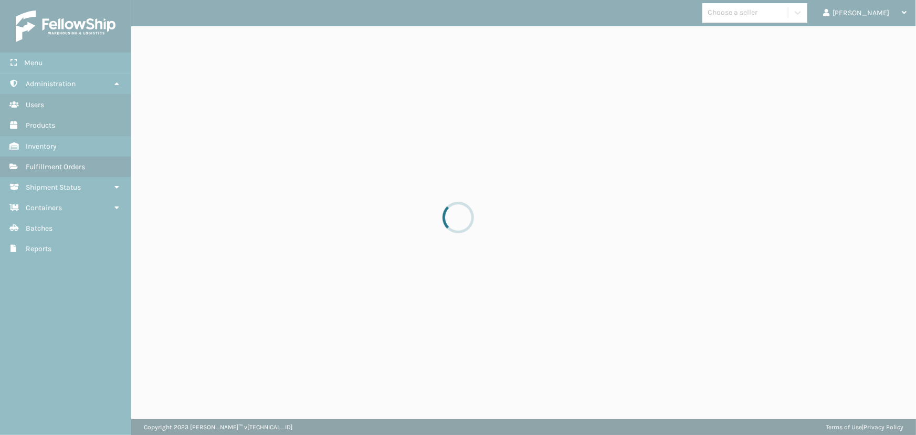
click at [162, 37] on div at bounding box center [458, 217] width 916 height 435
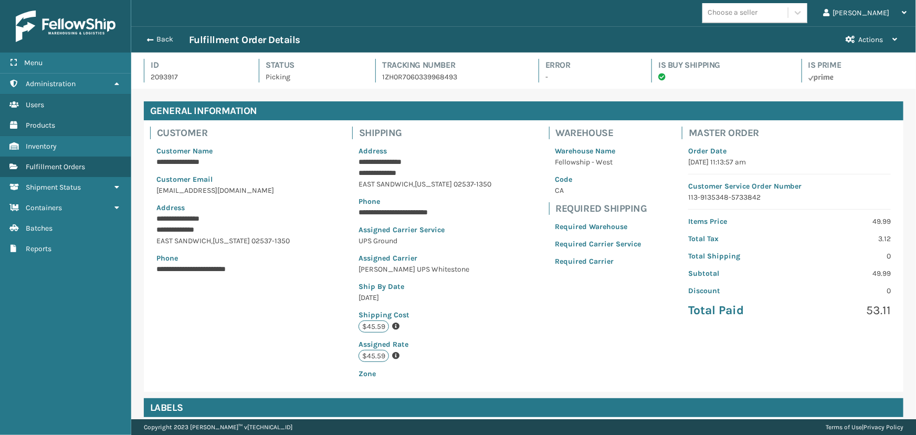
scroll to position [25, 785]
click at [162, 37] on button "Back" at bounding box center [165, 39] width 48 height 9
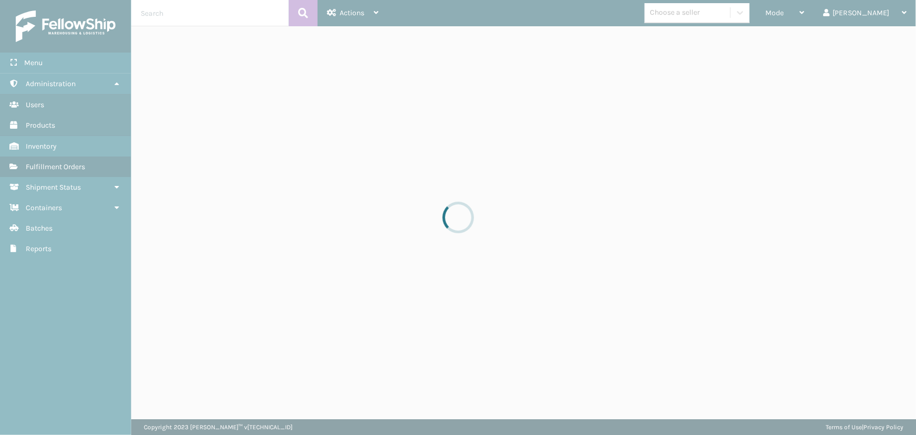
click at [818, 12] on div at bounding box center [458, 217] width 916 height 435
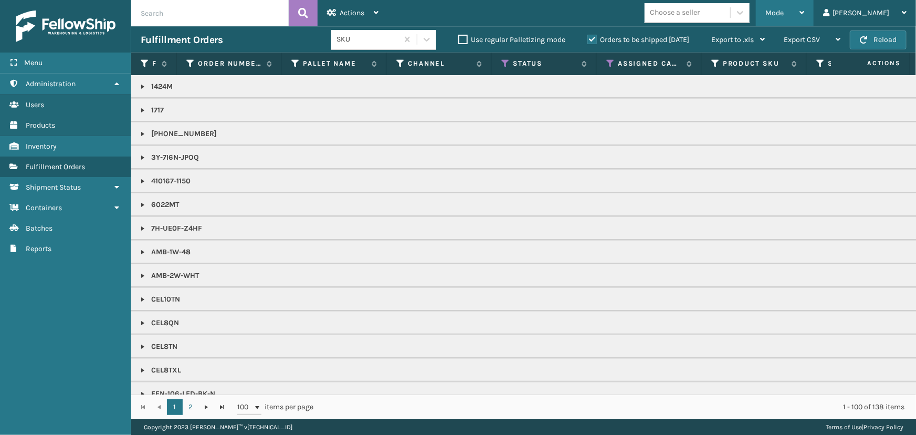
click at [784, 14] on span "Mode" at bounding box center [775, 12] width 18 height 9
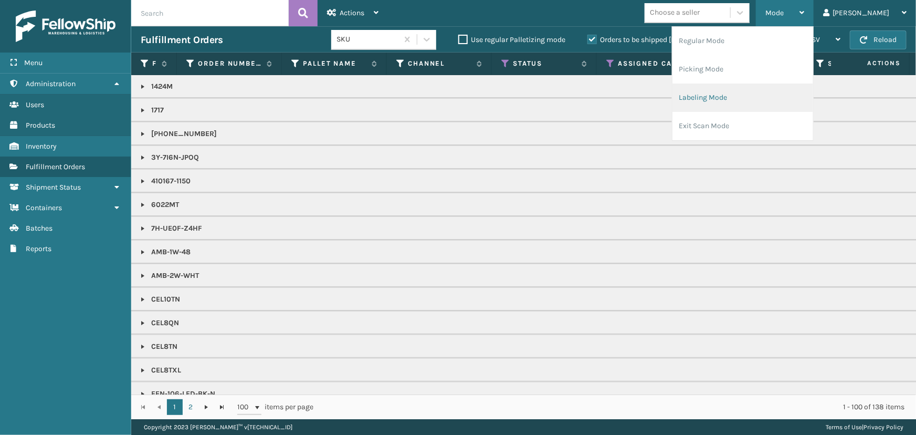
click at [769, 101] on li "Labeling Mode" at bounding box center [743, 97] width 141 height 28
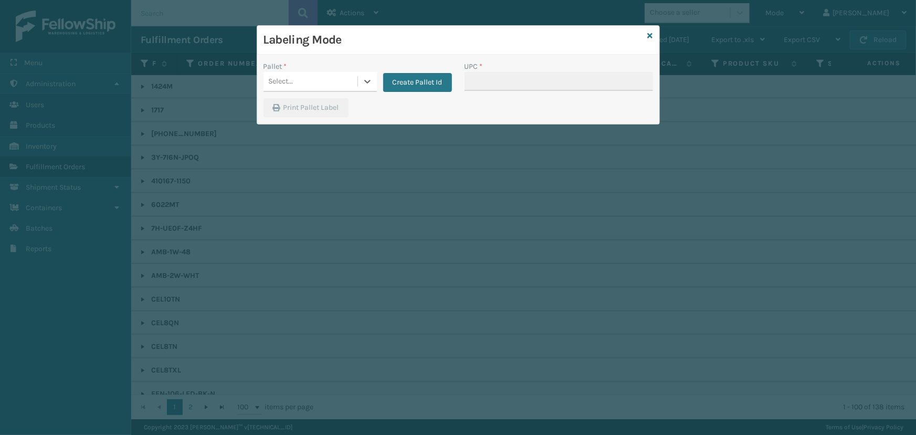
click at [299, 85] on div "Select..." at bounding box center [311, 81] width 94 height 17
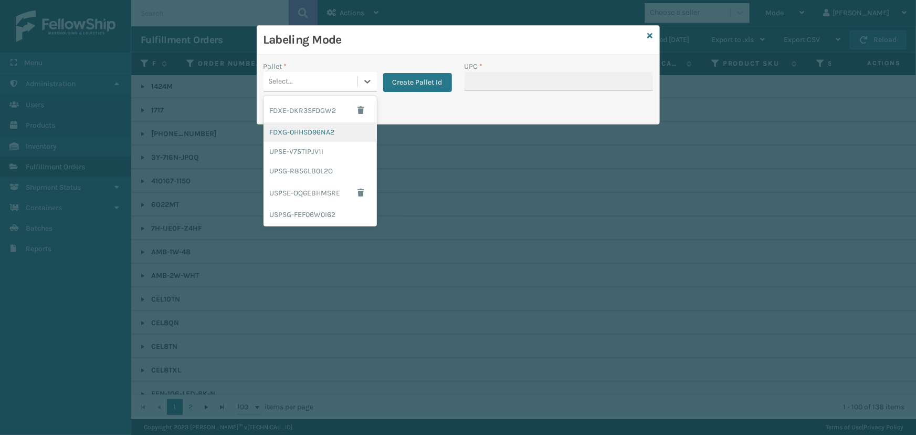
click at [292, 135] on div "FDXG-0HHSD96NA2" at bounding box center [320, 131] width 113 height 19
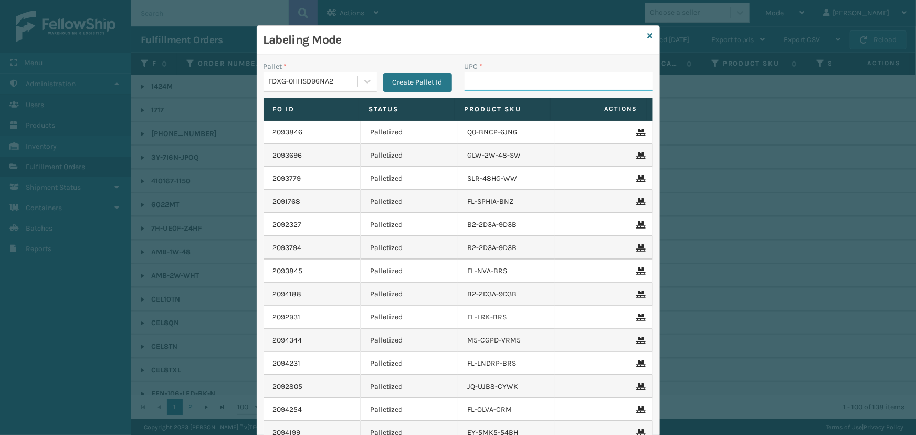
click at [498, 80] on input "UPC *" at bounding box center [559, 81] width 189 height 19
paste input "840985114008"
click at [648, 35] on icon at bounding box center [650, 35] width 5 height 7
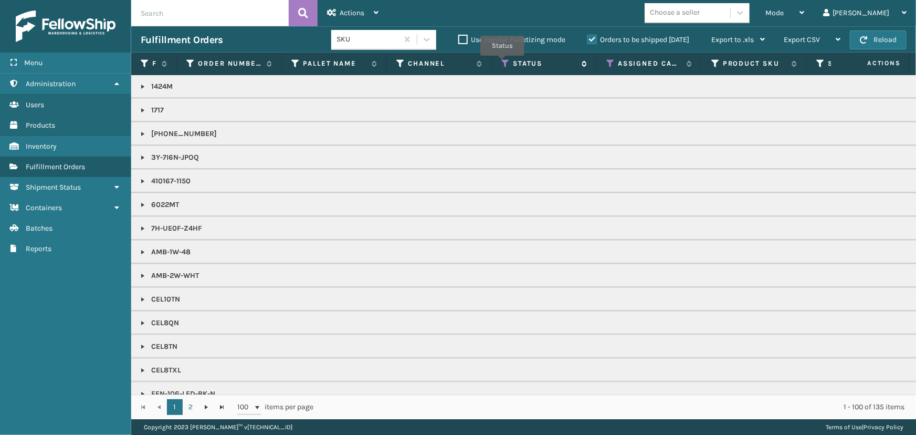
click at [502, 63] on icon at bounding box center [505, 63] width 8 height 9
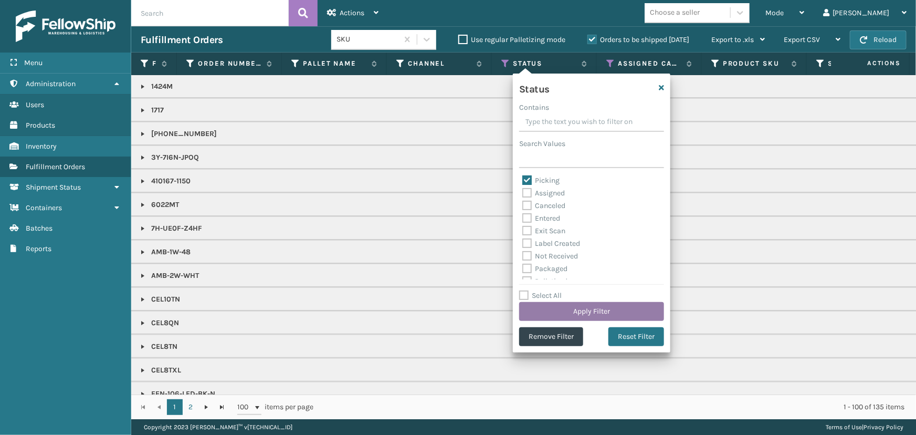
click at [559, 310] on button "Apply Filter" at bounding box center [591, 311] width 145 height 19
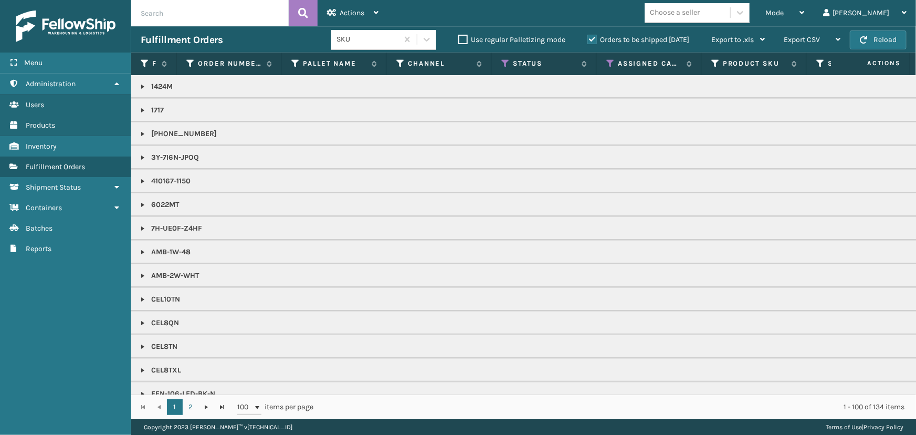
click at [499, 61] on th "Status" at bounding box center [544, 64] width 105 height 23
click at [503, 62] on icon at bounding box center [505, 63] width 8 height 9
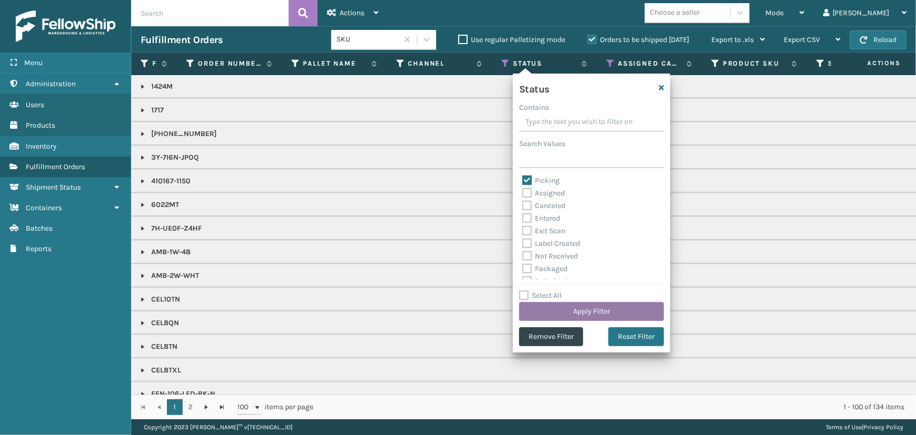
click at [611, 310] on button "Apply Filter" at bounding box center [591, 311] width 145 height 19
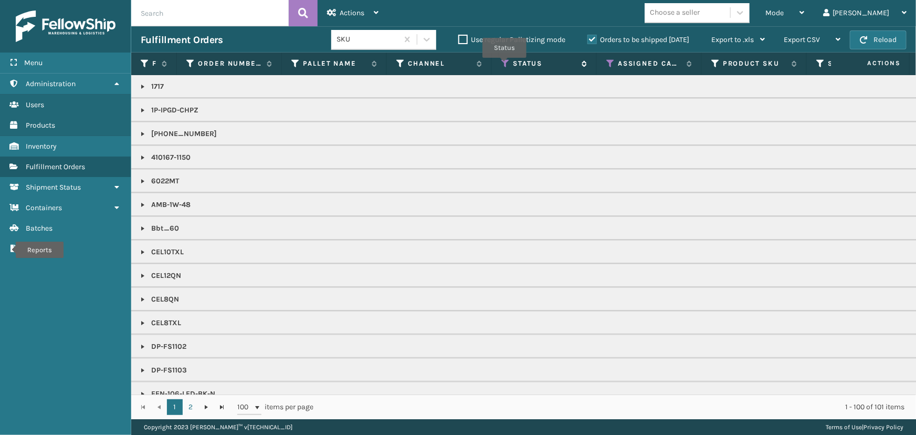
click at [505, 65] on icon at bounding box center [505, 63] width 8 height 9
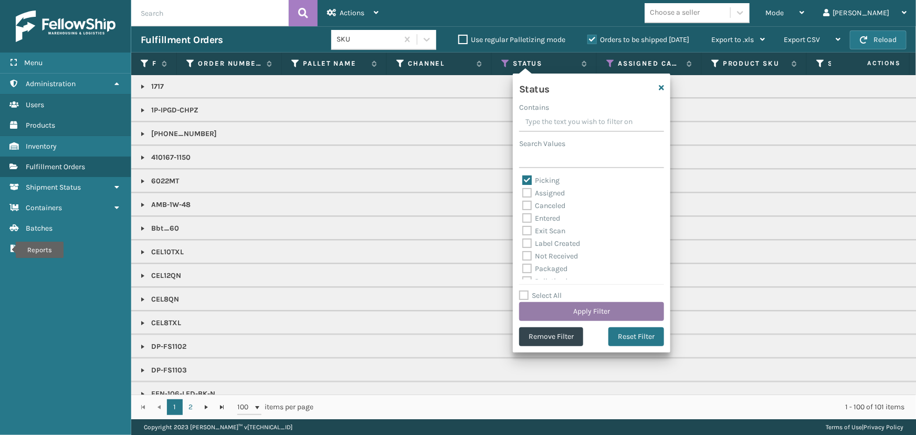
click at [589, 316] on button "Apply Filter" at bounding box center [591, 311] width 145 height 19
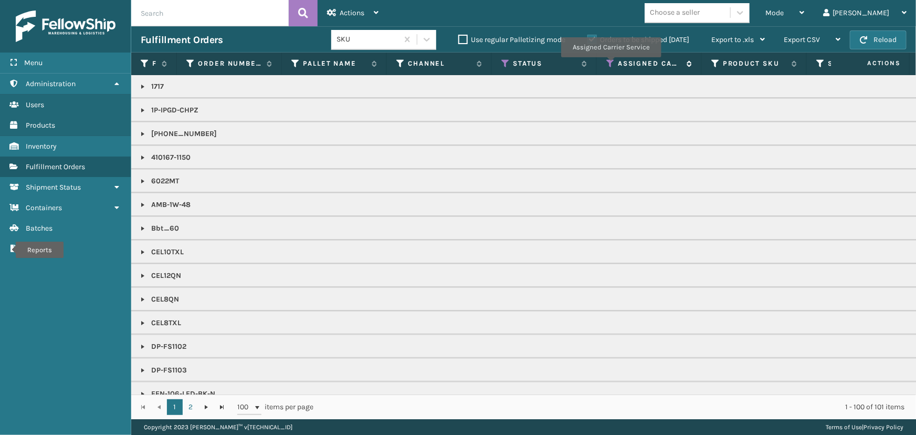
click at [611, 64] on icon at bounding box center [611, 63] width 8 height 9
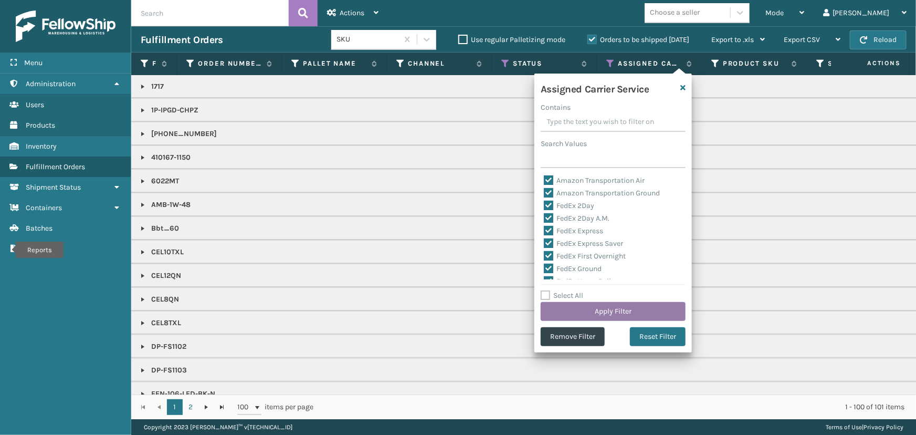
click at [605, 313] on button "Apply Filter" at bounding box center [613, 311] width 145 height 19
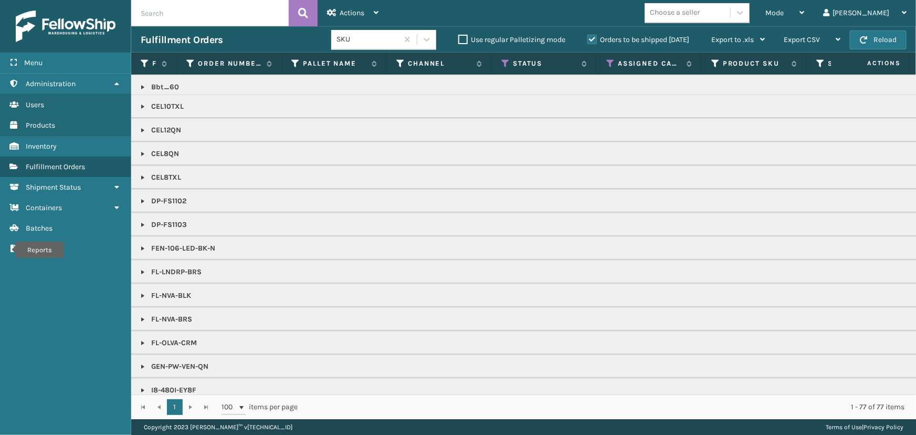
scroll to position [191, 0]
click at [508, 61] on icon at bounding box center [505, 63] width 8 height 9
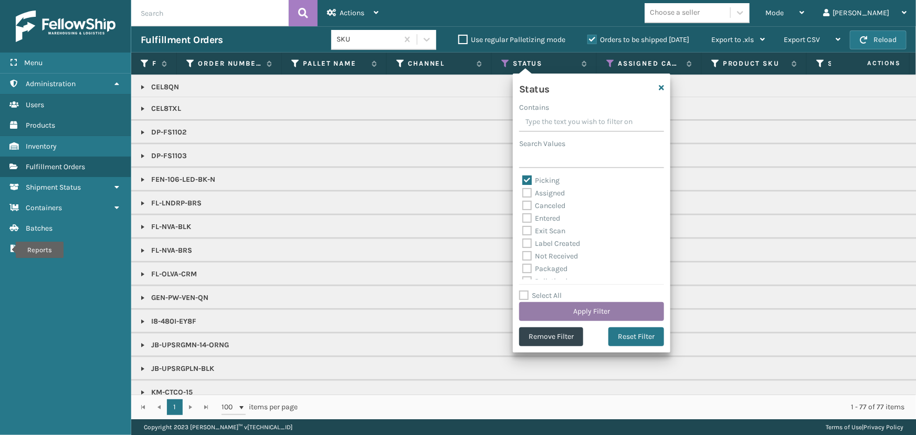
click at [611, 310] on button "Apply Filter" at bounding box center [591, 311] width 145 height 19
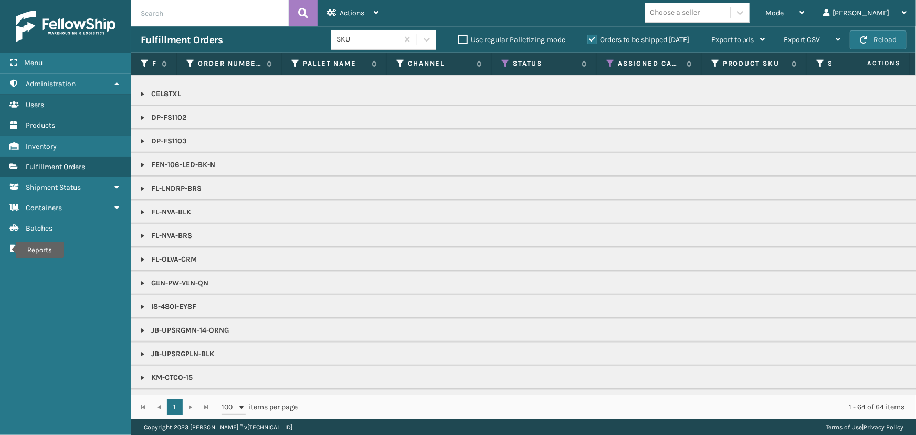
scroll to position [0, 0]
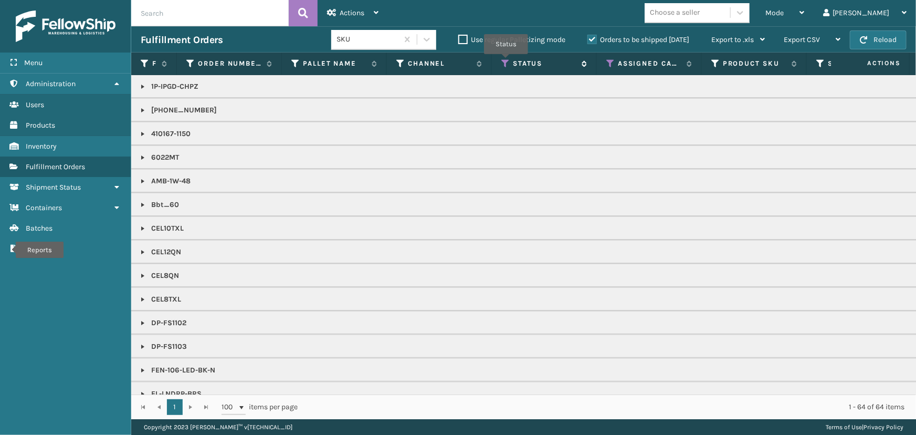
click at [506, 61] on icon at bounding box center [505, 63] width 8 height 9
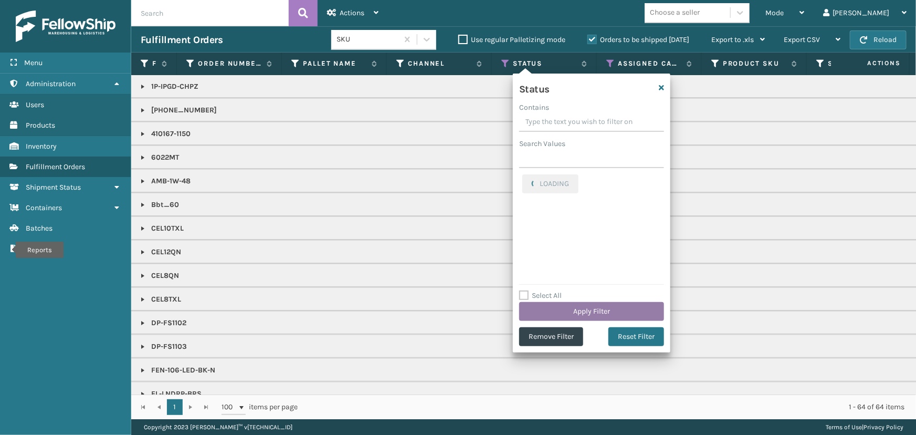
click at [560, 308] on button "Apply Filter" at bounding box center [591, 311] width 145 height 19
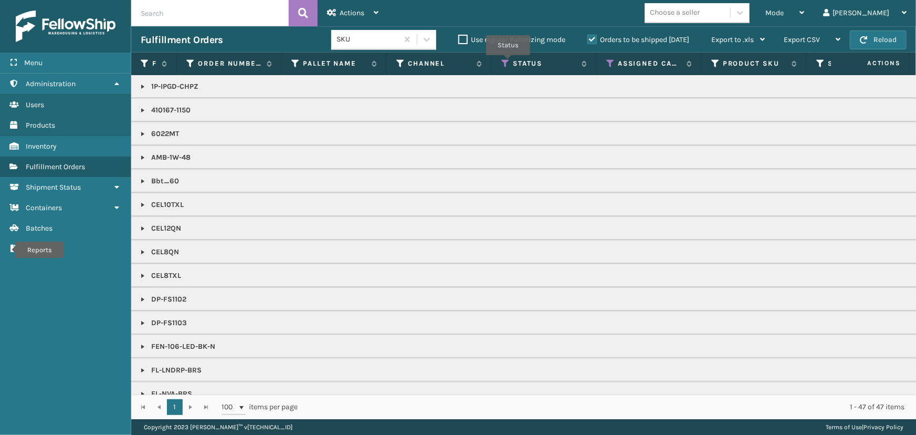
drag, startPoint x: 508, startPoint y: 62, endPoint x: 503, endPoint y: 71, distance: 10.1
click at [507, 63] on icon at bounding box center [505, 63] width 8 height 9
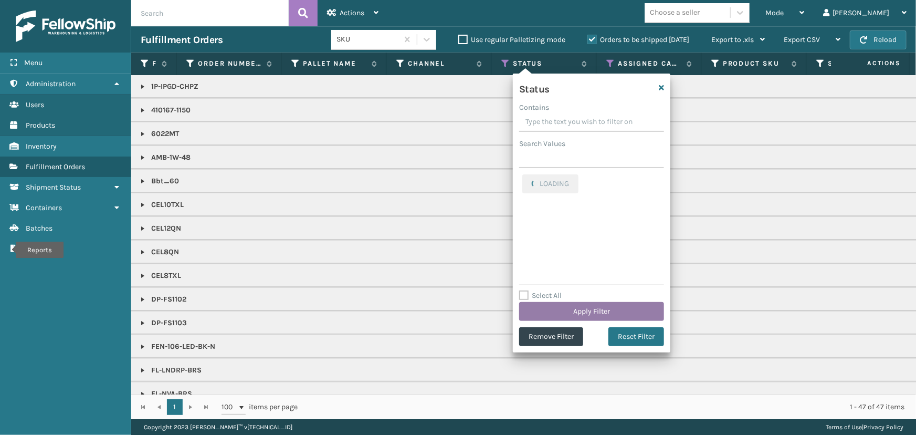
click at [586, 316] on button "Apply Filter" at bounding box center [591, 311] width 145 height 19
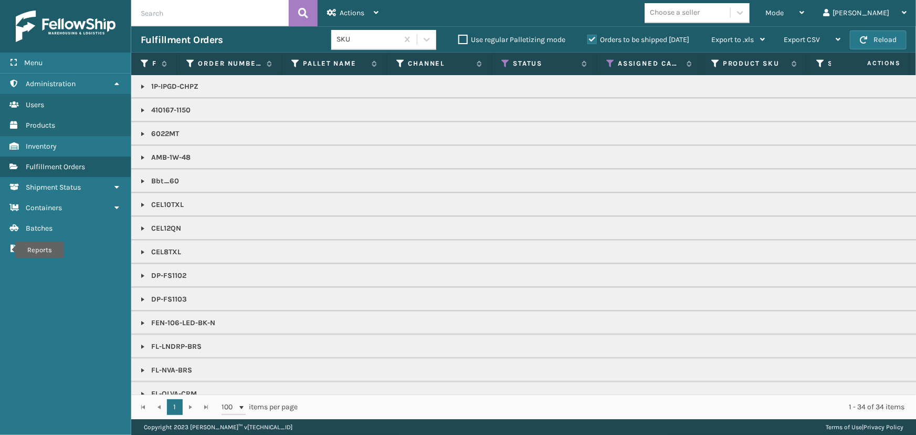
click at [144, 295] on link at bounding box center [143, 299] width 8 height 8
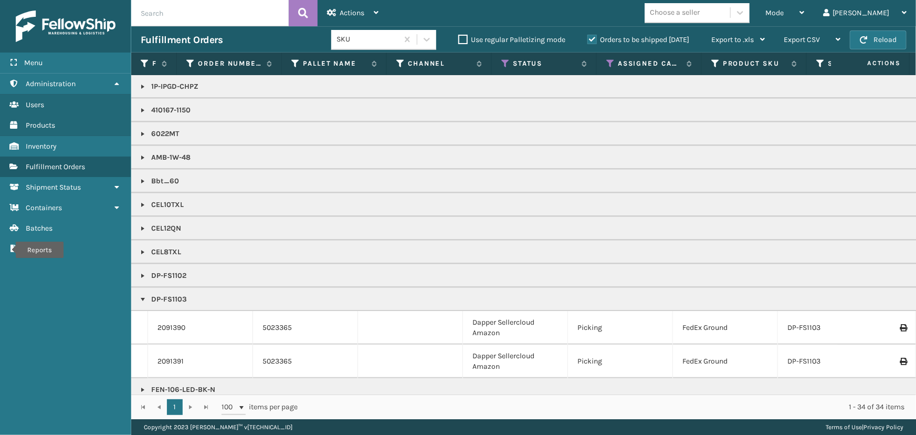
click at [141, 273] on link at bounding box center [143, 275] width 8 height 8
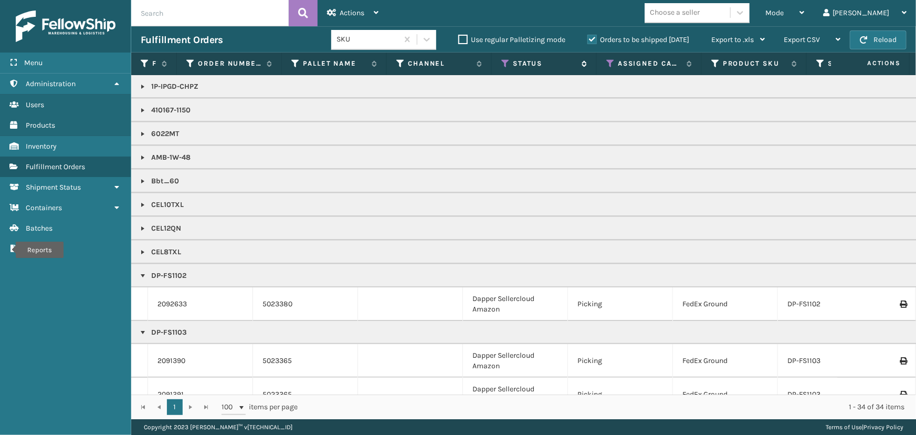
click at [505, 62] on icon at bounding box center [505, 63] width 8 height 9
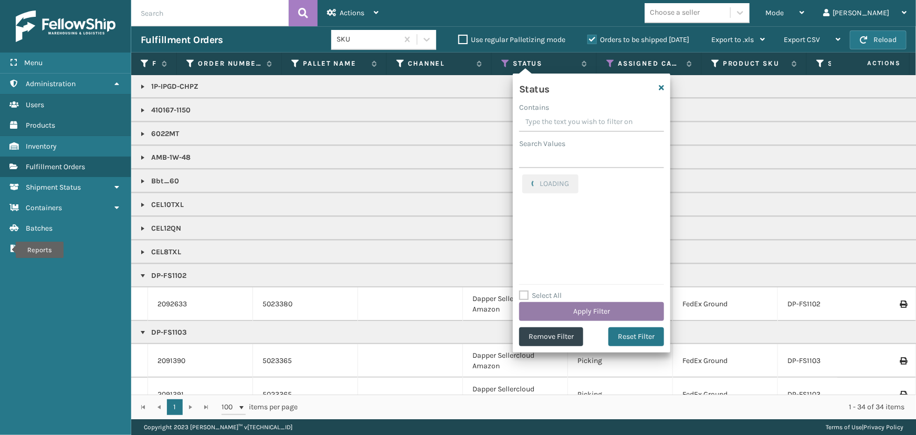
click at [599, 308] on button "Apply Filter" at bounding box center [591, 311] width 145 height 19
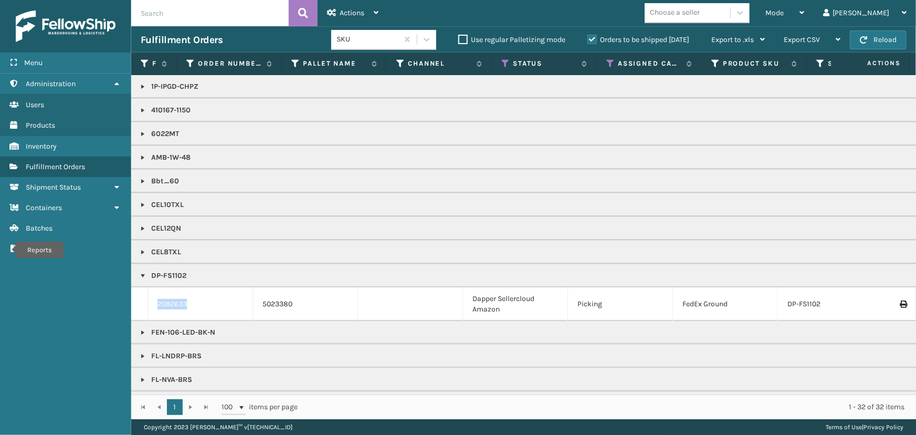
drag, startPoint x: 198, startPoint y: 305, endPoint x: 132, endPoint y: 304, distance: 66.2
click at [132, 304] on tr "2092633 5023380 Dapper Sellercloud Amazon Picking FedEx Ground DP-FS1102 [DATE]…" at bounding box center [914, 304] width 1566 height 34
copy tr "2092633"
drag, startPoint x: 206, startPoint y: 274, endPoint x: 152, endPoint y: 265, distance: 54.8
click at [152, 265] on td "DP-FS1102" at bounding box center [914, 276] width 1566 height 24
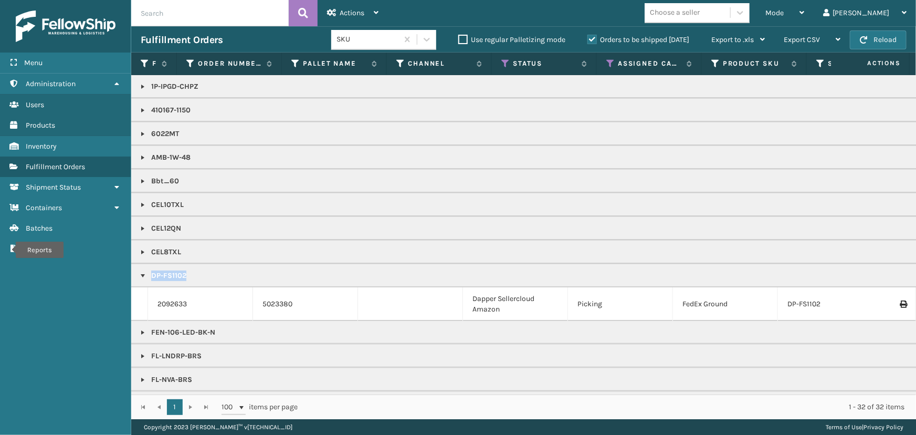
drag, startPoint x: 153, startPoint y: 273, endPoint x: 185, endPoint y: 278, distance: 32.4
click at [185, 278] on p "DP-FS1102" at bounding box center [914, 275] width 1547 height 11
copy p "DP-FS1102"
click at [501, 63] on icon at bounding box center [505, 63] width 8 height 9
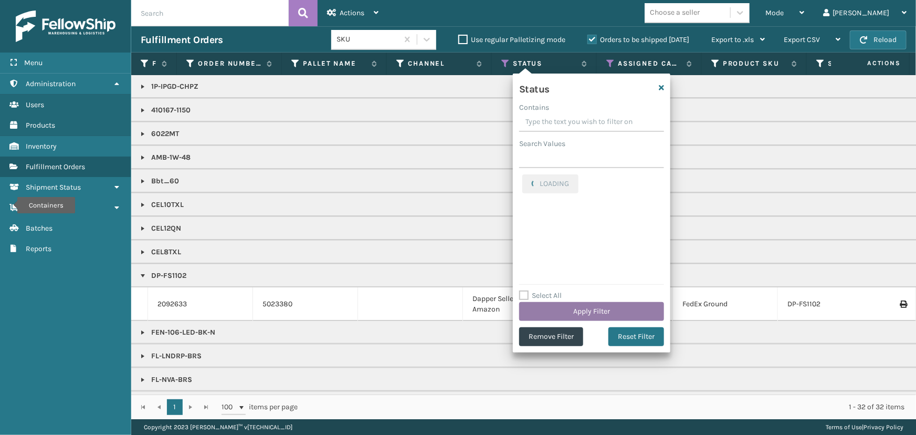
click at [594, 305] on button "Apply Filter" at bounding box center [591, 311] width 145 height 19
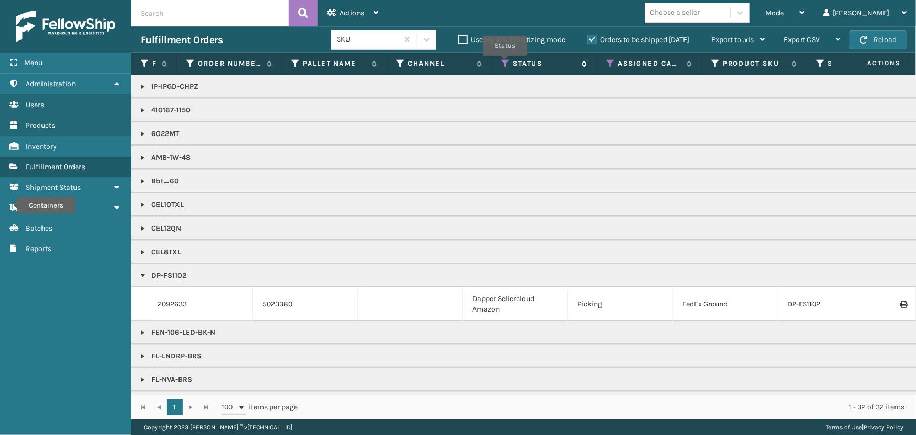
click at [505, 63] on icon at bounding box center [505, 63] width 8 height 9
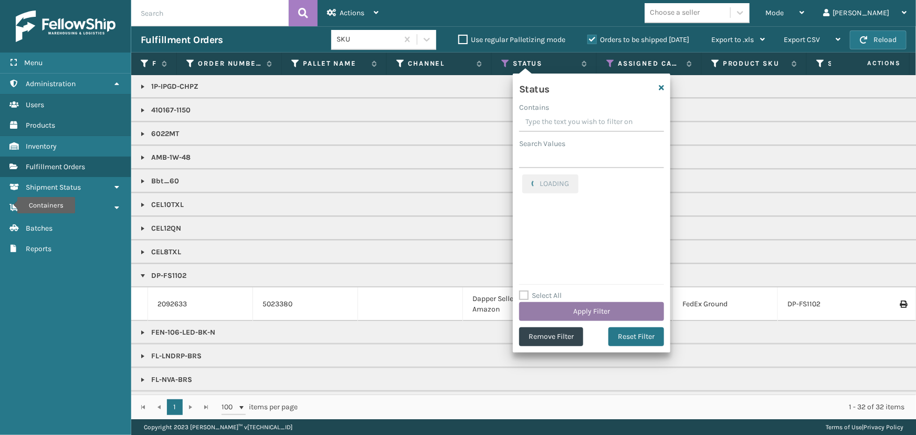
click at [595, 306] on button "Apply Filter" at bounding box center [591, 311] width 145 height 19
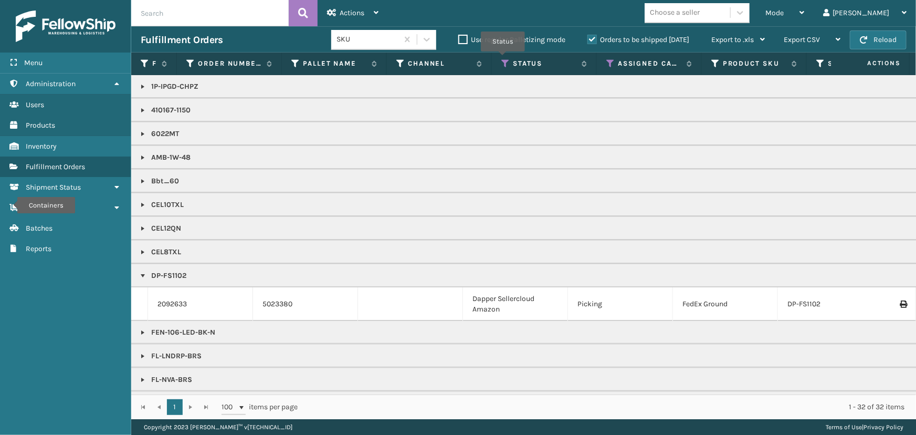
drag, startPoint x: 503, startPoint y: 59, endPoint x: 507, endPoint y: 79, distance: 20.9
click at [503, 59] on icon at bounding box center [505, 63] width 8 height 9
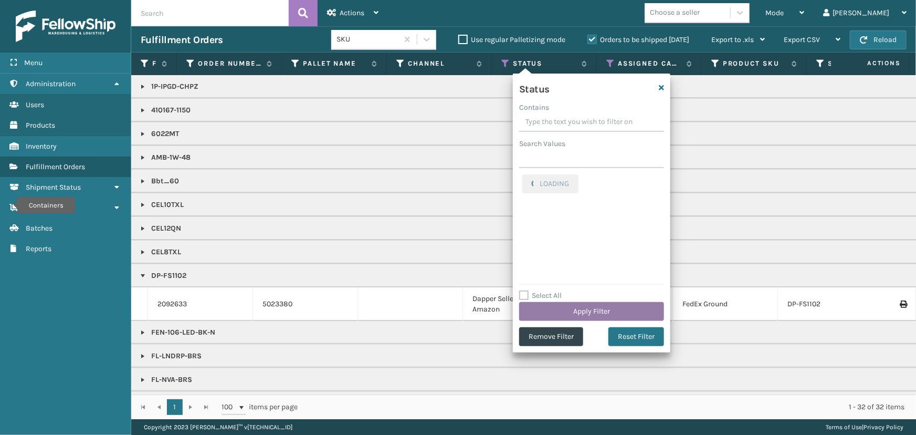
click at [596, 312] on button "Apply Filter" at bounding box center [591, 311] width 145 height 19
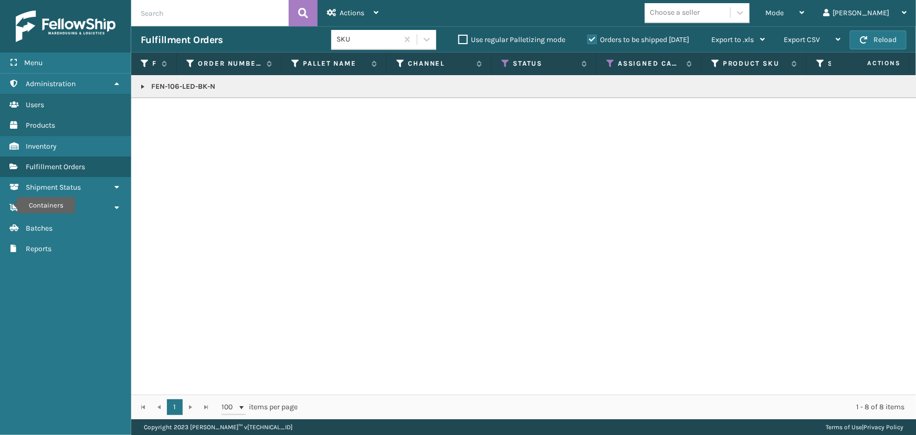
click at [142, 87] on link at bounding box center [143, 86] width 8 height 8
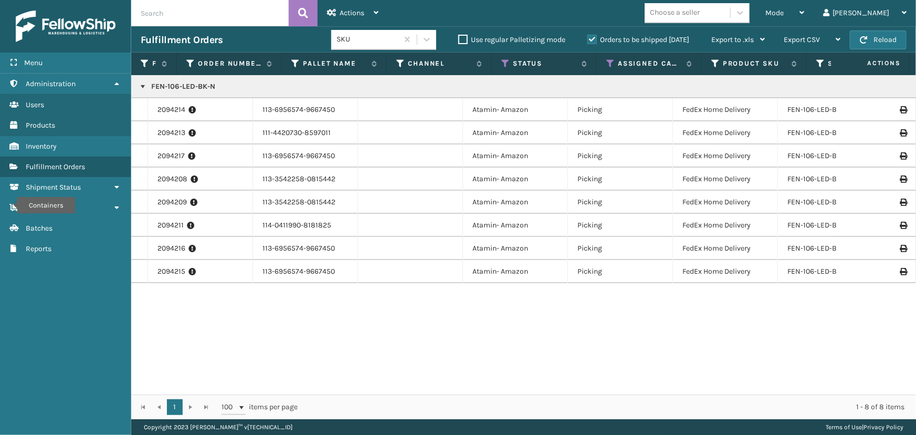
click at [142, 87] on link at bounding box center [143, 86] width 8 height 8
